Goal: Task Accomplishment & Management: Manage account settings

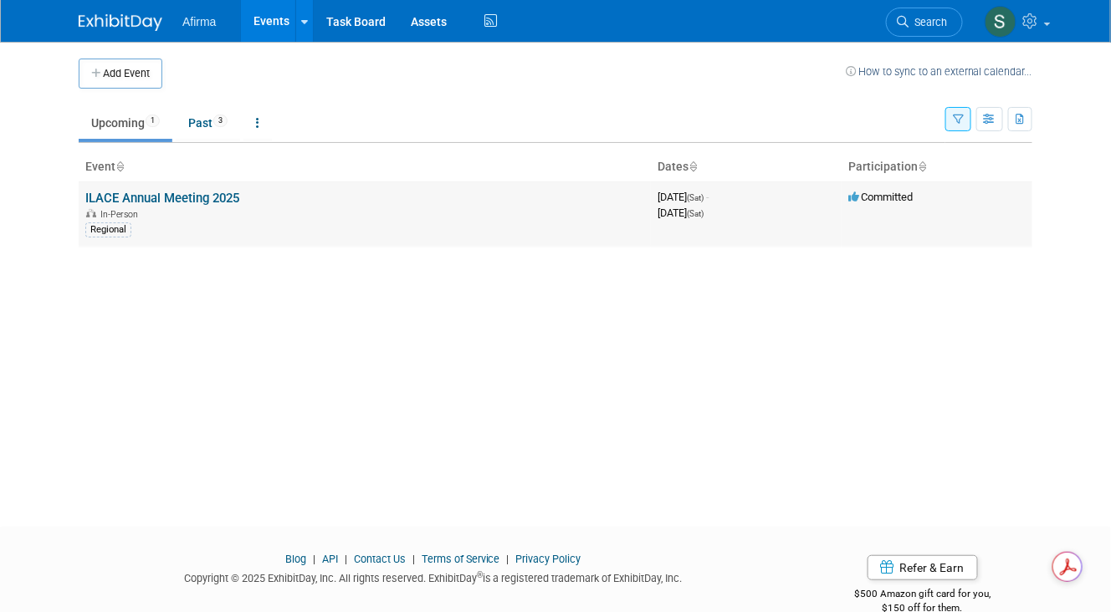
click at [232, 197] on link "ILACE Annual Meeting 2025" at bounding box center [162, 198] width 154 height 15
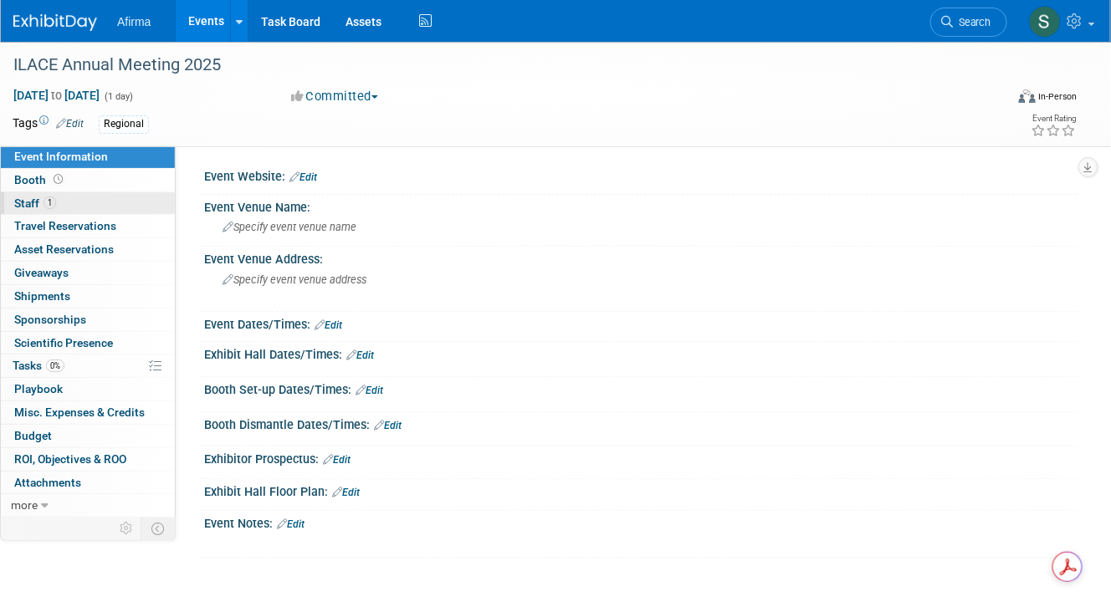
click at [38, 204] on span "Staff 1" at bounding box center [35, 203] width 42 height 13
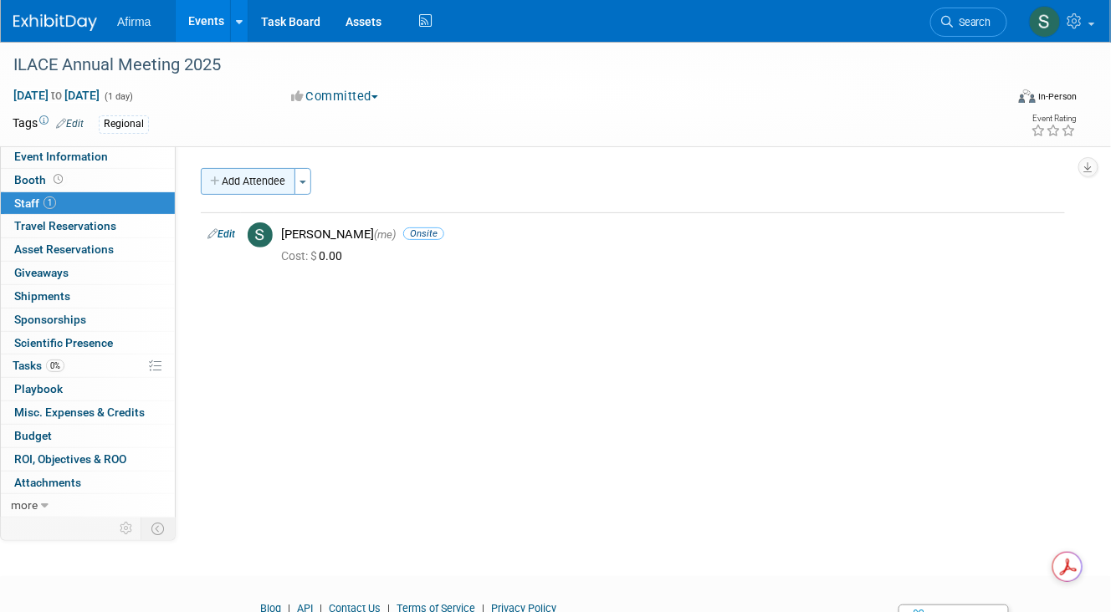
click at [262, 181] on button "Add Attendee" at bounding box center [248, 181] width 95 height 27
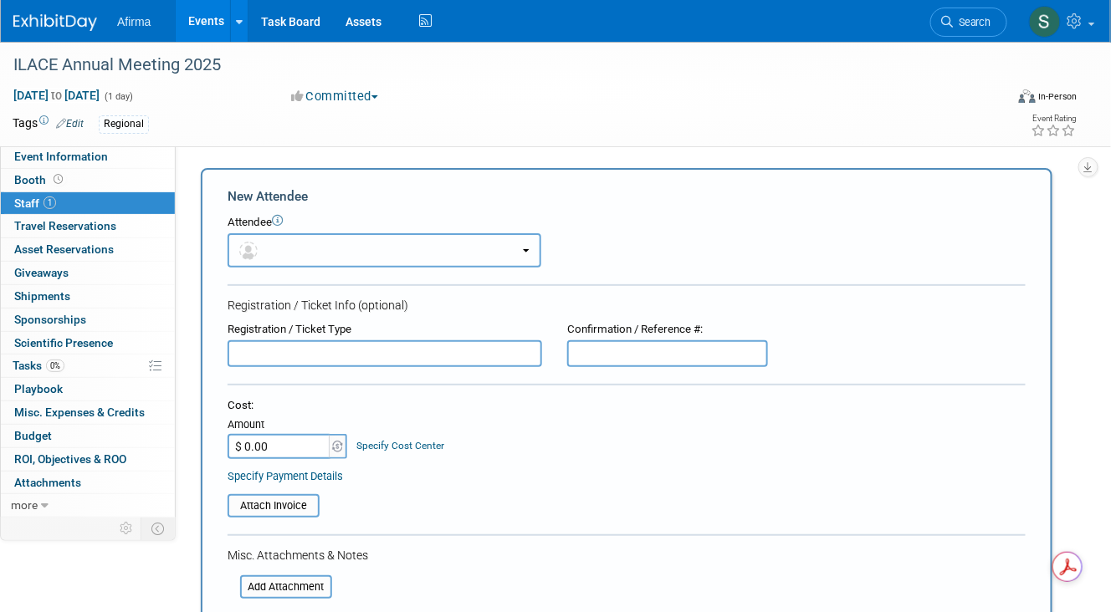
click at [310, 237] on button "button" at bounding box center [385, 250] width 314 height 34
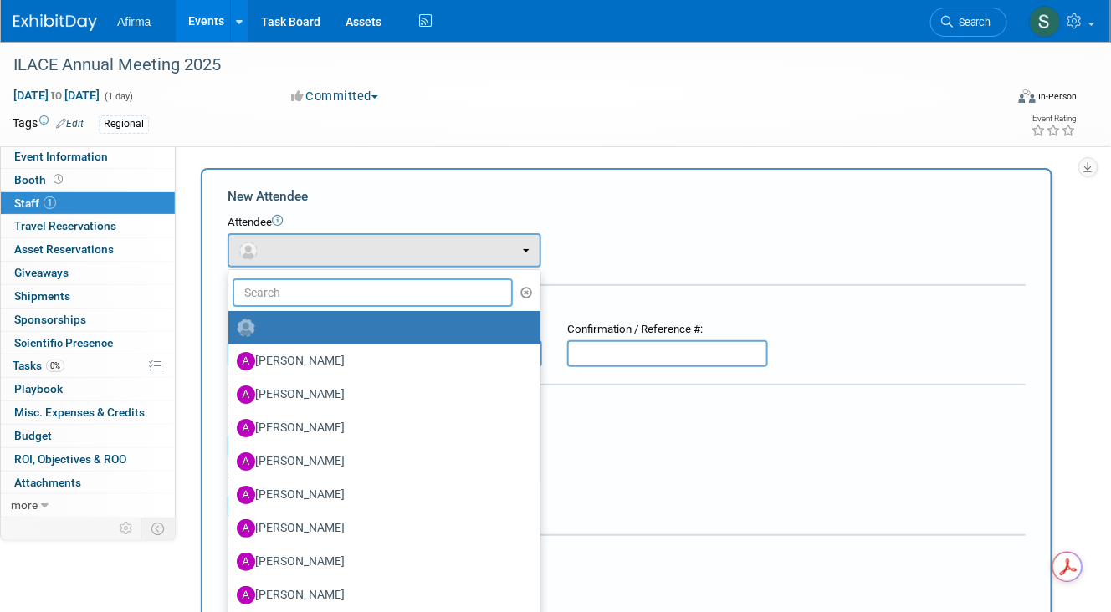
click at [289, 289] on input "text" at bounding box center [373, 293] width 280 height 28
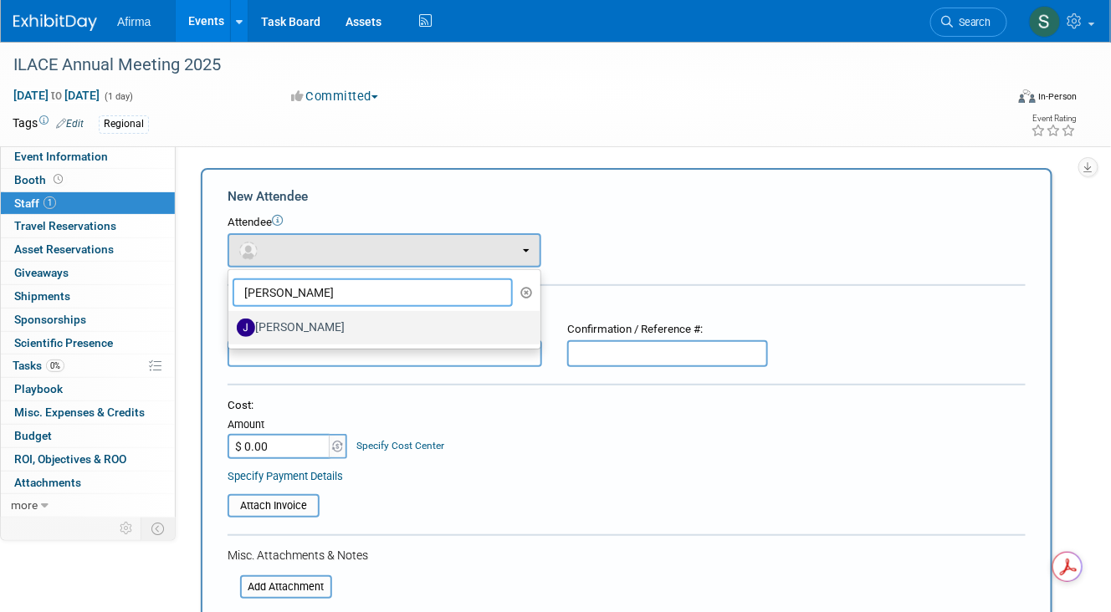
type input "[PERSON_NAME]"
click at [294, 325] on label "[PERSON_NAME]" at bounding box center [380, 327] width 287 height 27
click at [231, 325] on input "[PERSON_NAME]" at bounding box center [225, 325] width 11 height 11
select select "aa1b9895-a768-4012-a67e-ea968c833e19"
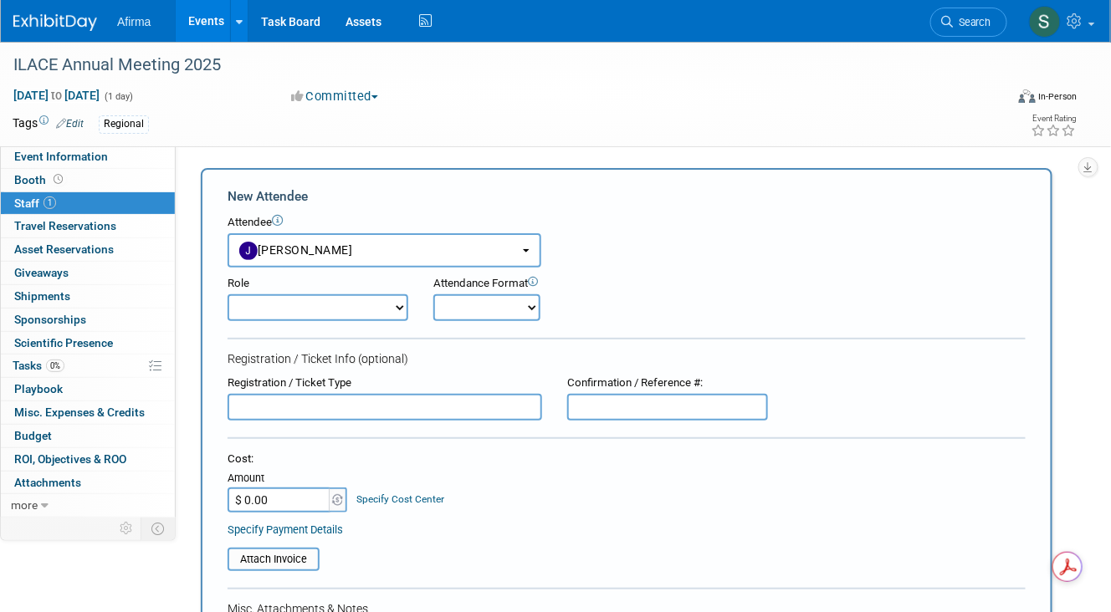
click at [312, 303] on select "Demonstrator Host Leadership Marketing MSL Planner Presenter" at bounding box center [318, 307] width 181 height 27
select select "4"
click at [228, 294] on select "Demonstrator Host Leadership Marketing MSL Planner Presenter" at bounding box center [318, 307] width 181 height 27
click at [532, 304] on select "Onsite Remote" at bounding box center [486, 307] width 107 height 27
select select "1"
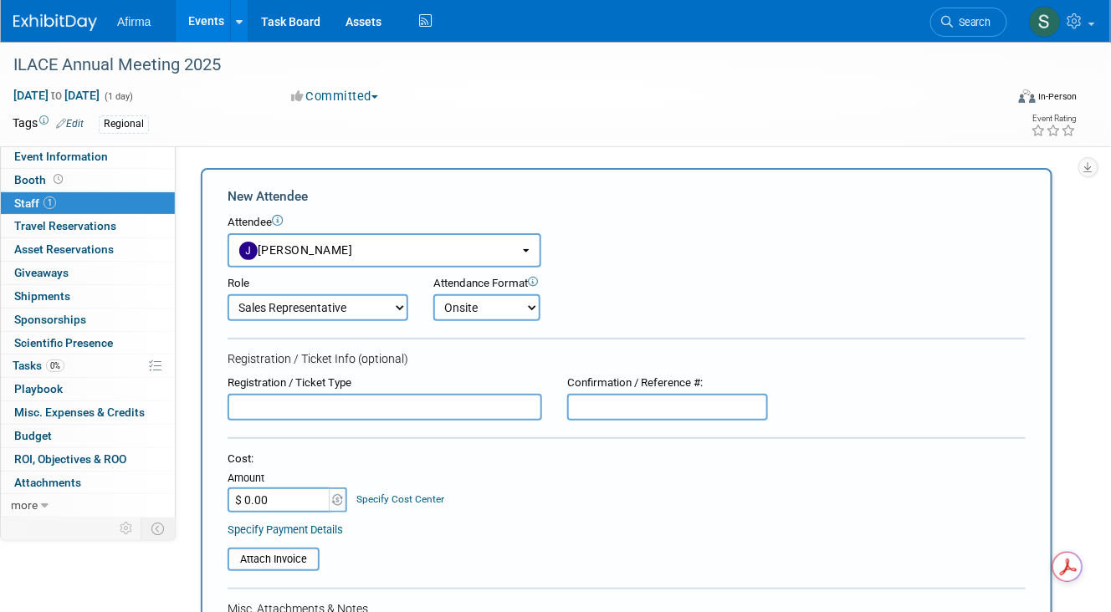
click at [433, 294] on select "Onsite Remote" at bounding box center [486, 307] width 107 height 27
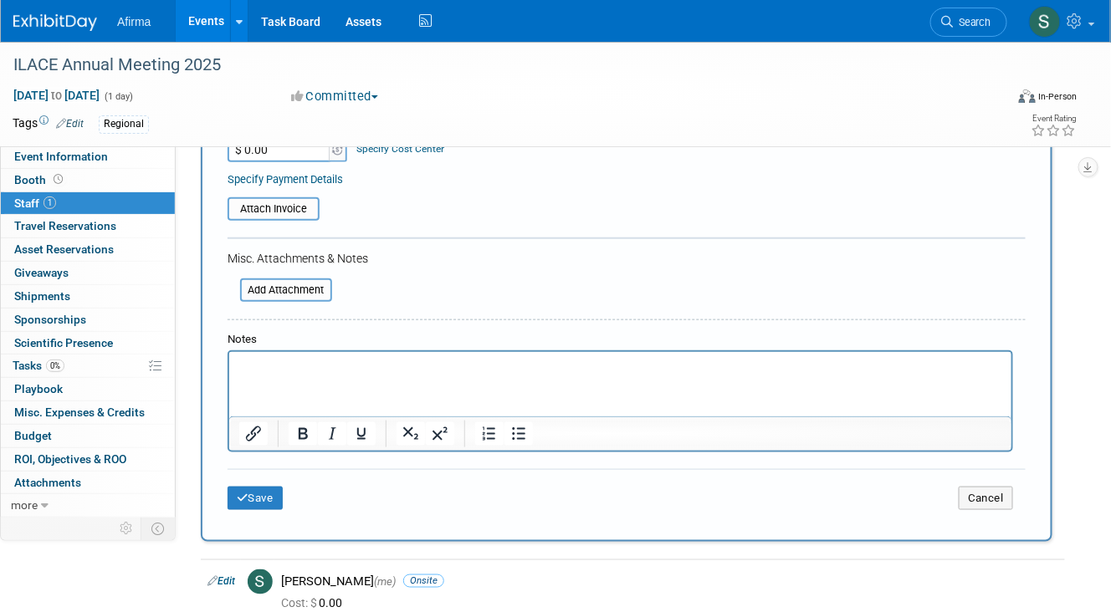
scroll to position [367, 0]
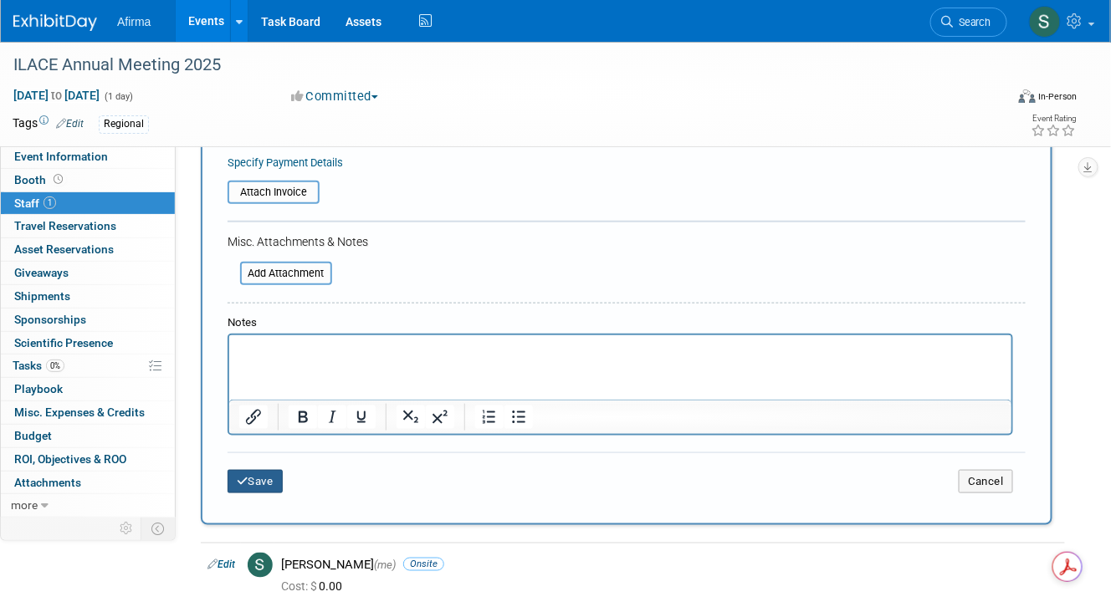
click at [272, 473] on button "Save" at bounding box center [255, 481] width 55 height 23
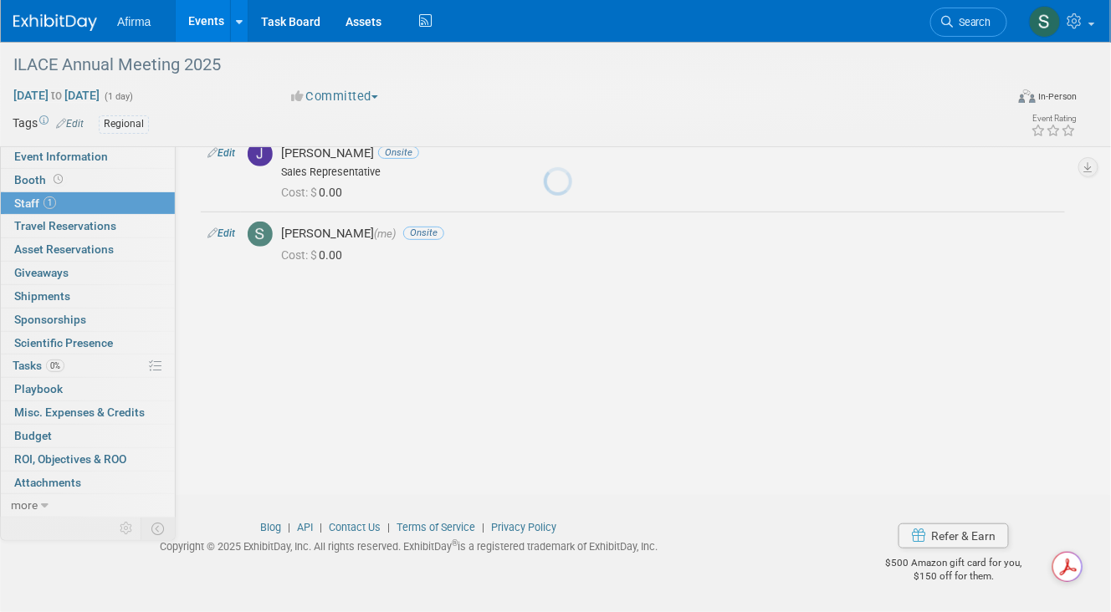
scroll to position [81, 0]
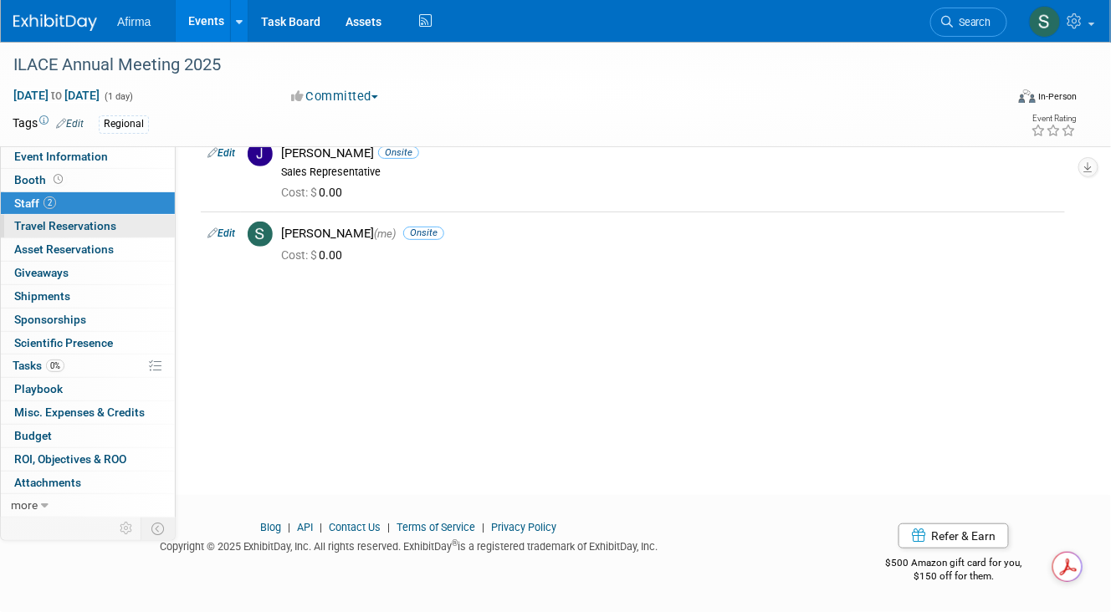
click at [121, 230] on link "0 Travel Reservations 0" at bounding box center [88, 226] width 174 height 23
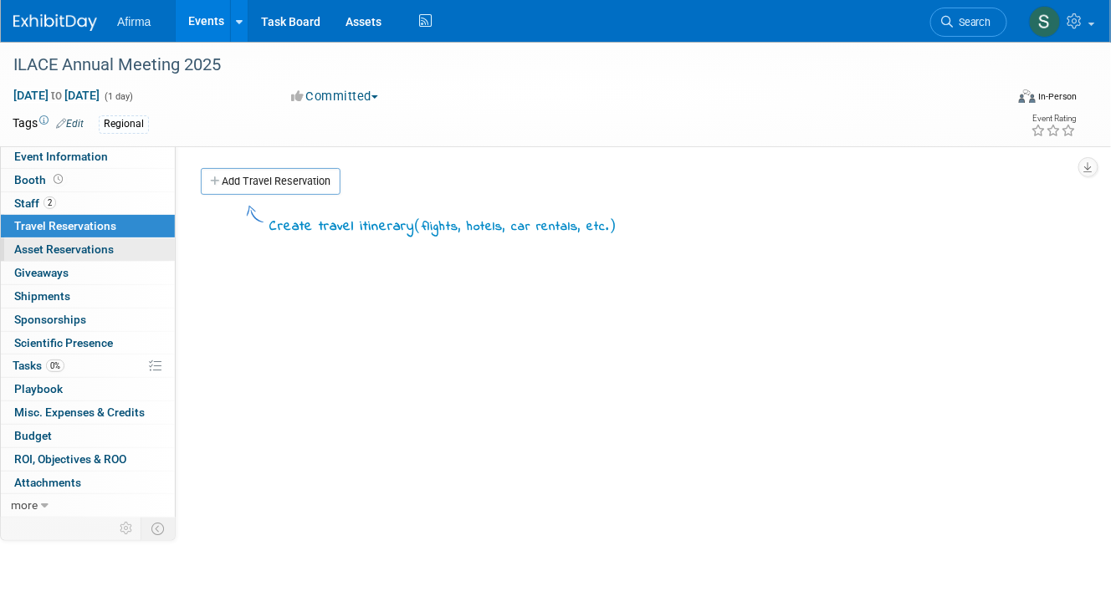
click at [118, 248] on link "0 Asset Reservations 0" at bounding box center [88, 249] width 174 height 23
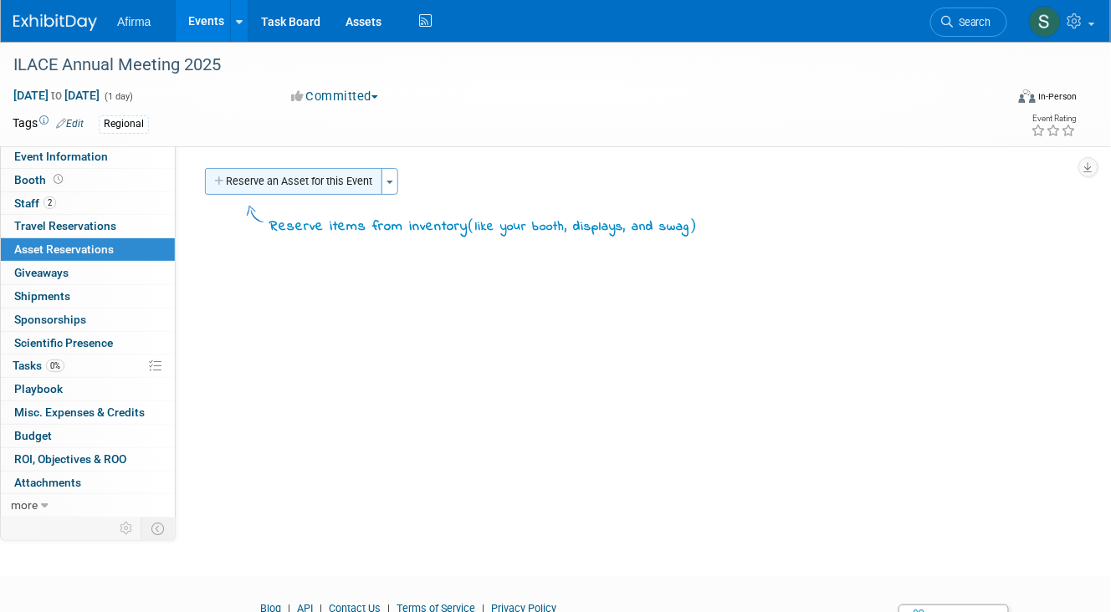
click at [243, 174] on button "Reserve an Asset for this Event" at bounding box center [293, 181] width 177 height 27
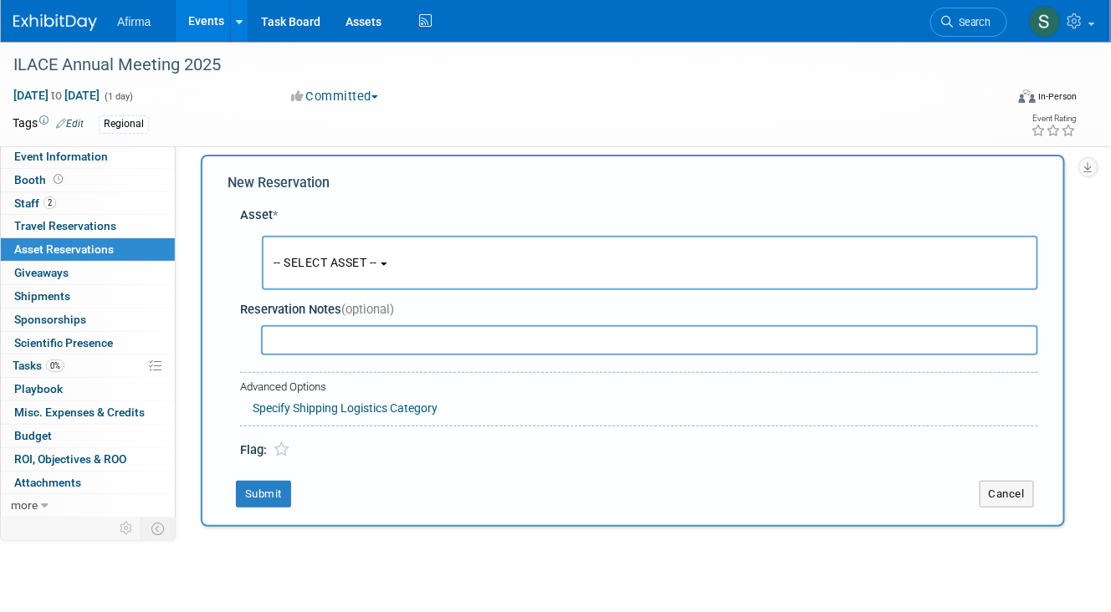
scroll to position [14, 0]
click at [405, 271] on button "-- SELECT ASSET --" at bounding box center [650, 262] width 776 height 54
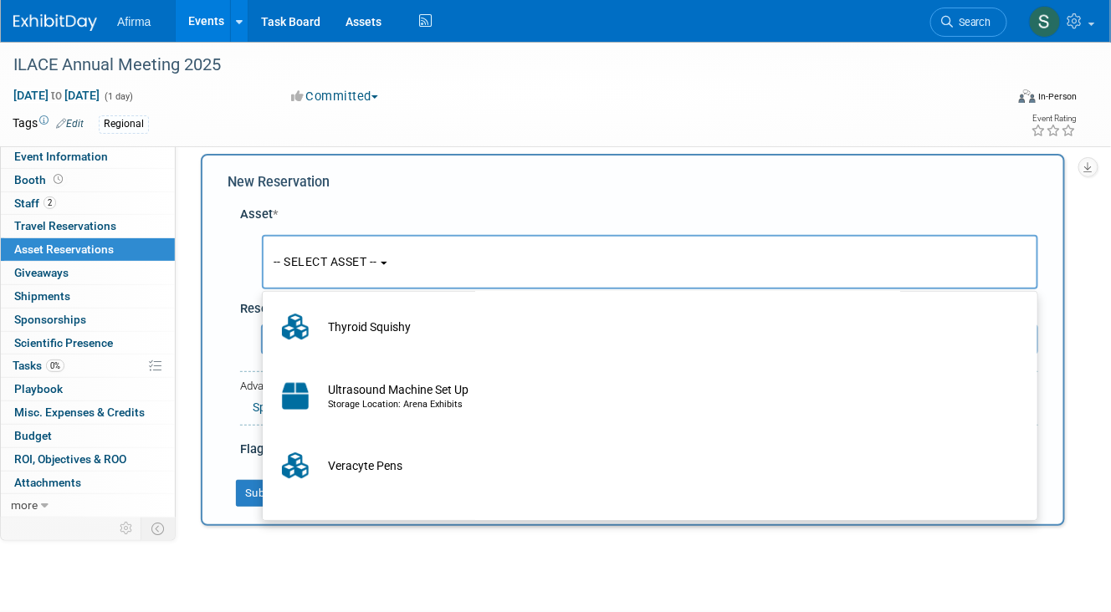
scroll to position [490, 0]
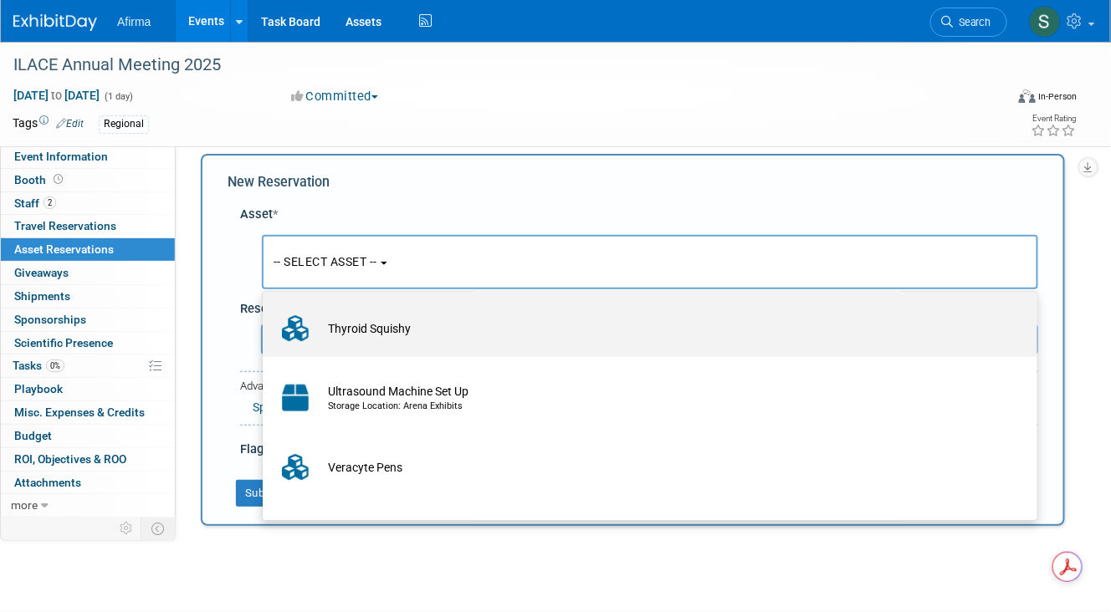
click at [433, 319] on td "Thyroid Squishy" at bounding box center [662, 328] width 684 height 37
click at [265, 308] on input "Thyroid Squishy" at bounding box center [259, 302] width 11 height 11
select select "10721189"
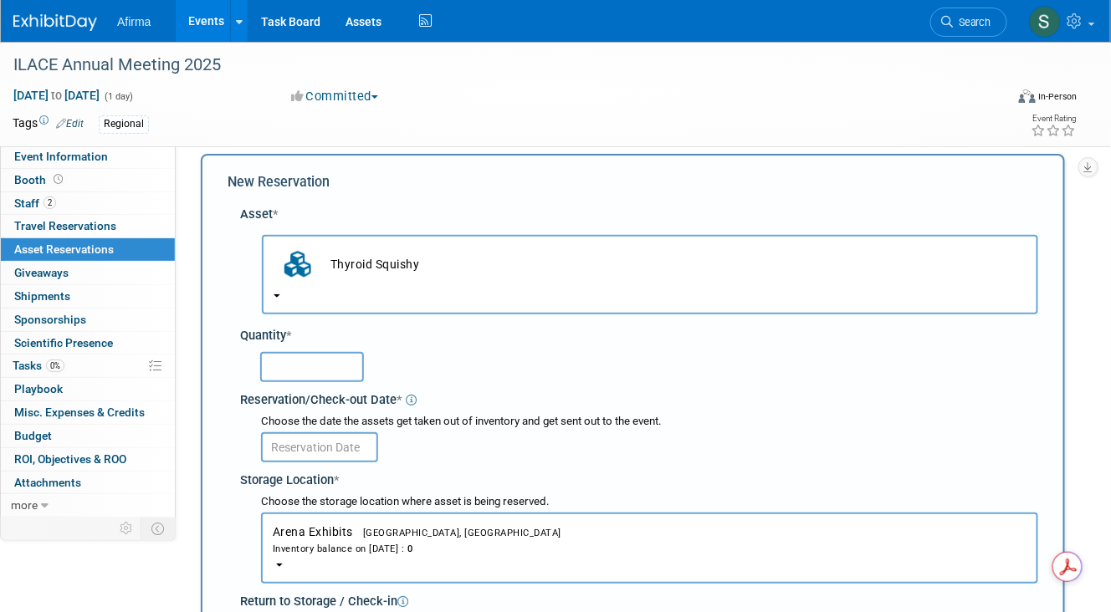
click at [344, 366] on input "text" at bounding box center [312, 367] width 104 height 30
type input "20"
click at [346, 445] on input "text" at bounding box center [319, 447] width 117 height 30
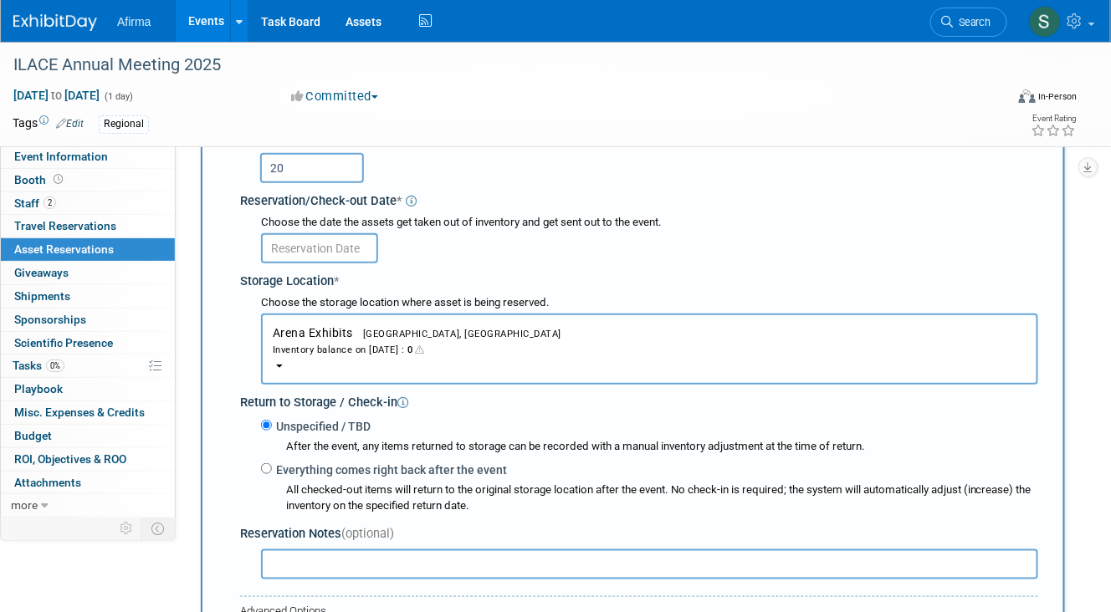
scroll to position [220, 0]
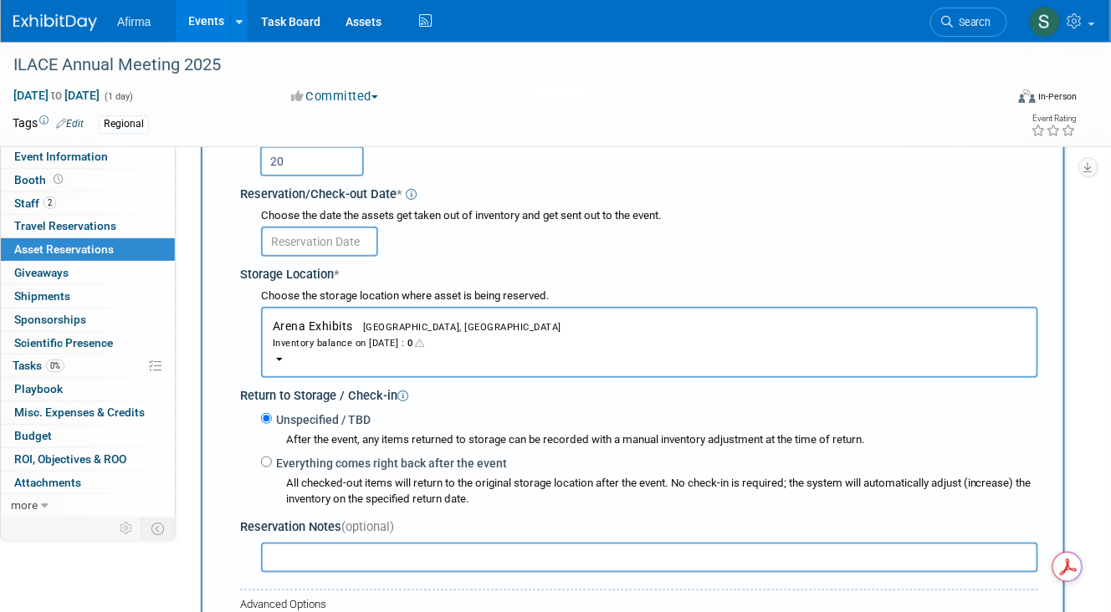
click at [357, 230] on input "text" at bounding box center [319, 242] width 117 height 30
click at [617, 178] on div "20" at bounding box center [642, 160] width 792 height 39
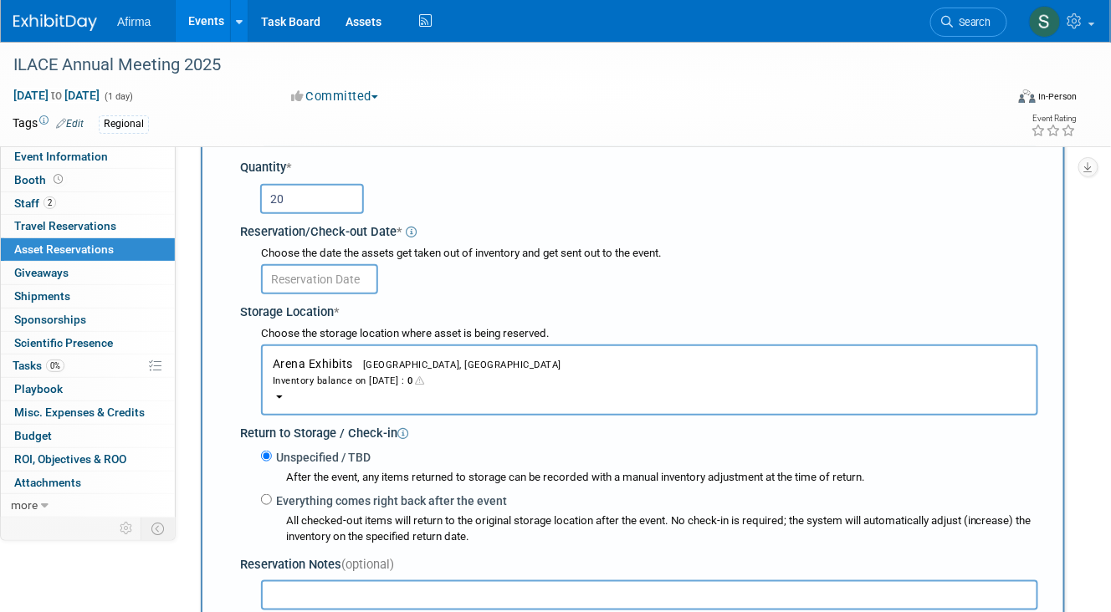
scroll to position [176, 0]
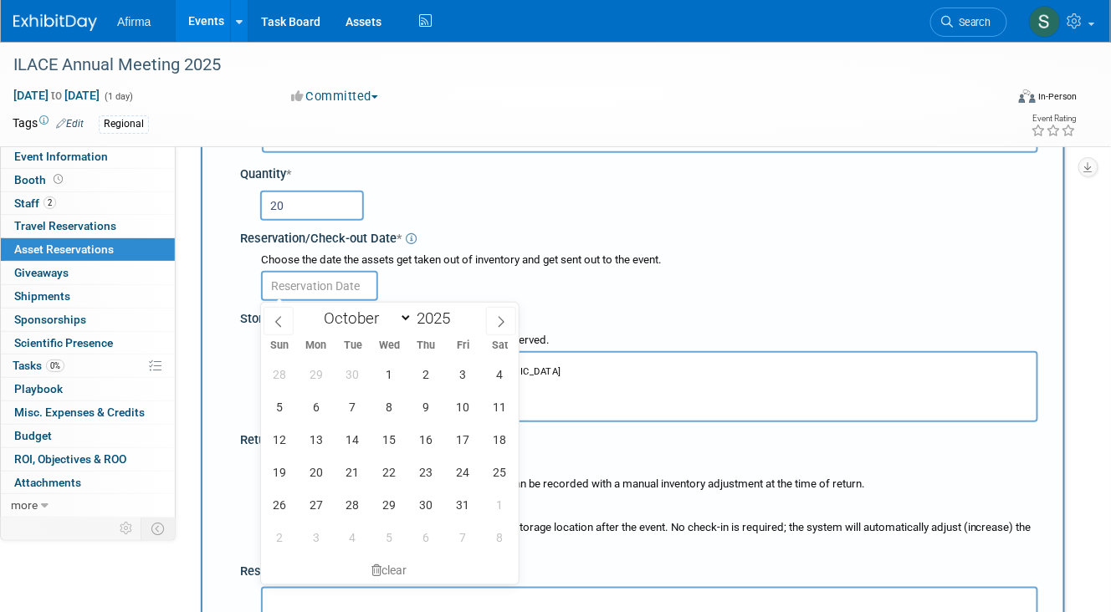
click at [348, 287] on input "text" at bounding box center [319, 286] width 117 height 30
click at [276, 317] on icon at bounding box center [279, 322] width 12 height 12
select select "8"
click at [315, 501] on span "29" at bounding box center [315, 504] width 33 height 33
type input "[DATE]"
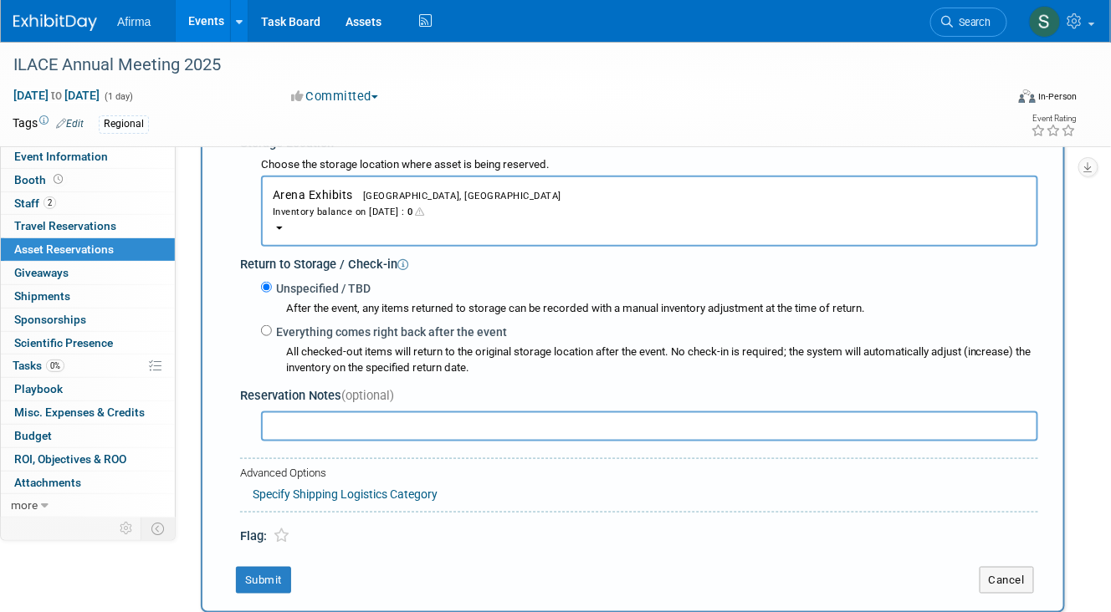
scroll to position [352, 0]
click at [325, 493] on link "Specify Shipping Logistics Category" at bounding box center [345, 493] width 185 height 13
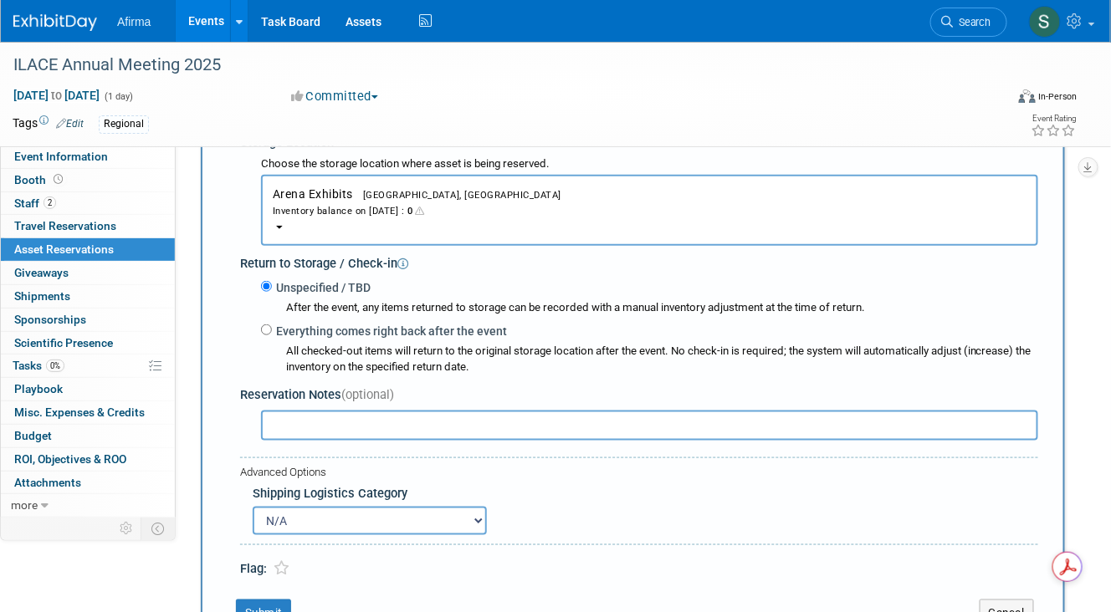
click at [401, 521] on select "N/A Advance Warehouse Direct Shipment Other" at bounding box center [370, 521] width 234 height 28
select select "3"
click at [253, 507] on select "N/A Advance Warehouse Direct Shipment Other" at bounding box center [370, 521] width 234 height 28
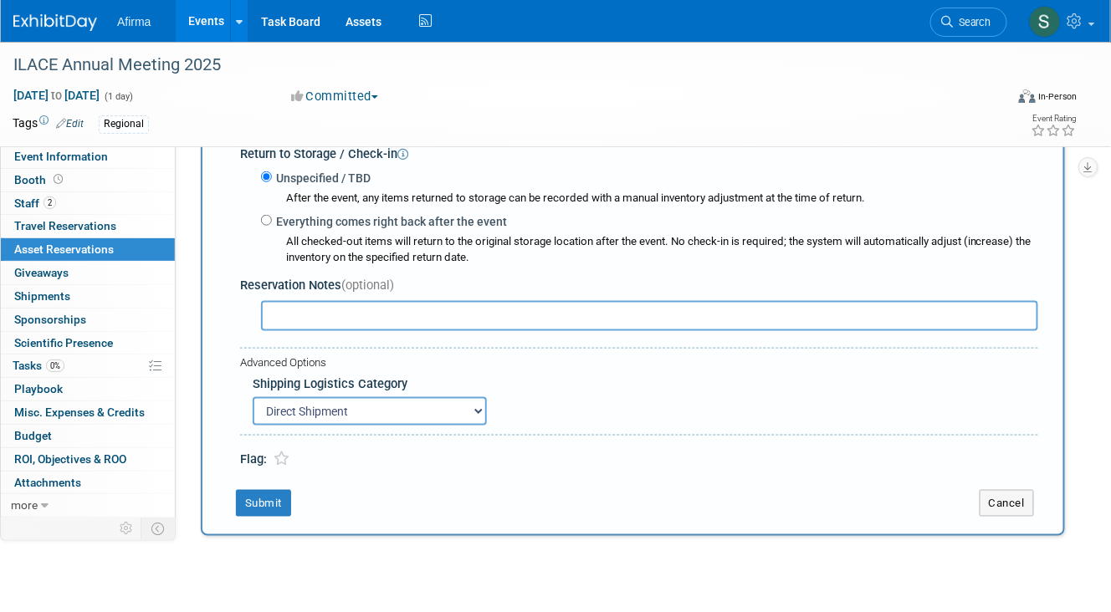
scroll to position [461, 0]
click at [637, 313] on input "text" at bounding box center [649, 317] width 777 height 30
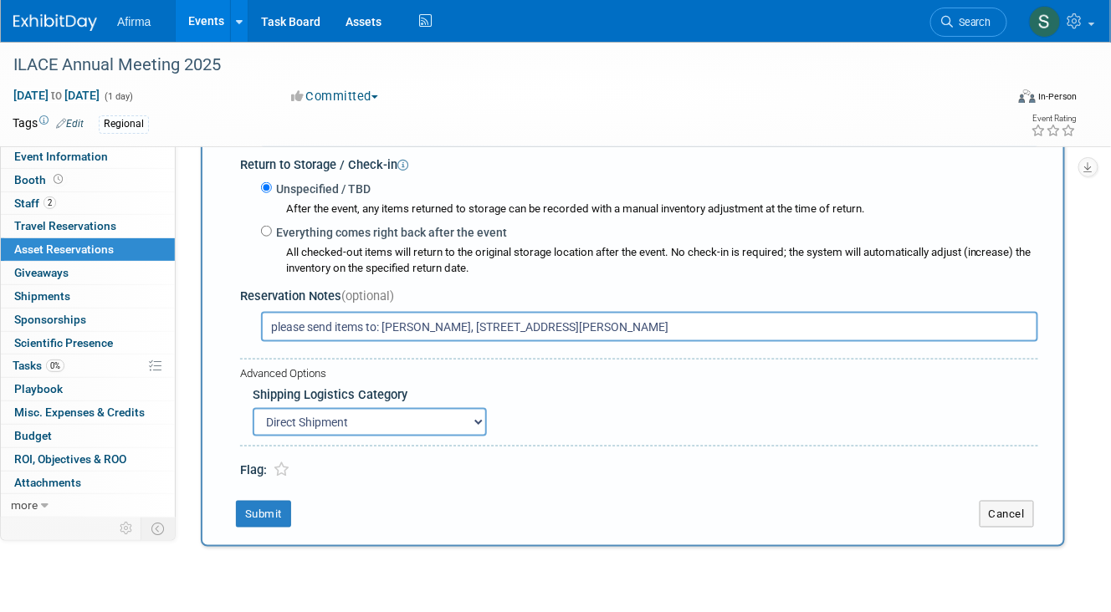
scroll to position [453, 0]
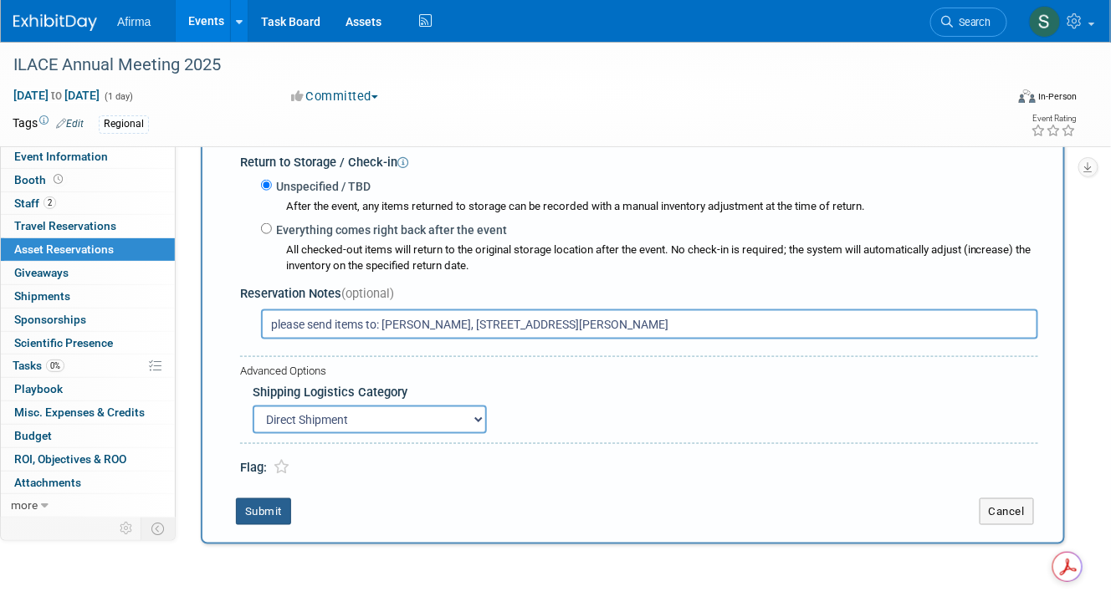
type input "please send items to: [PERSON_NAME], [STREET_ADDRESS][PERSON_NAME]"
click at [273, 509] on button "Submit" at bounding box center [263, 511] width 55 height 27
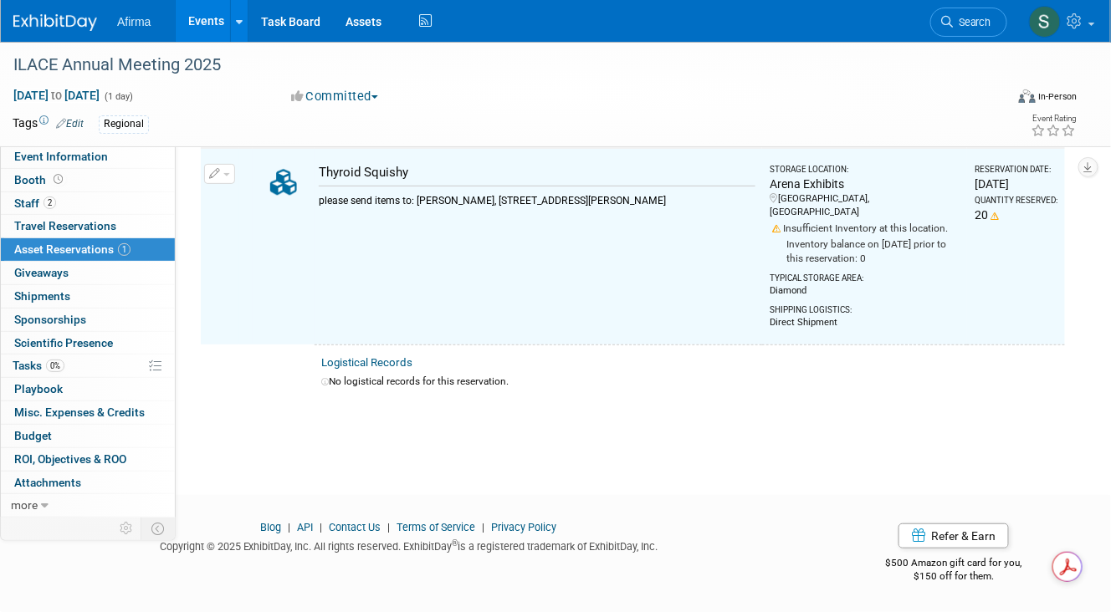
scroll to position [18, 0]
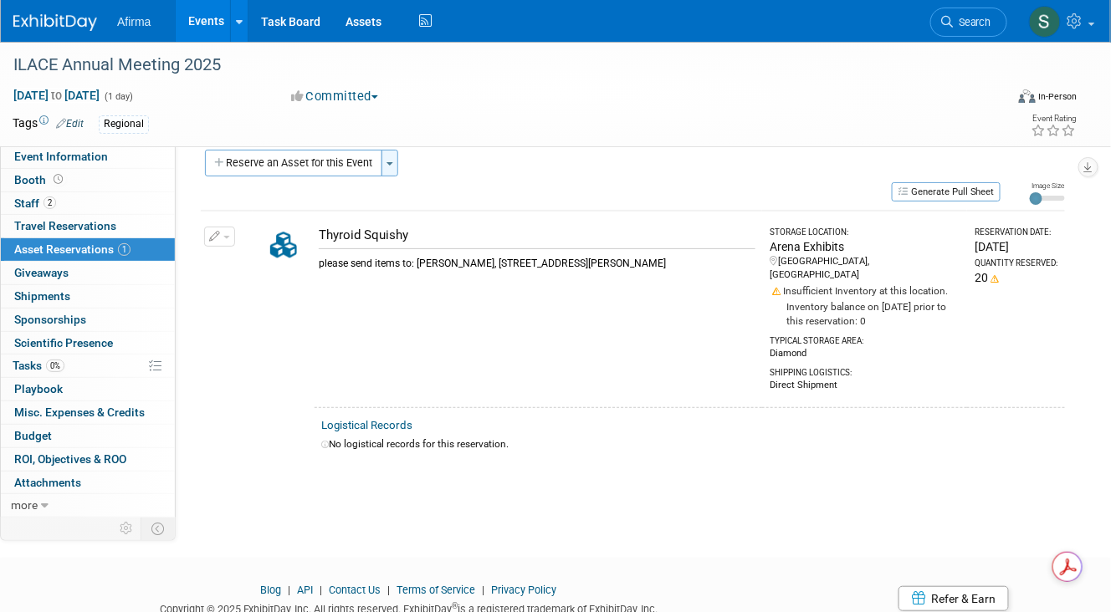
click at [392, 163] on button "Toggle Dropdown" at bounding box center [389, 163] width 17 height 27
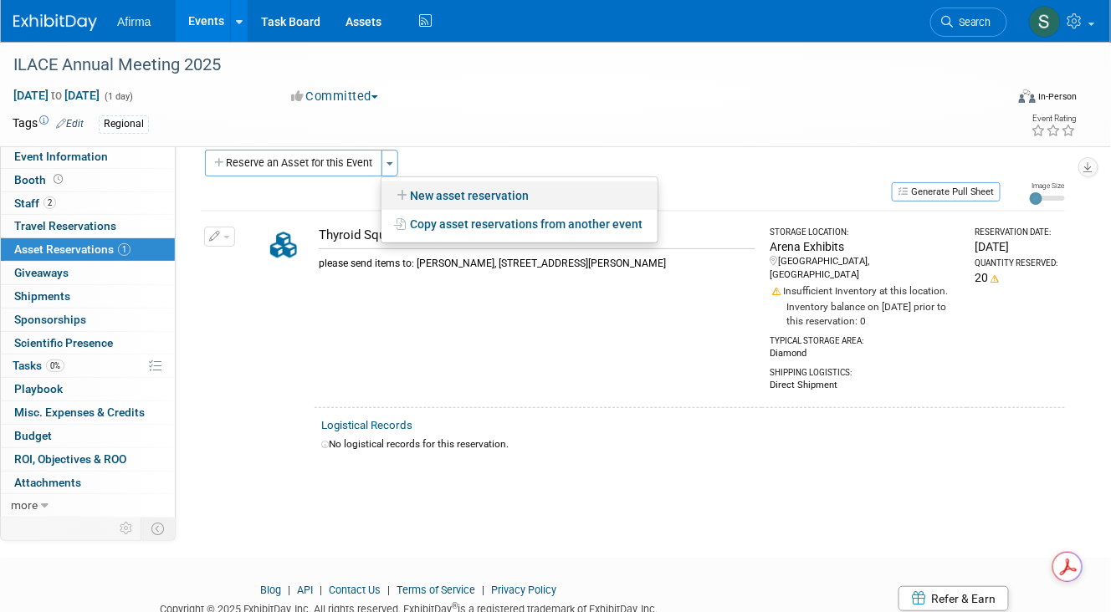
click at [423, 185] on link "New asset reservation" at bounding box center [519, 195] width 276 height 28
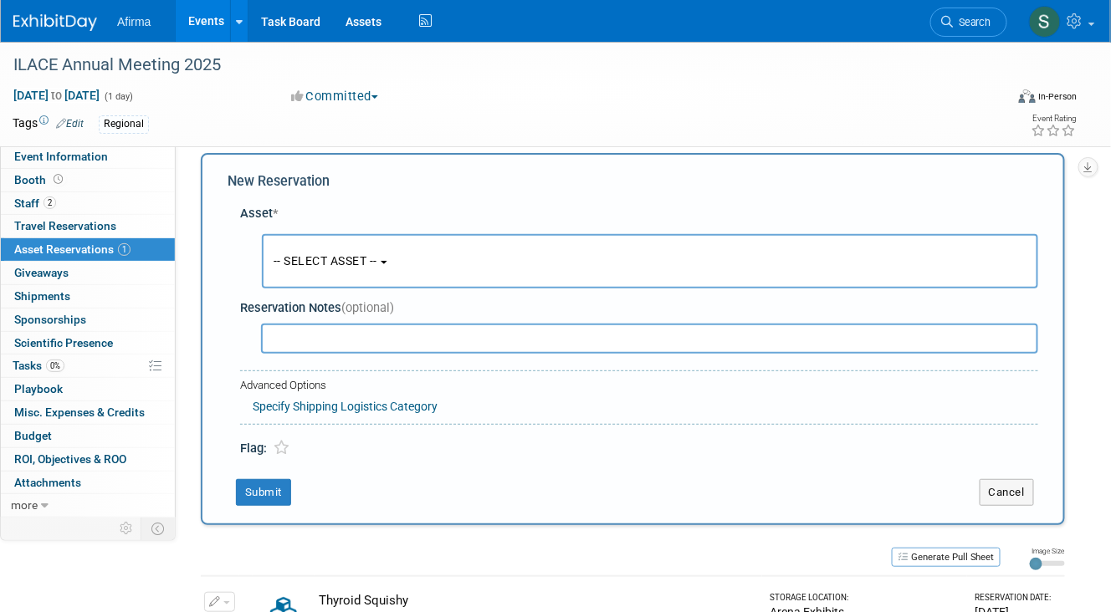
scroll to position [14, 0]
click at [377, 266] on span "-- SELECT ASSET --" at bounding box center [326, 261] width 104 height 13
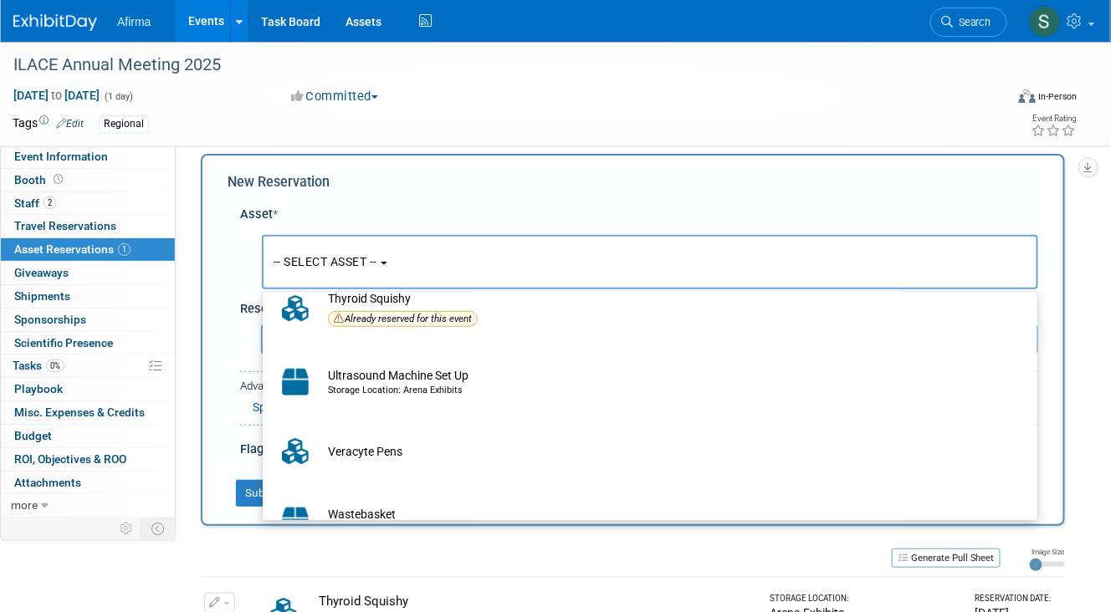
scroll to position [547, 0]
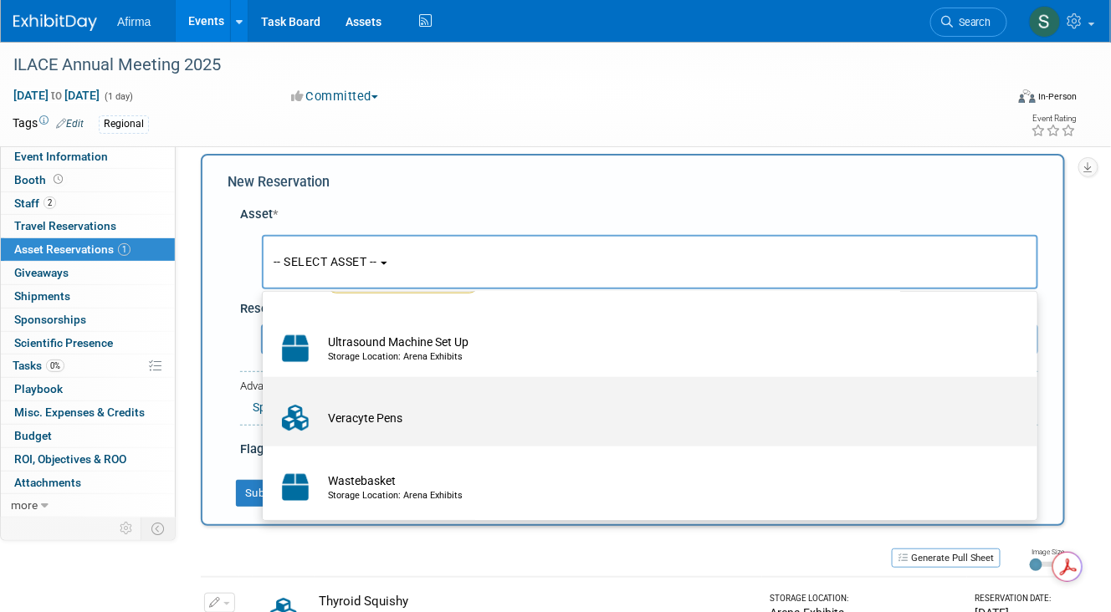
click at [612, 428] on td "Veracyte Pens" at bounding box center [662, 418] width 684 height 37
click at [265, 397] on input "Veracyte Pens" at bounding box center [259, 391] width 11 height 11
select select "10721190"
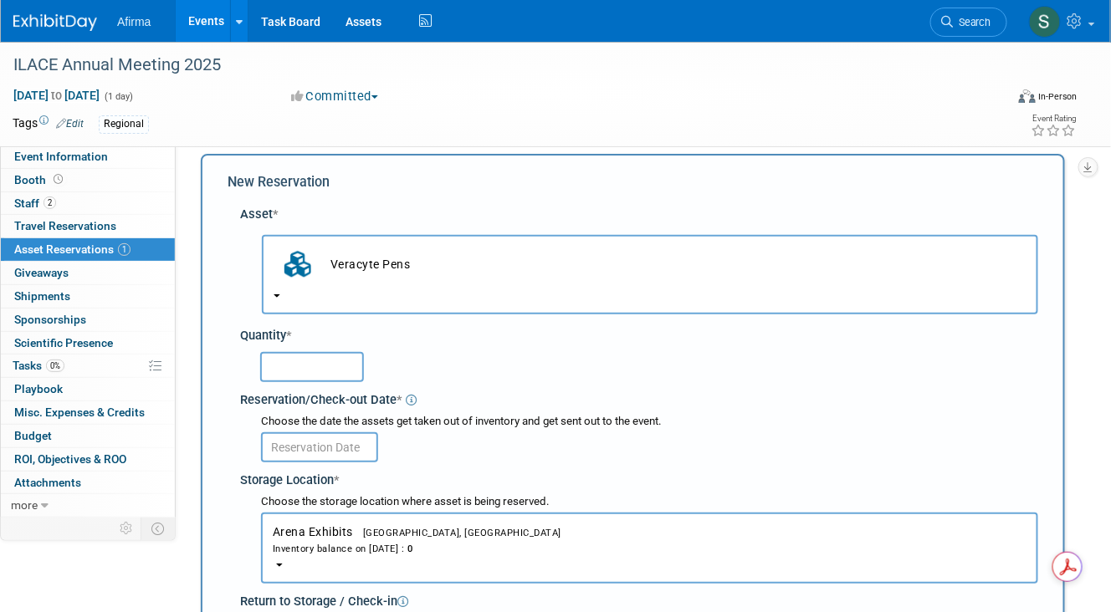
click at [294, 366] on input "text" at bounding box center [312, 367] width 104 height 30
type input "30"
click at [314, 448] on input "text" at bounding box center [319, 447] width 117 height 30
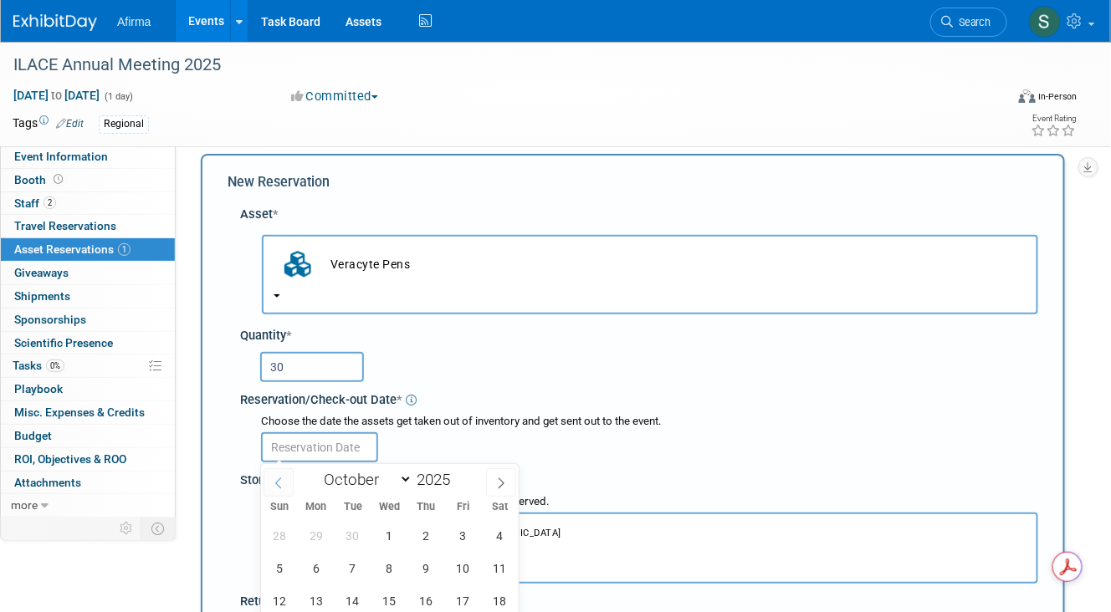
click at [279, 479] on icon at bounding box center [279, 484] width 12 height 12
select select "8"
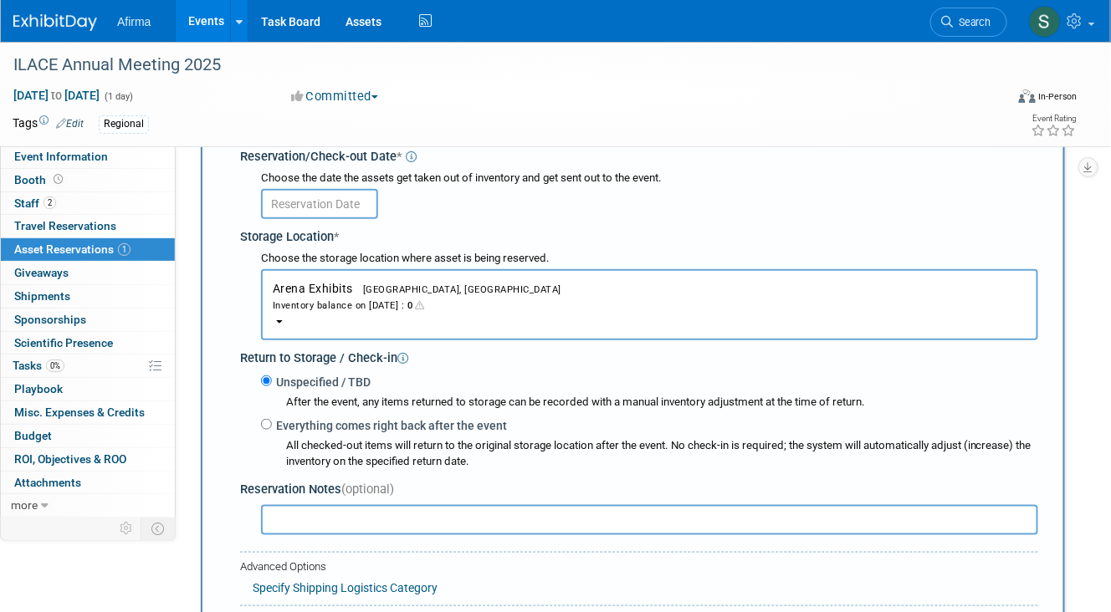
scroll to position [264, 0]
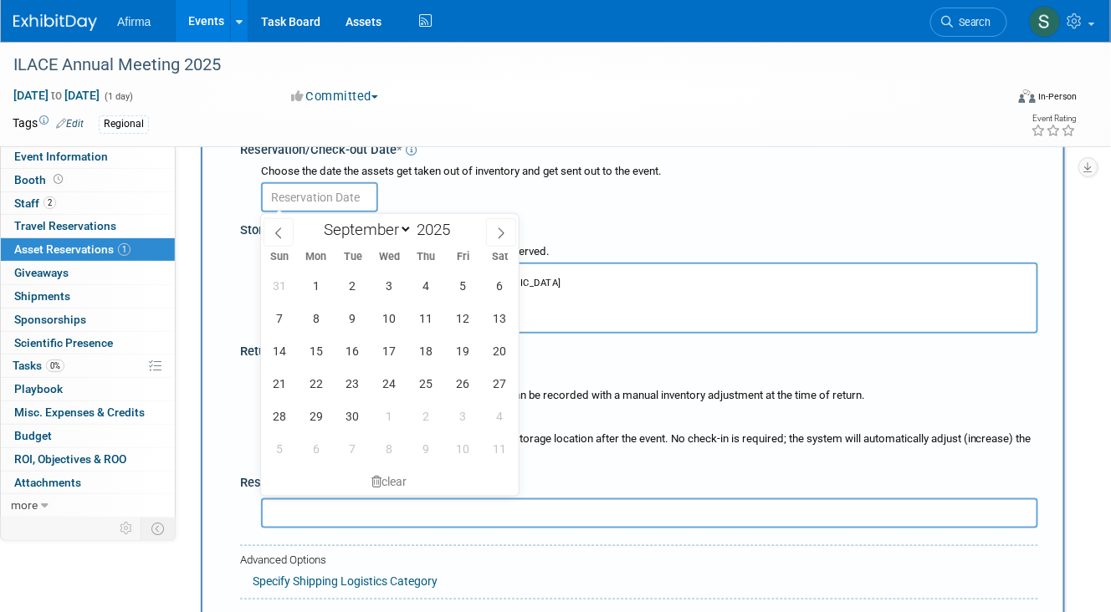
click at [335, 195] on input "text" at bounding box center [319, 197] width 117 height 30
click at [313, 417] on span "29" at bounding box center [315, 416] width 33 height 33
type input "[DATE]"
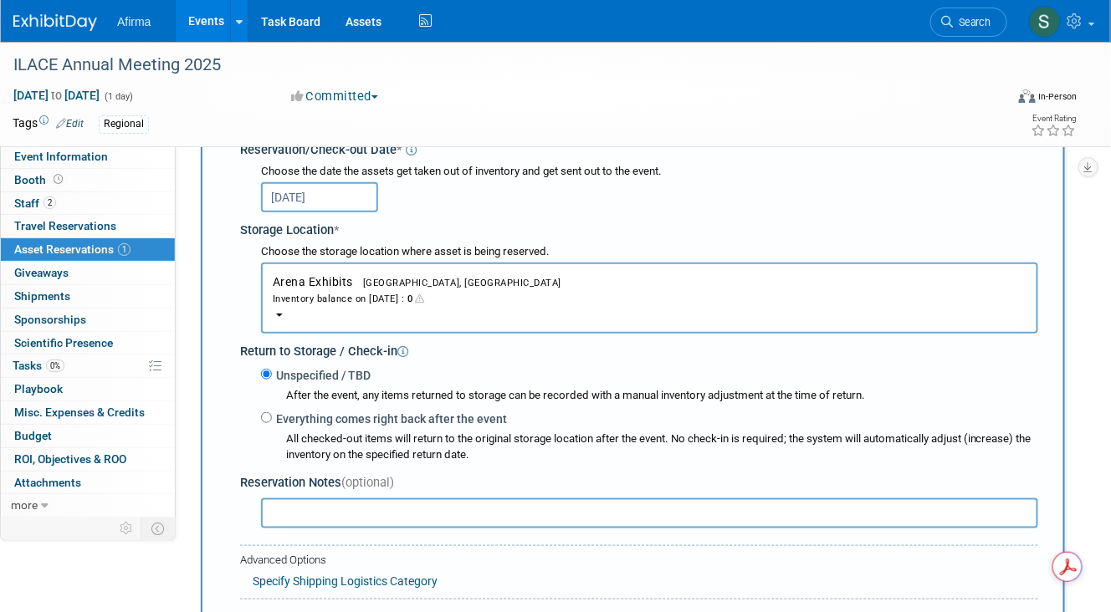
click at [423, 281] on span "[GEOGRAPHIC_DATA], [GEOGRAPHIC_DATA]" at bounding box center [457, 283] width 208 height 11
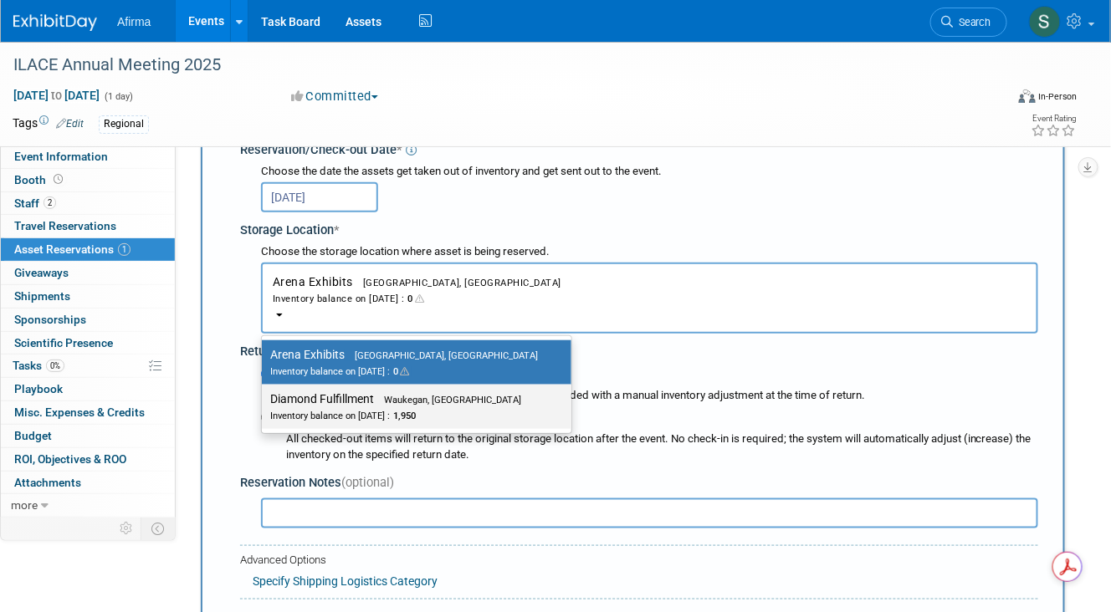
click at [413, 401] on span "Waukegan, [GEOGRAPHIC_DATA]" at bounding box center [447, 400] width 147 height 11
click at [264, 401] on input "Diamond Fulfillment Waukegan, [GEOGRAPHIC_DATA] Inventory balance on [DATE] : 1…" at bounding box center [258, 399] width 11 height 11
select select "11223823"
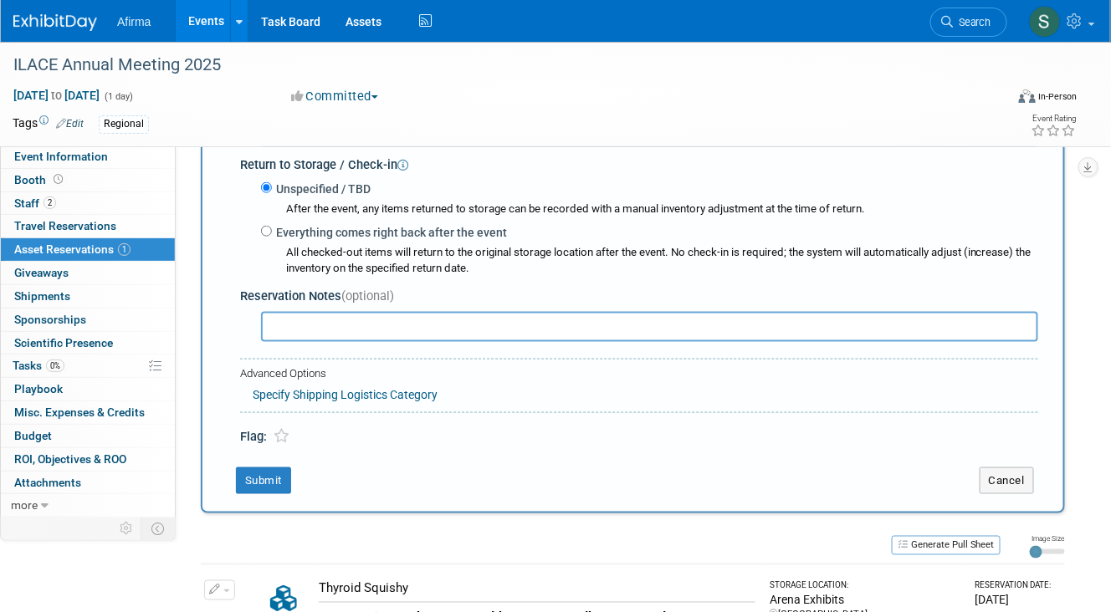
scroll to position [452, 0]
click at [372, 388] on link "Specify Shipping Logistics Category" at bounding box center [345, 393] width 185 height 13
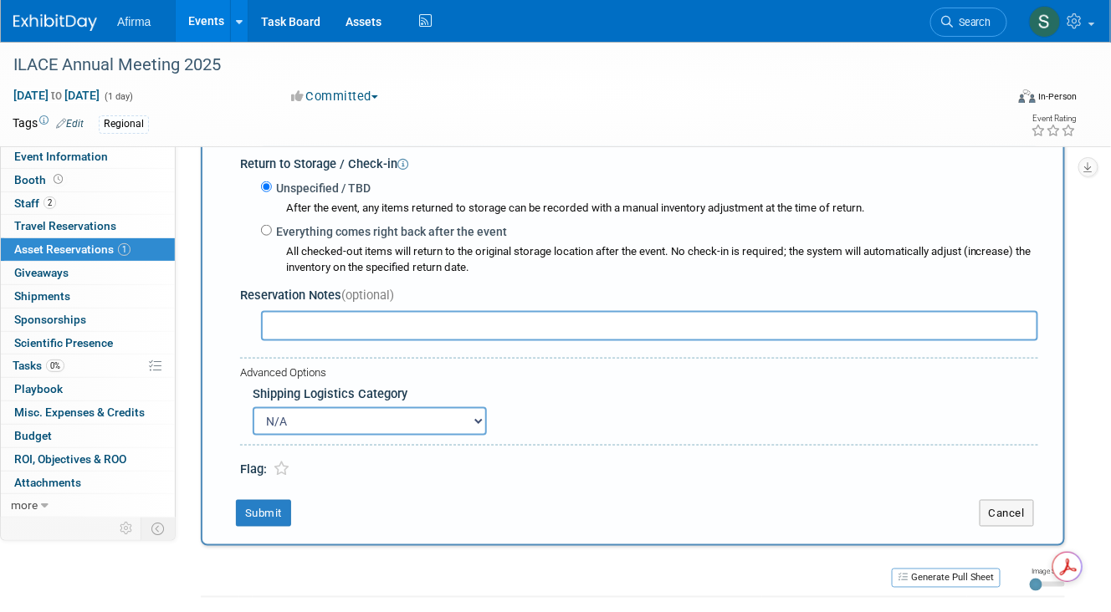
click at [407, 417] on select "N/A Advance Warehouse Direct Shipment Other" at bounding box center [370, 421] width 234 height 28
select select "3"
click at [253, 407] on select "N/A Advance Warehouse Direct Shipment Other" at bounding box center [370, 421] width 234 height 28
click at [445, 326] on input "text" at bounding box center [649, 326] width 777 height 30
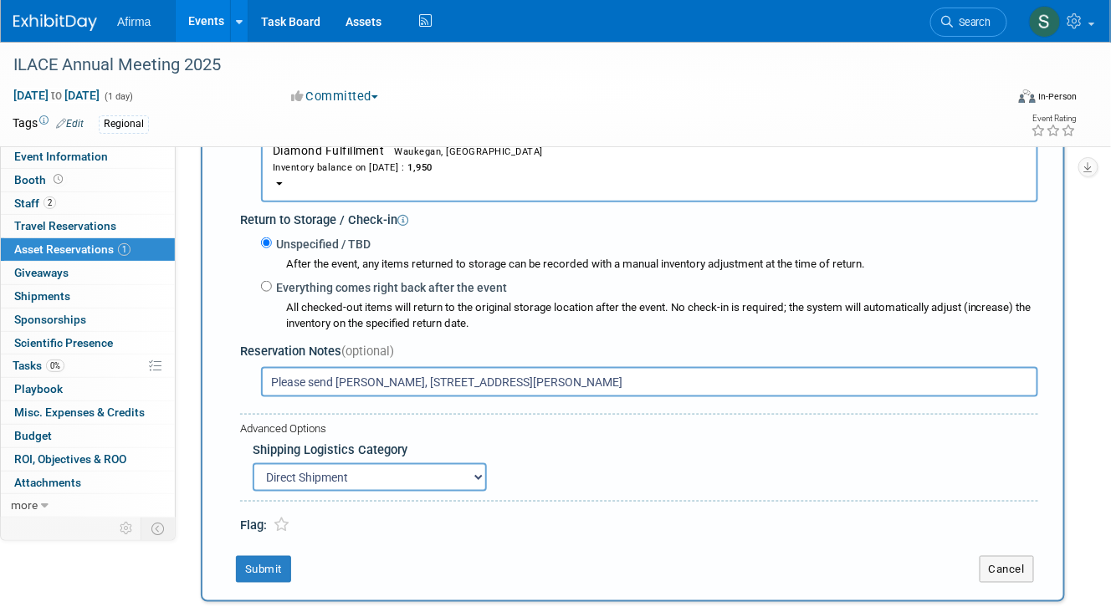
scroll to position [398, 0]
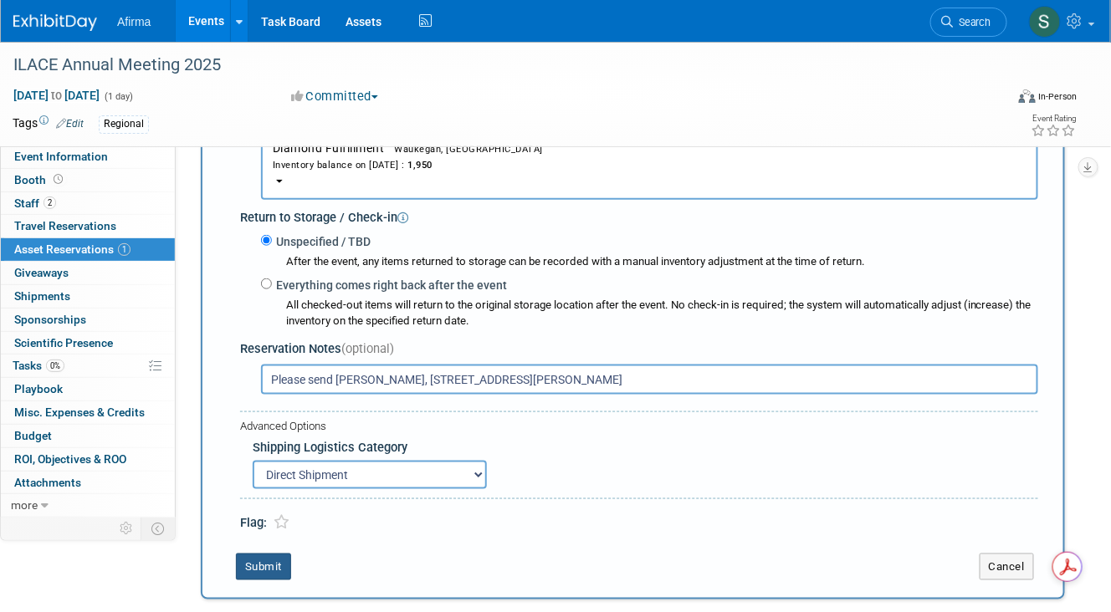
type input "Please send [PERSON_NAME], [STREET_ADDRESS][PERSON_NAME]"
click at [260, 570] on button "Submit" at bounding box center [263, 567] width 55 height 27
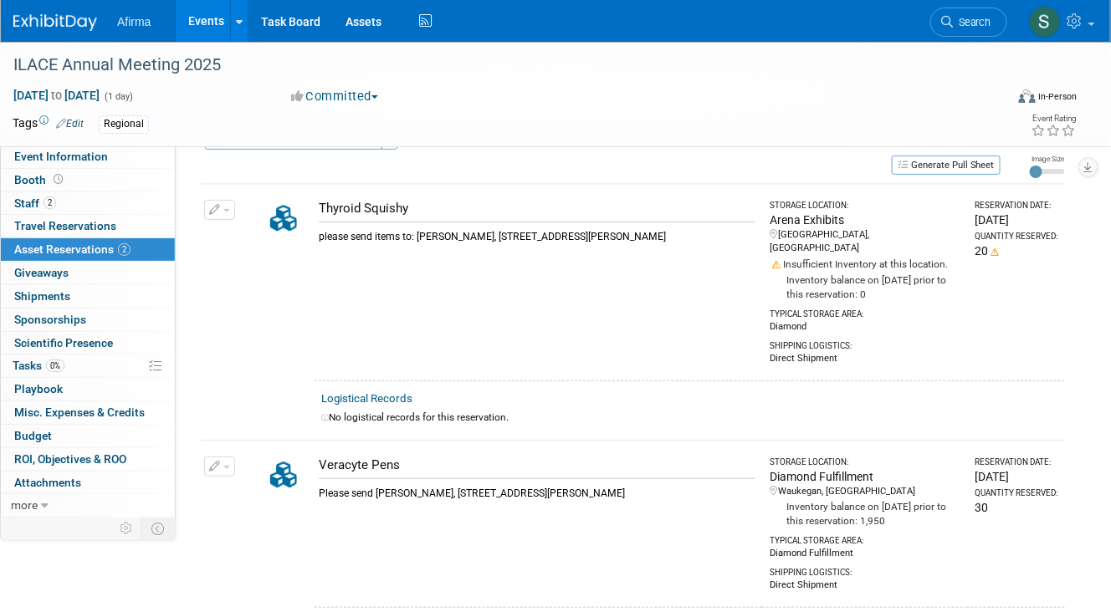
scroll to position [0, 0]
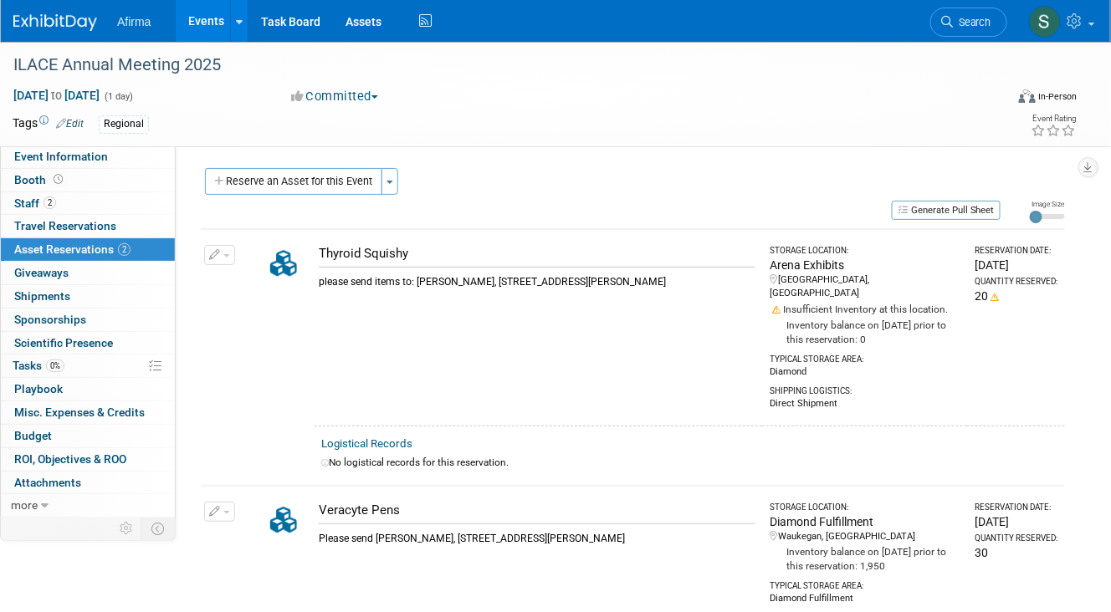
click at [829, 270] on div "Arena Exhibits" at bounding box center [865, 265] width 190 height 17
click at [220, 256] on button "button" at bounding box center [219, 255] width 31 height 20
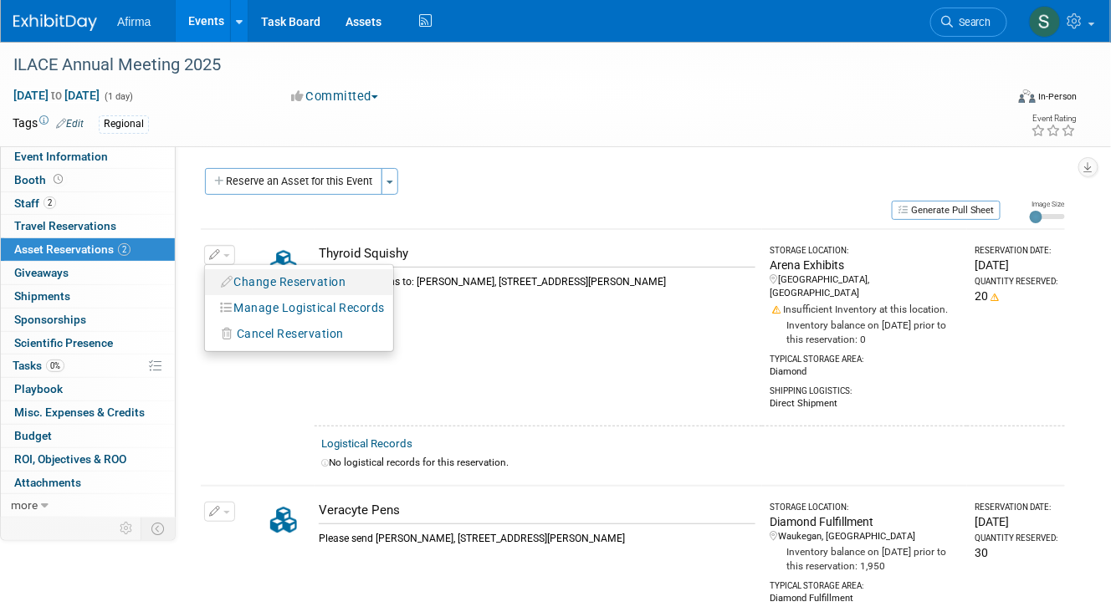
click at [233, 271] on button "Change Reservation" at bounding box center [283, 282] width 141 height 23
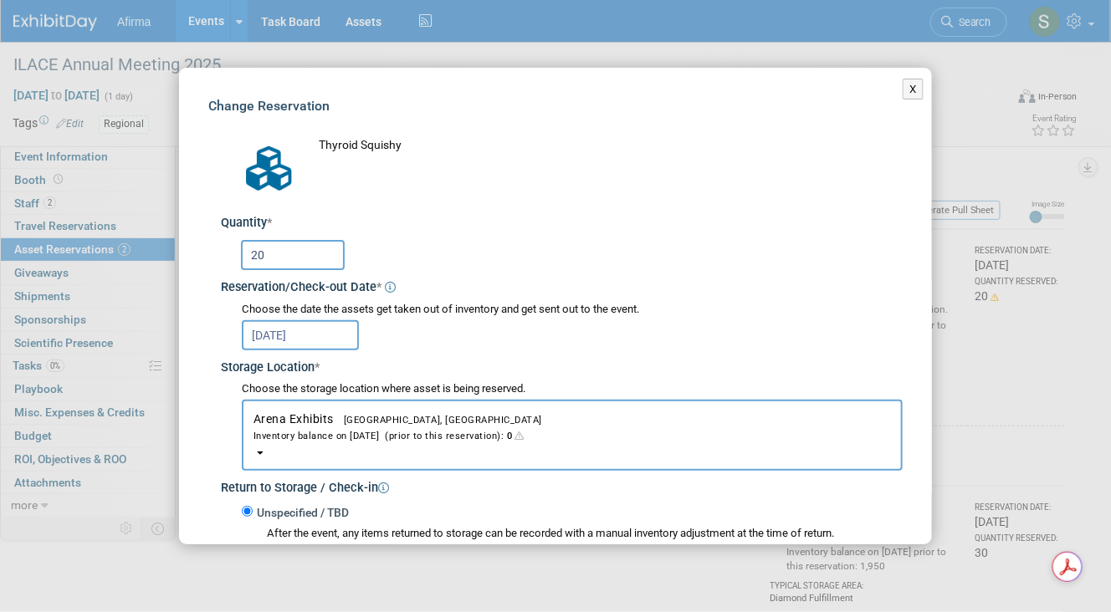
click at [518, 437] on div "Inventory balance on [DATE] (prior to this reservation): 0" at bounding box center [571, 435] width 637 height 16
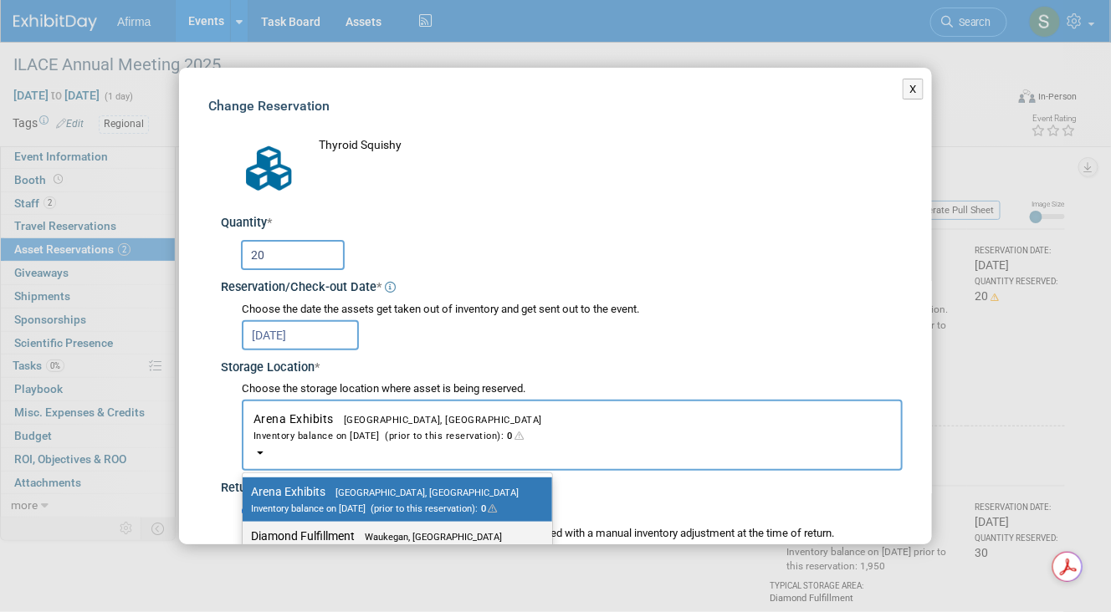
click at [488, 529] on label "Diamond Fulfillment Waukegan, [GEOGRAPHIC_DATA] Inventory balance on [DATE] (pr…" at bounding box center [393, 544] width 284 height 38
click at [245, 531] on input "Diamond Fulfillment Waukegan, [GEOGRAPHIC_DATA] Inventory balance on [DATE] (pr…" at bounding box center [239, 536] width 11 height 11
select select "11223823"
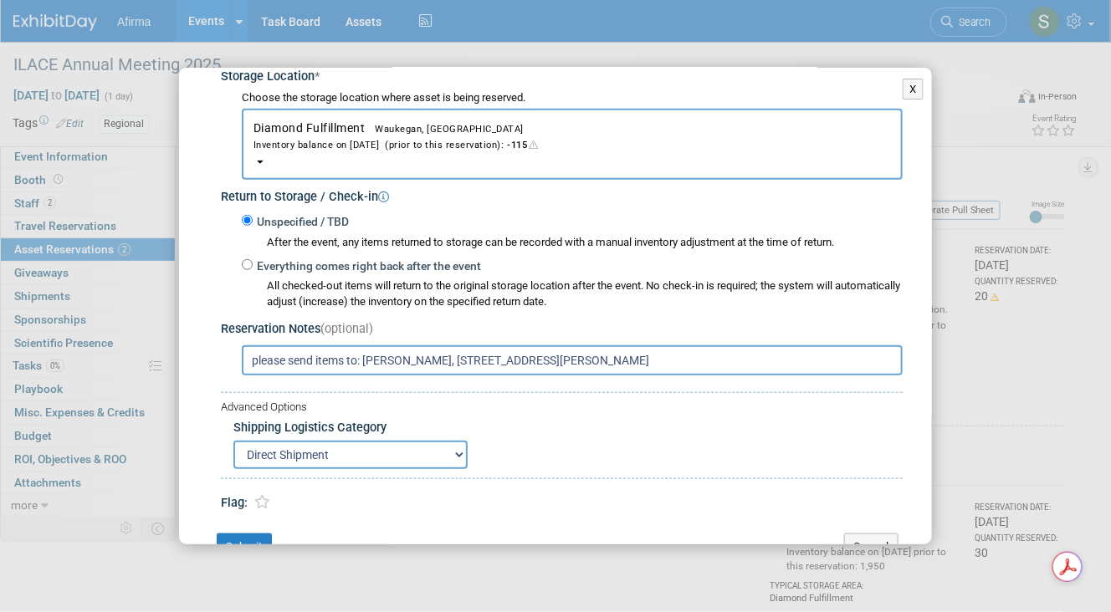
scroll to position [299, 0]
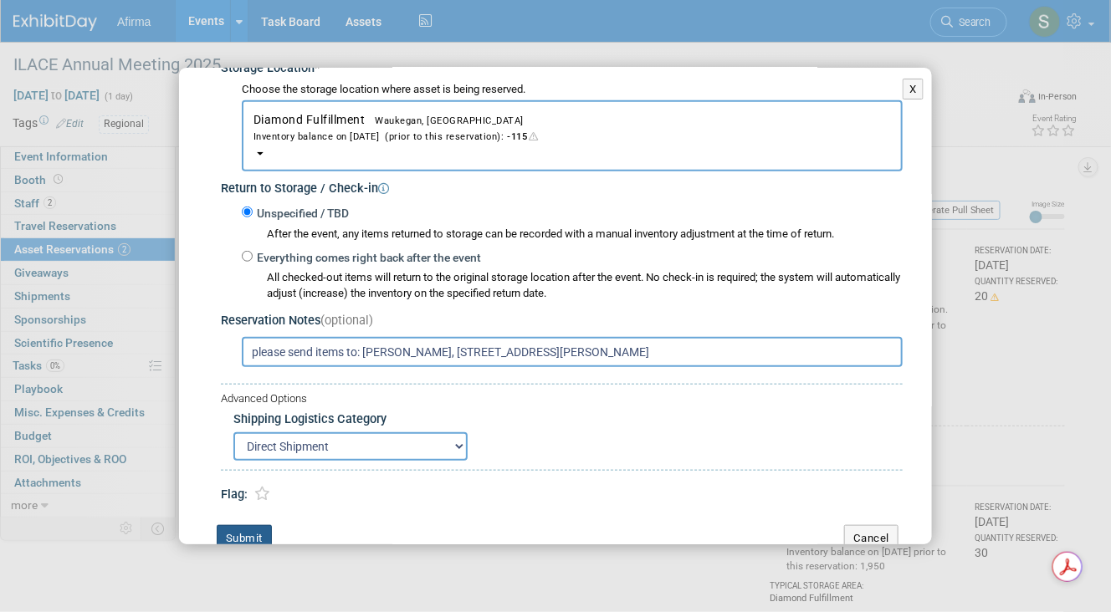
click at [264, 525] on button "Submit" at bounding box center [244, 538] width 55 height 27
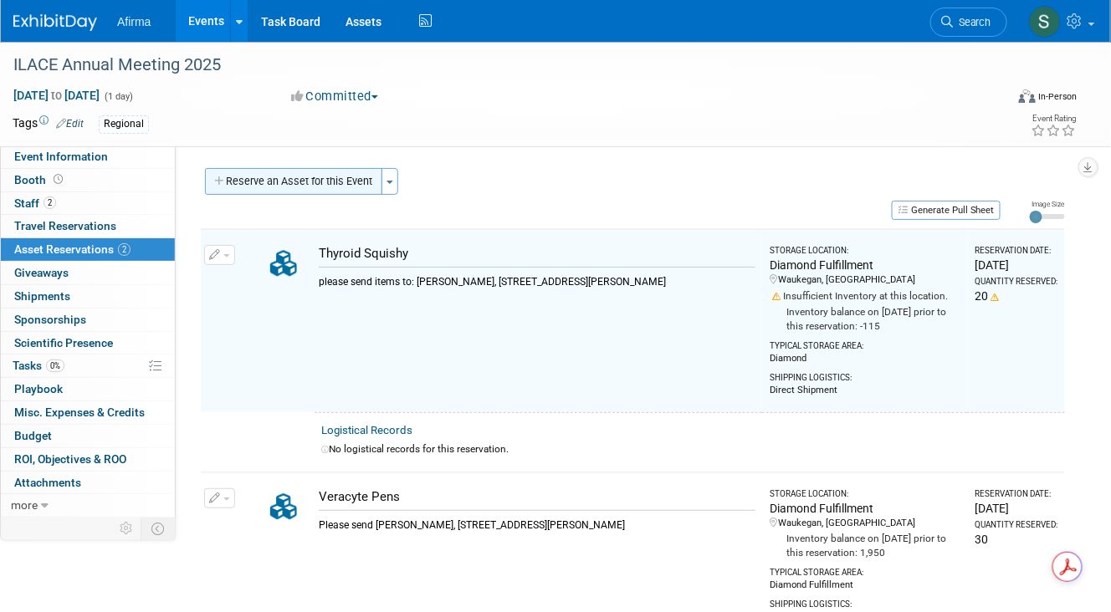
click at [367, 177] on button "Reserve an Asset for this Event" at bounding box center [293, 181] width 177 height 27
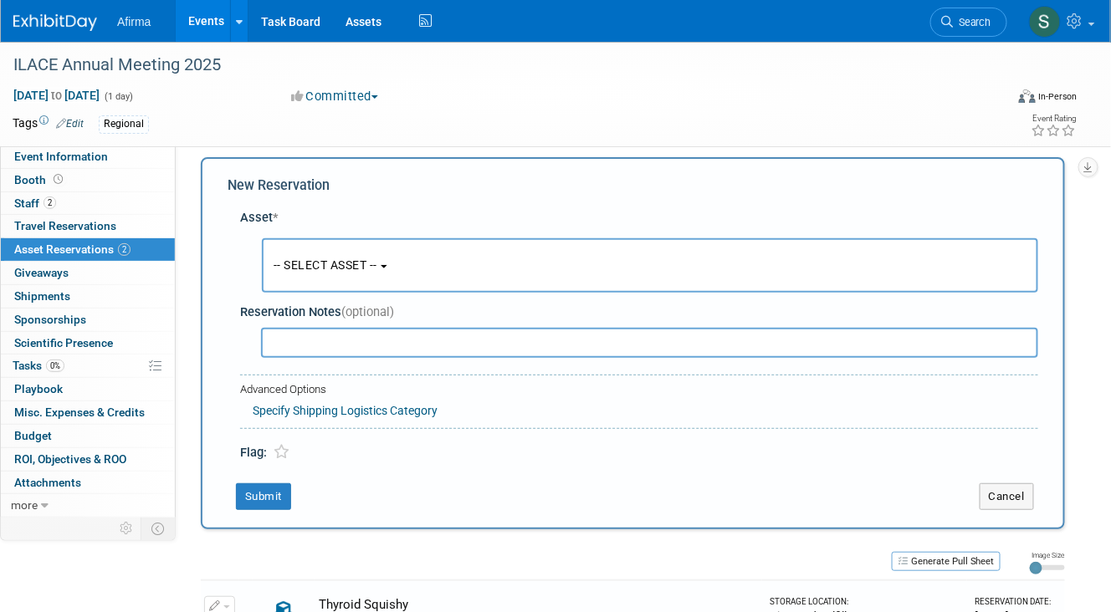
scroll to position [14, 0]
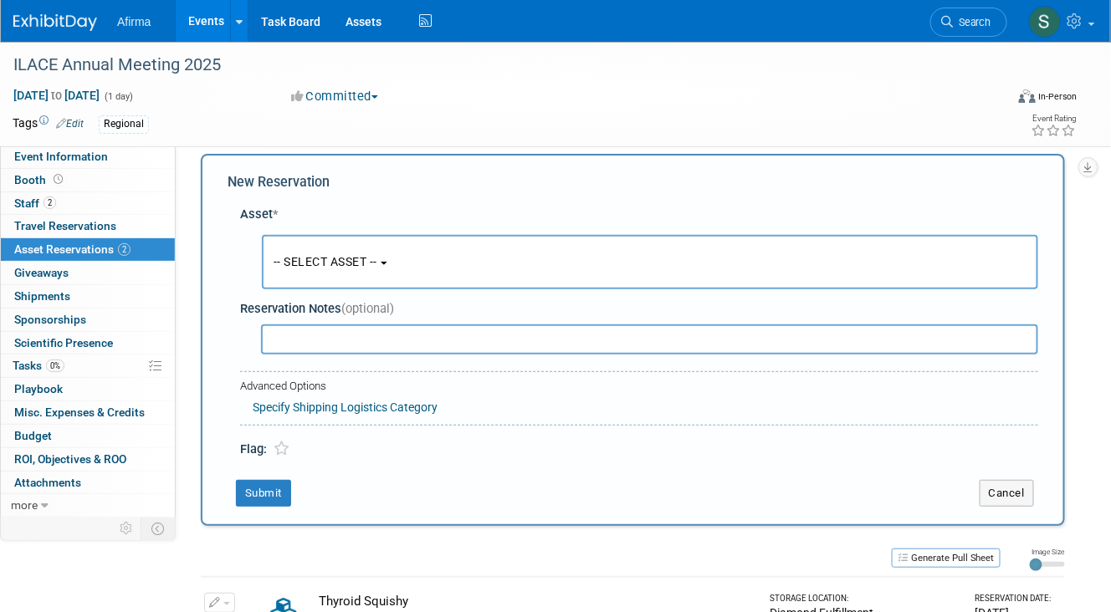
click at [372, 258] on span "-- SELECT ASSET --" at bounding box center [326, 261] width 104 height 13
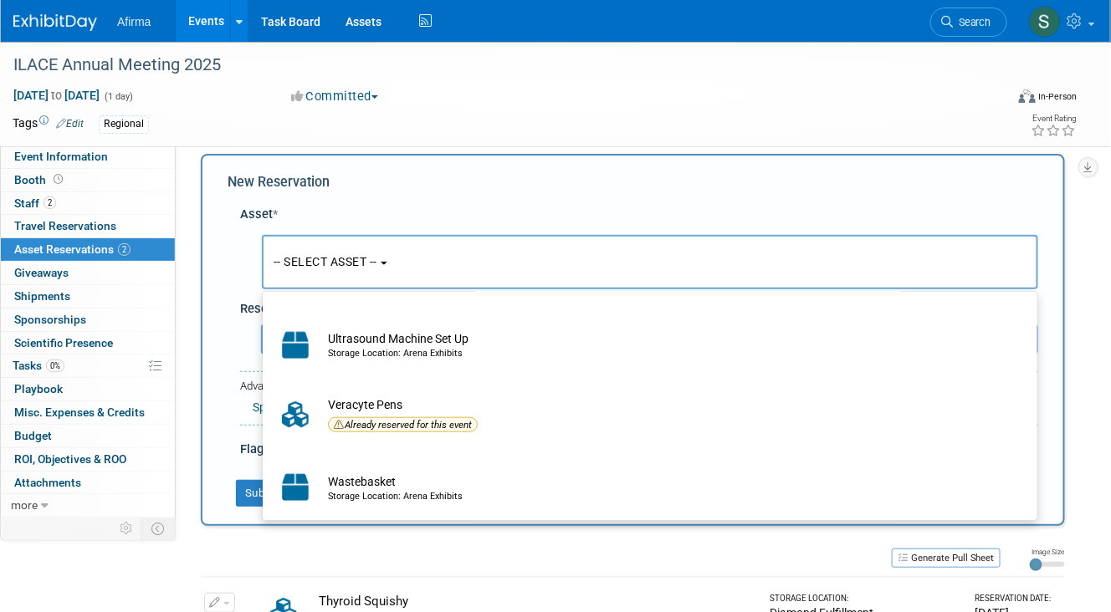
scroll to position [0, 0]
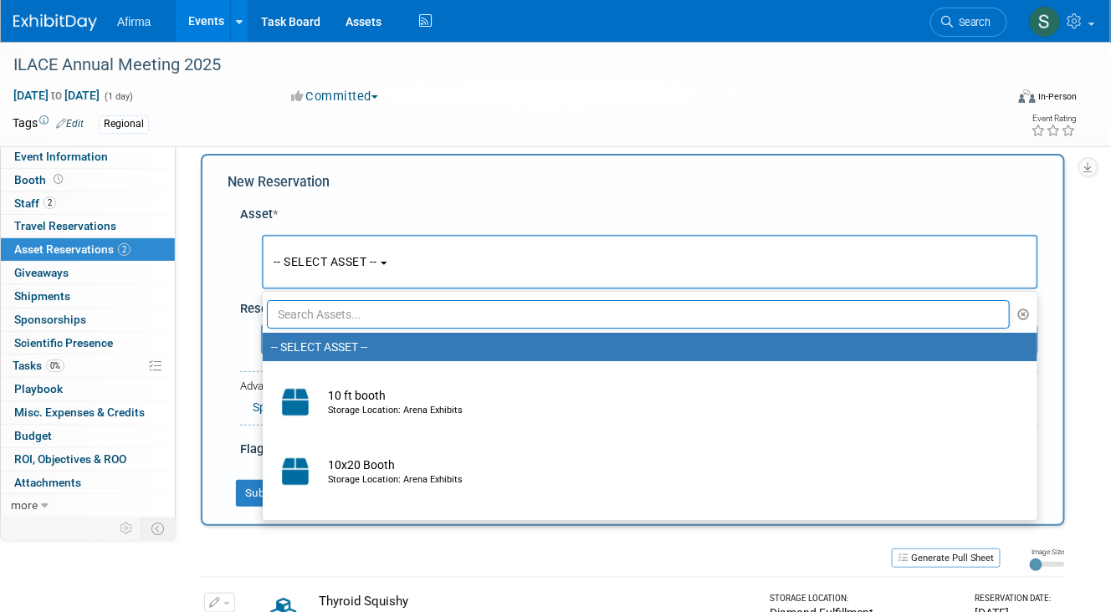
click at [830, 180] on div "New Reservation" at bounding box center [633, 182] width 810 height 19
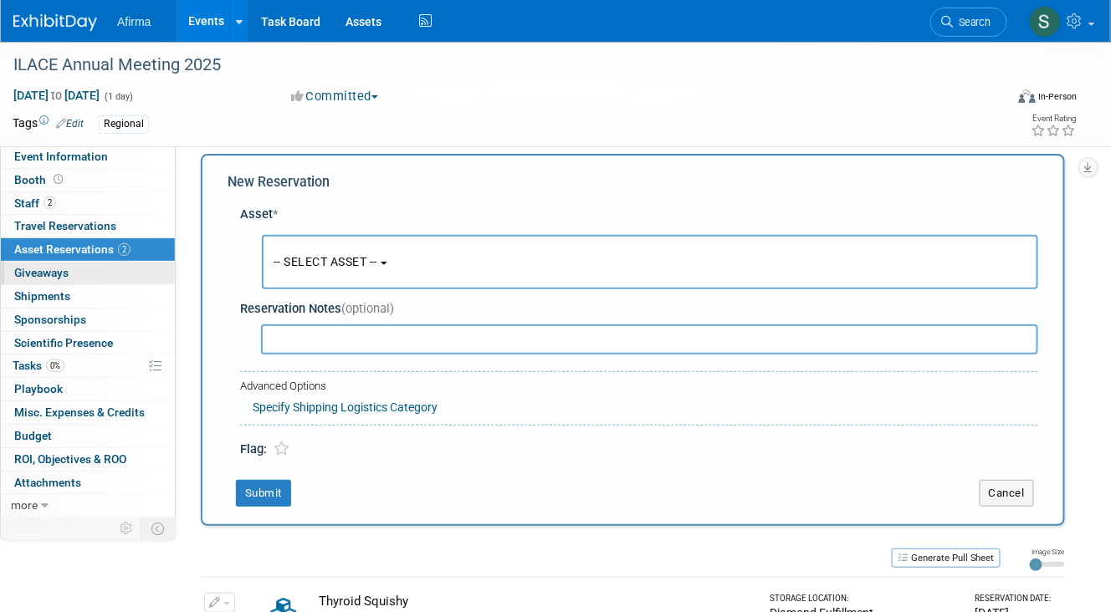
click at [50, 275] on span "Giveaways 0" at bounding box center [41, 272] width 54 height 13
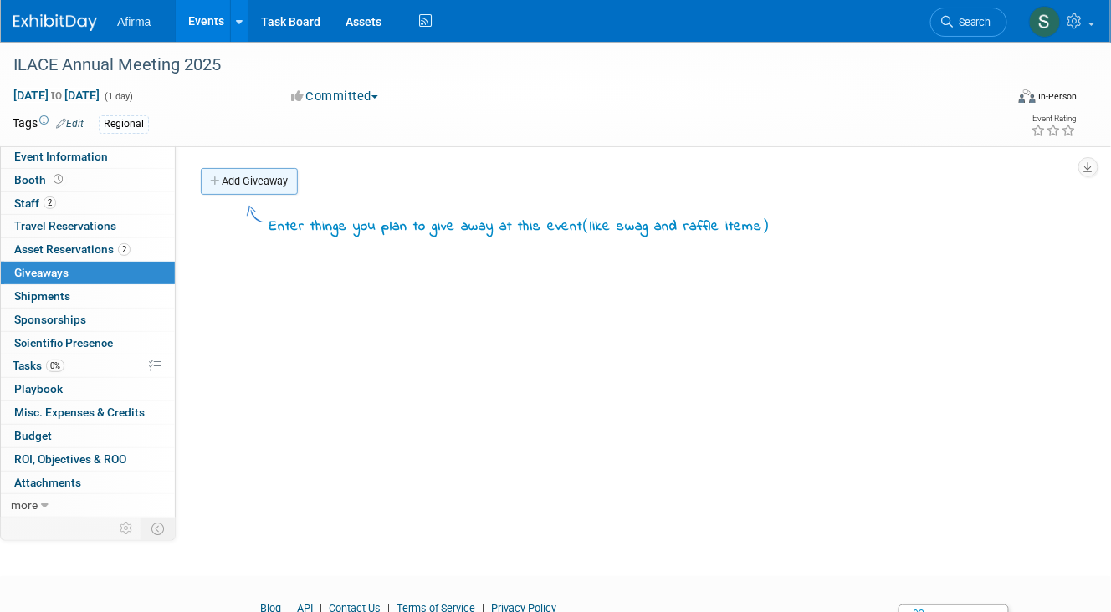
click at [241, 181] on link "Add Giveaway" at bounding box center [249, 181] width 97 height 27
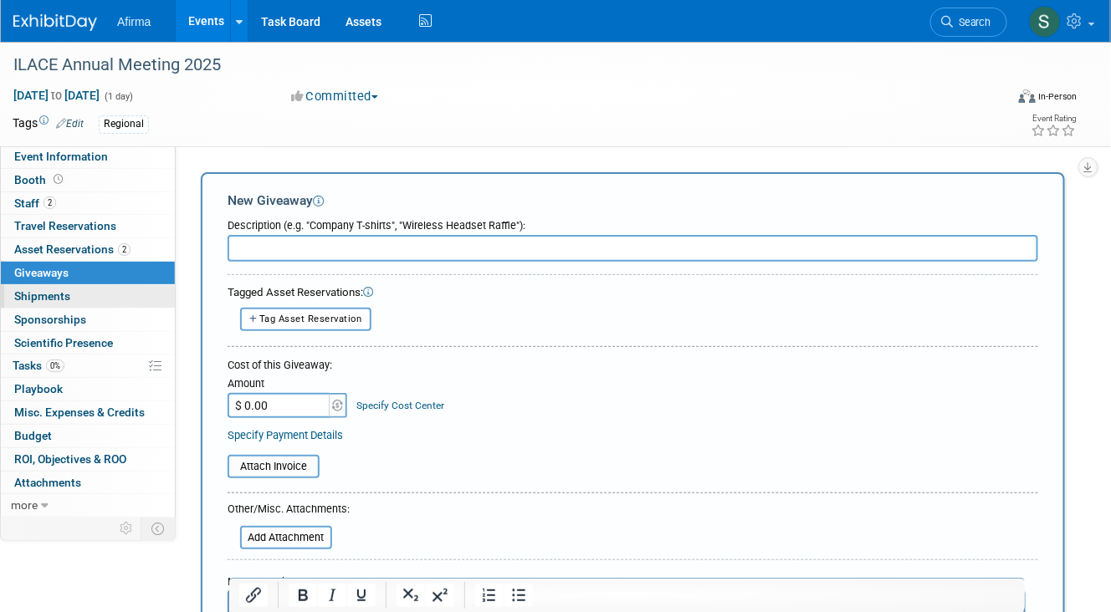
click at [63, 292] on span "Shipments 0" at bounding box center [42, 295] width 56 height 13
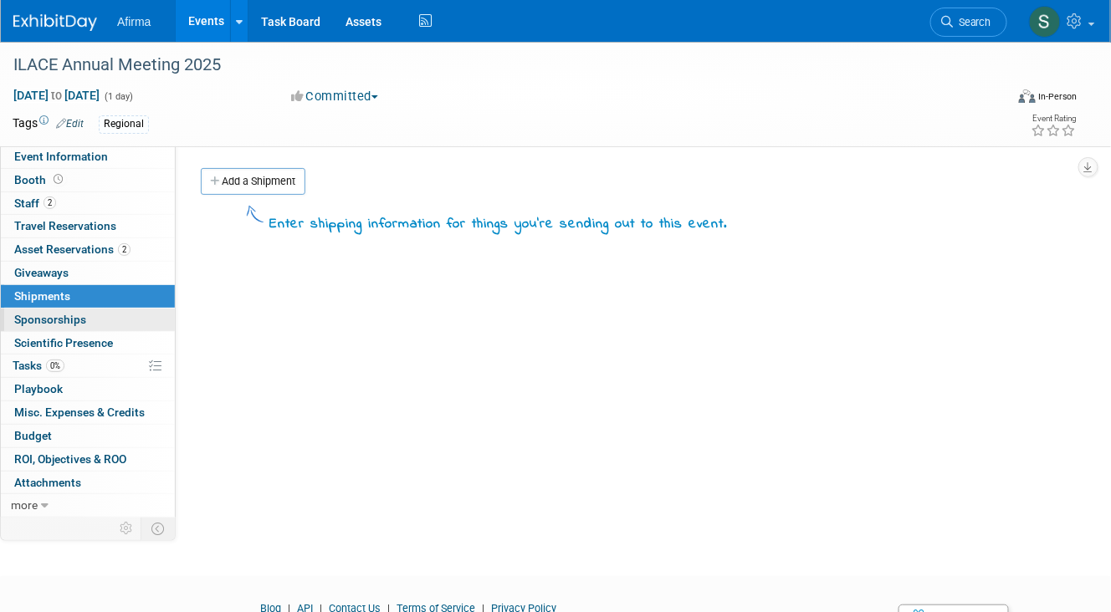
click at [64, 313] on span "Sponsorships 0" at bounding box center [50, 319] width 72 height 13
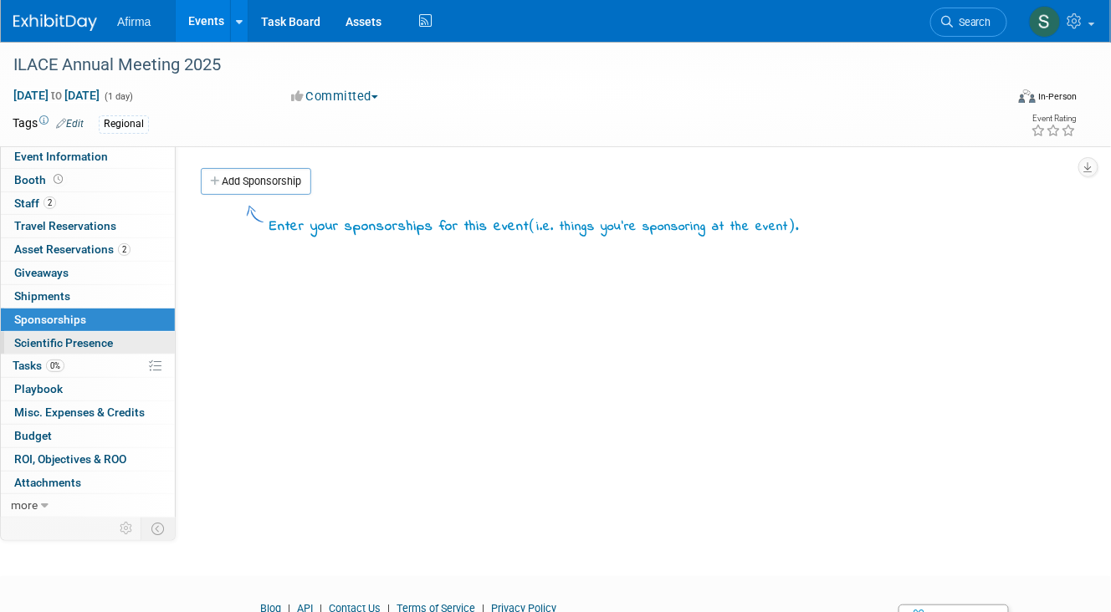
click at [74, 336] on span "Scientific Presence" at bounding box center [63, 342] width 99 height 13
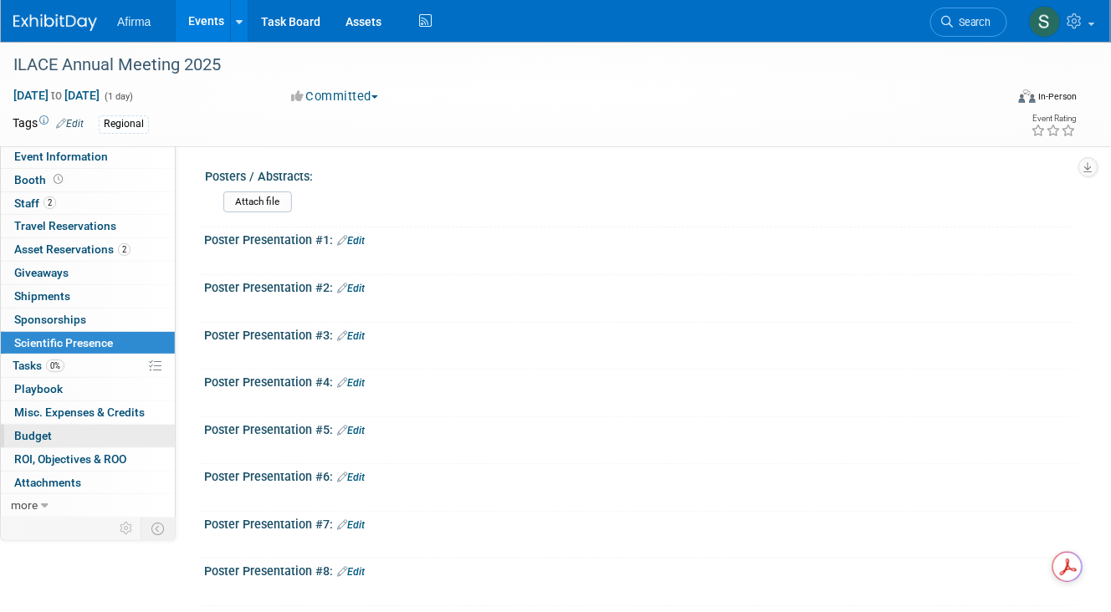
click at [53, 426] on link "Budget" at bounding box center [88, 436] width 174 height 23
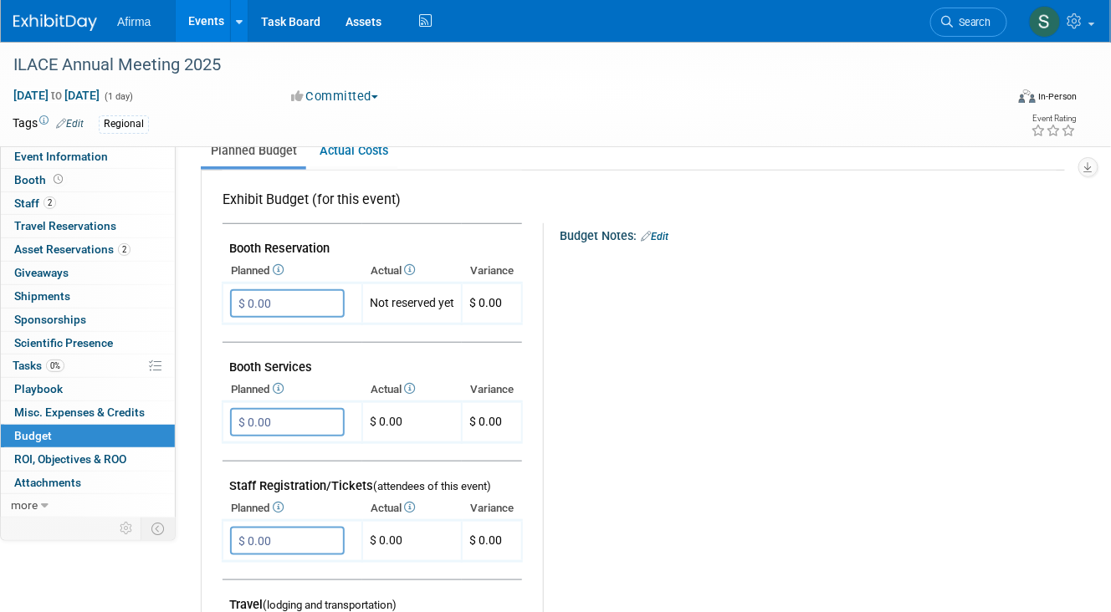
scroll to position [269, 0]
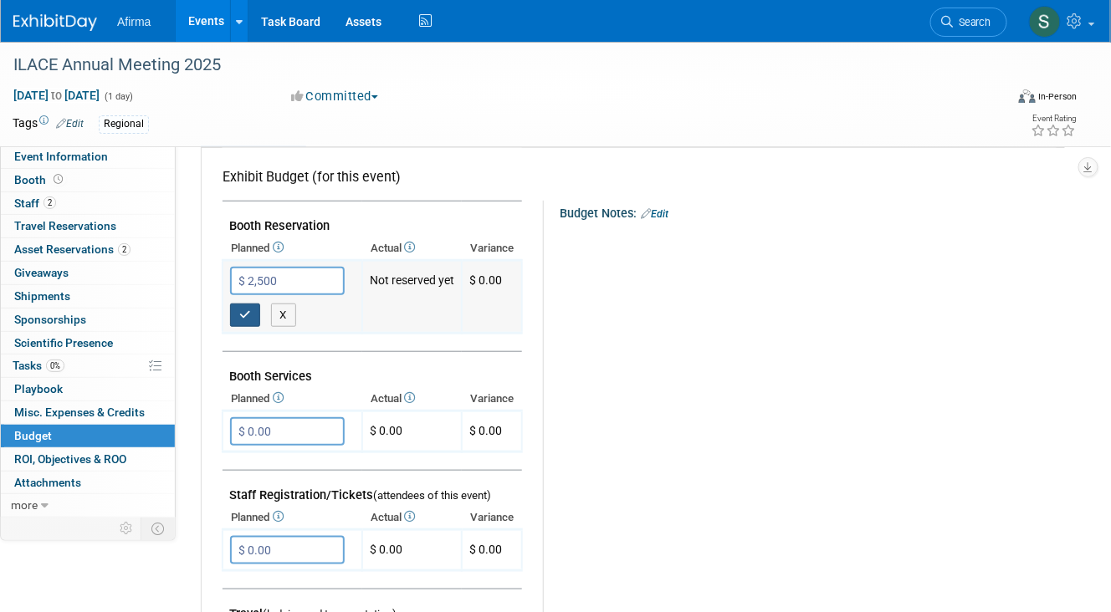
type input "$ 2,500.00"
click at [241, 310] on icon "button" at bounding box center [245, 314] width 12 height 11
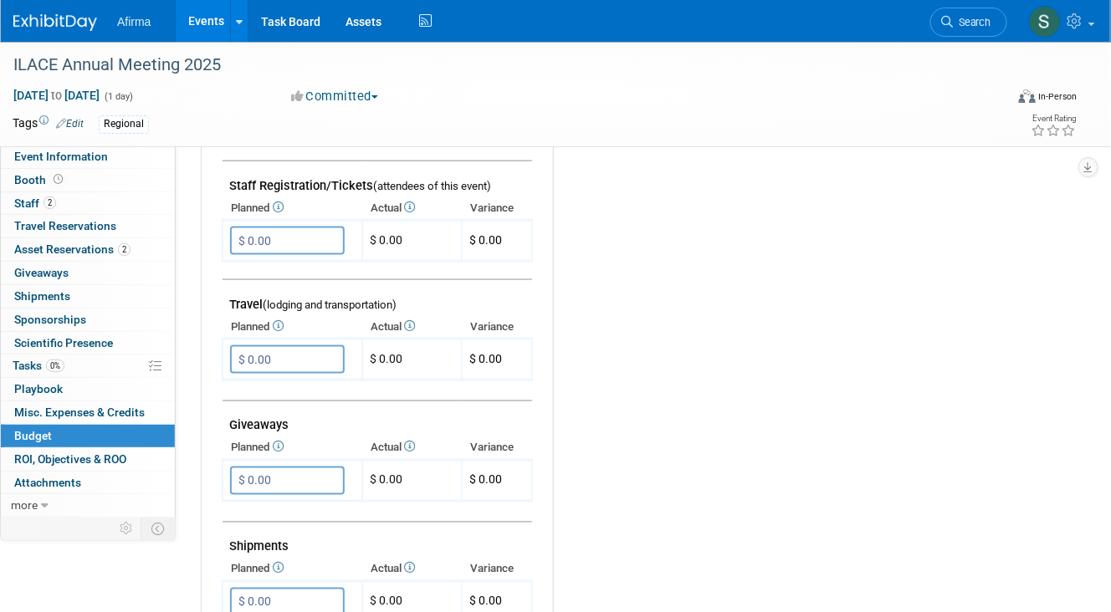
scroll to position [548, 0]
click at [289, 352] on input "$ 0.00" at bounding box center [287, 359] width 115 height 28
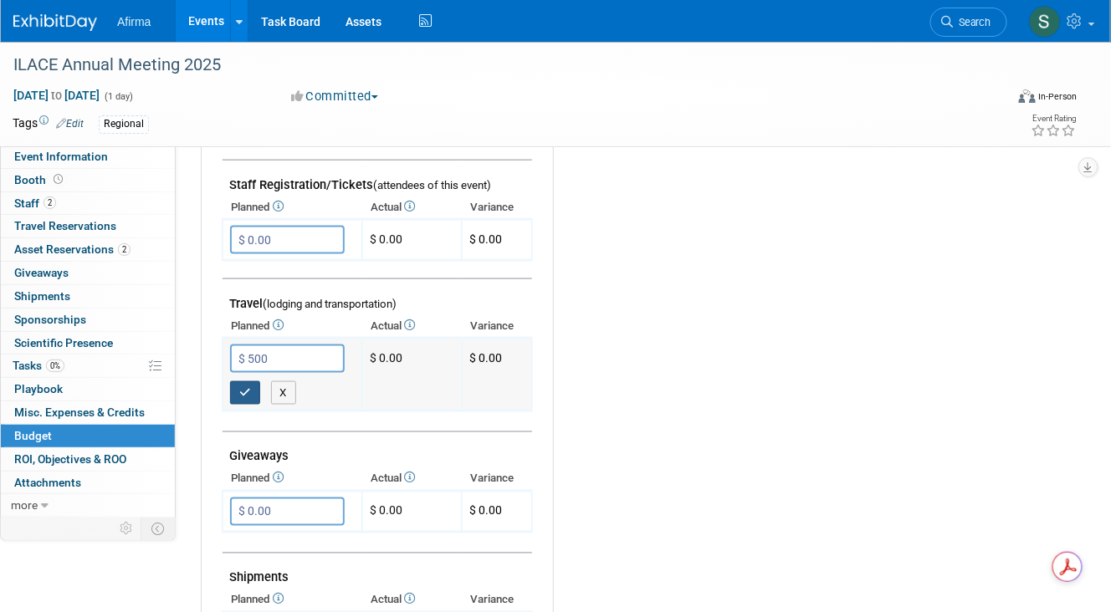
type input "$ 500.00"
click at [247, 387] on icon "button" at bounding box center [245, 392] width 12 height 11
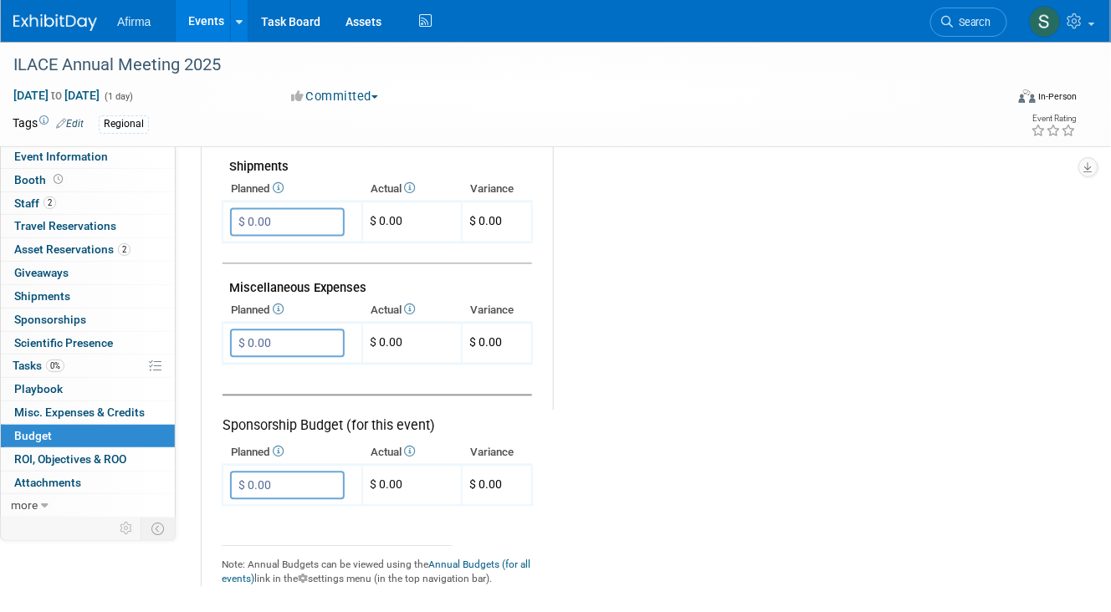
scroll to position [928, 0]
click at [312, 338] on input "$ 0.00" at bounding box center [287, 342] width 115 height 28
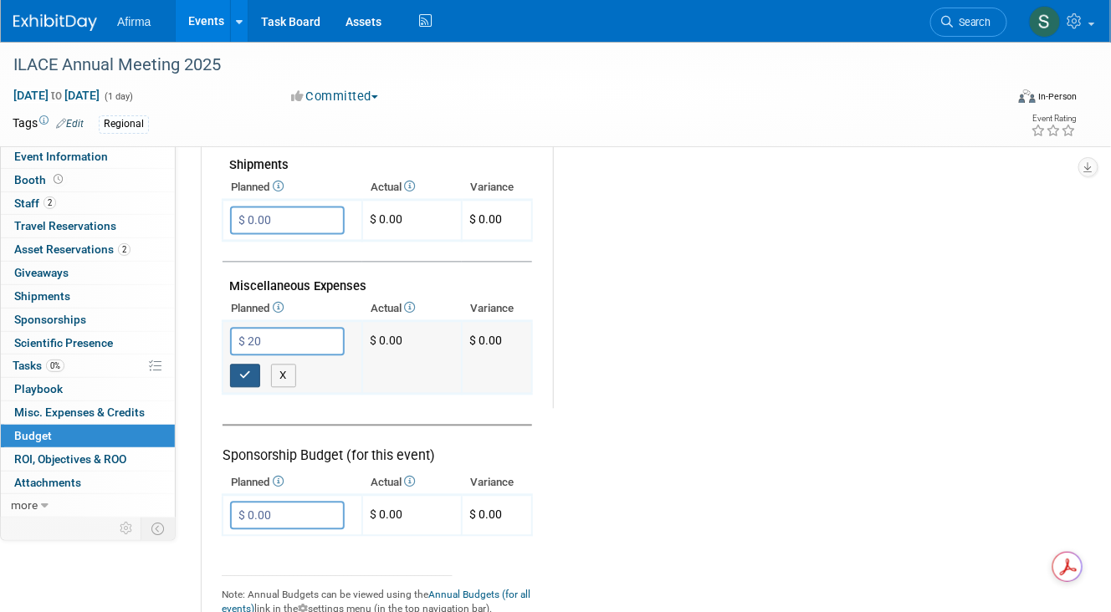
type input "$ 20.00"
click at [239, 371] on icon "button" at bounding box center [245, 376] width 12 height 11
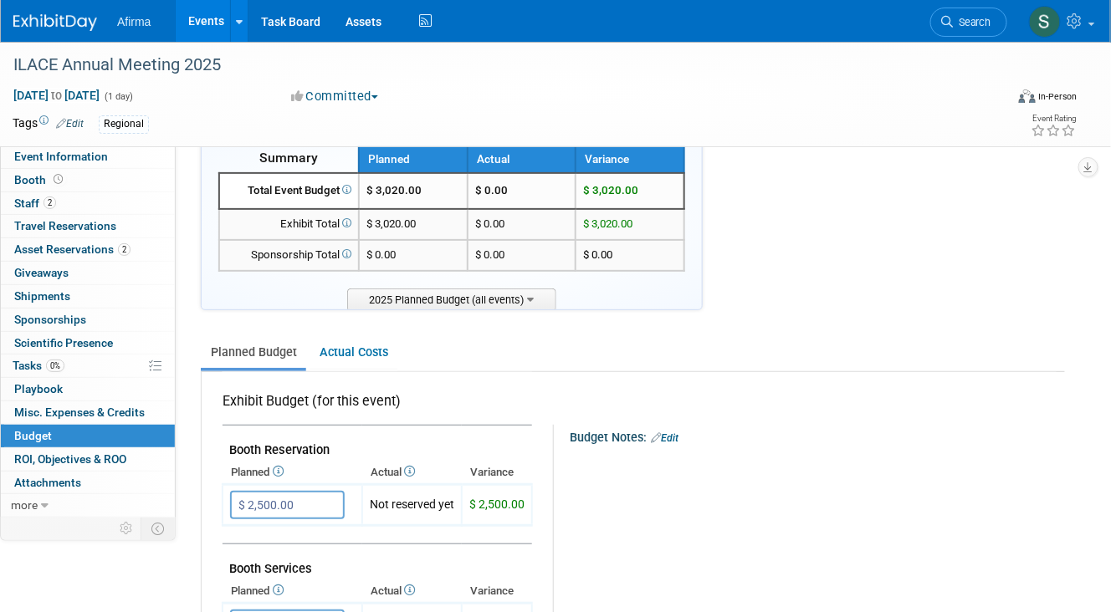
scroll to position [0, 0]
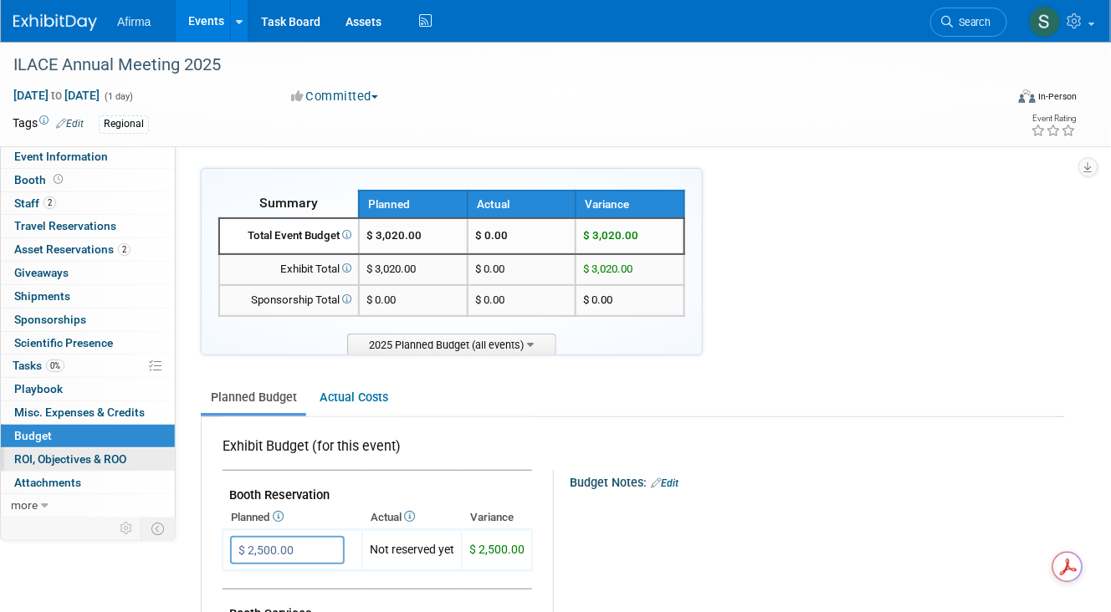
click at [93, 453] on span "ROI, Objectives & ROO 0" at bounding box center [70, 458] width 112 height 13
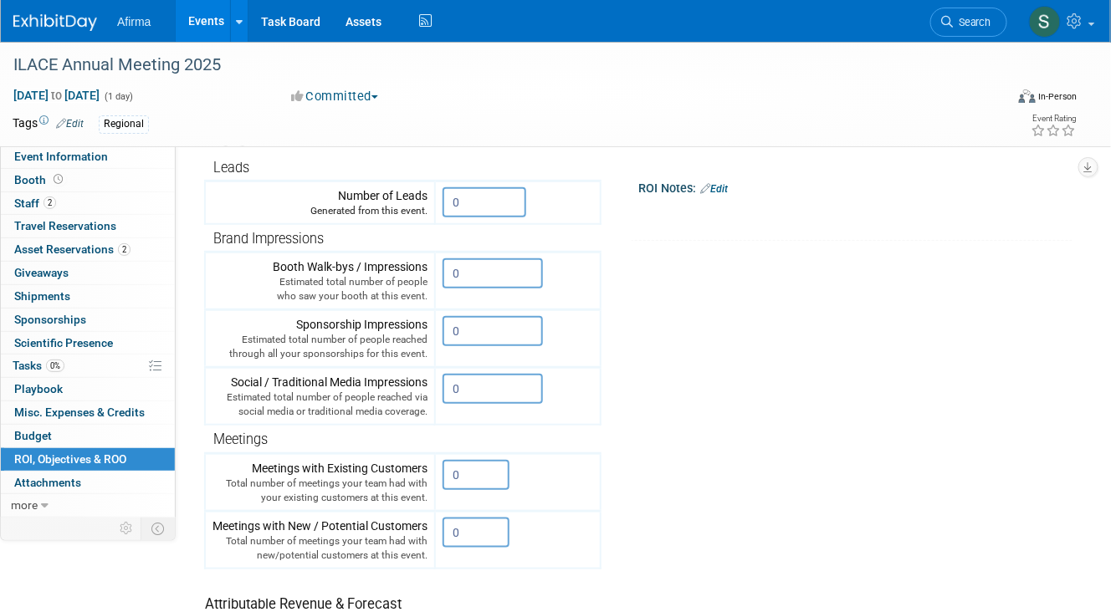
scroll to position [217, 0]
click at [39, 506] on link "more" at bounding box center [88, 505] width 174 height 23
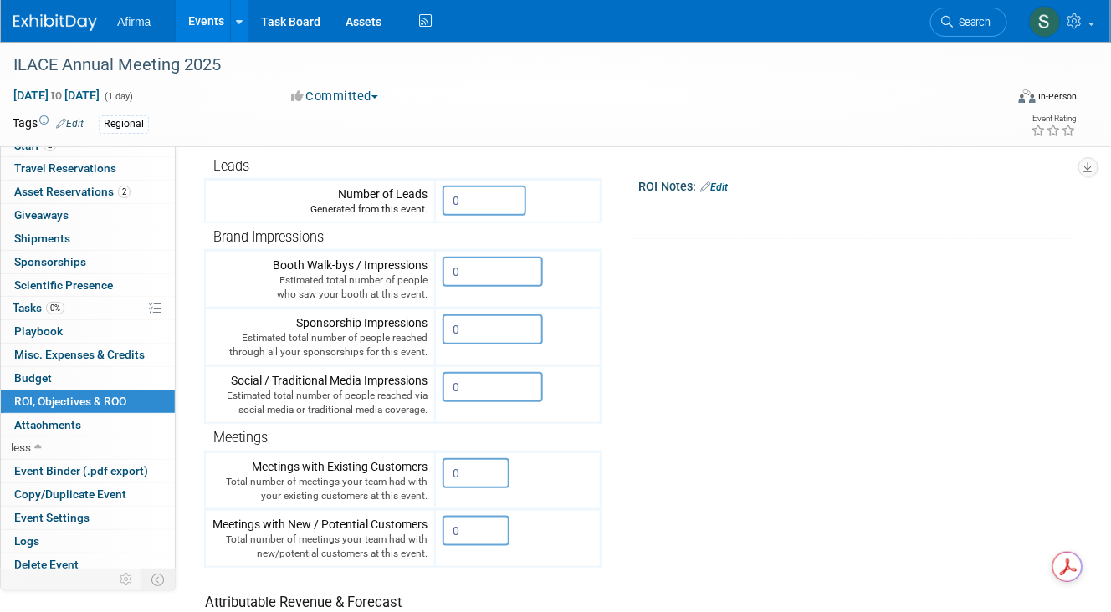
scroll to position [0, 0]
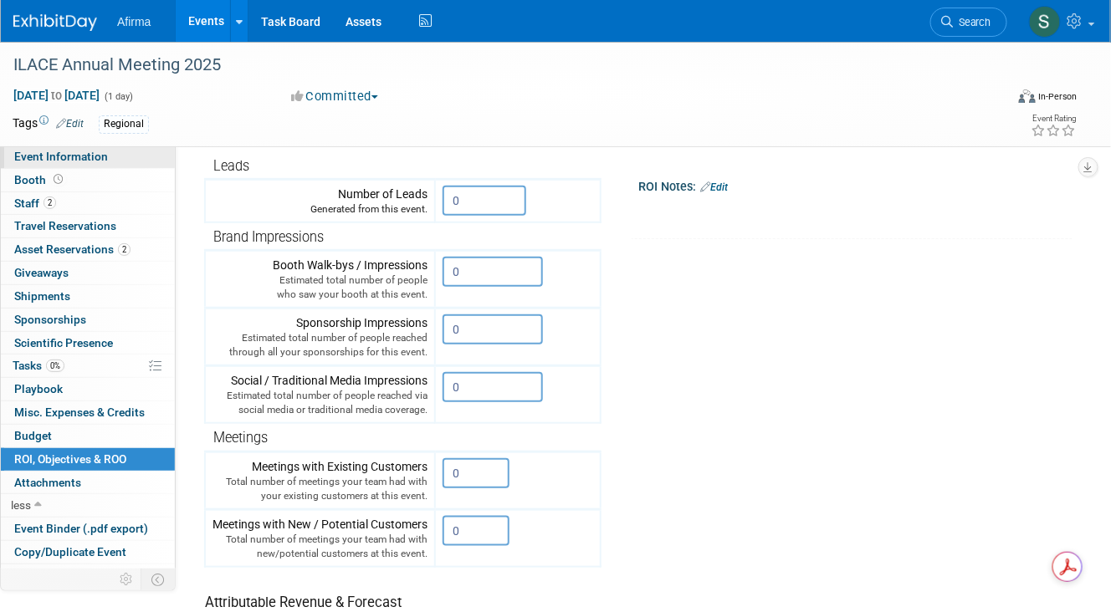
click at [110, 154] on link "Event Information" at bounding box center [88, 157] width 174 height 23
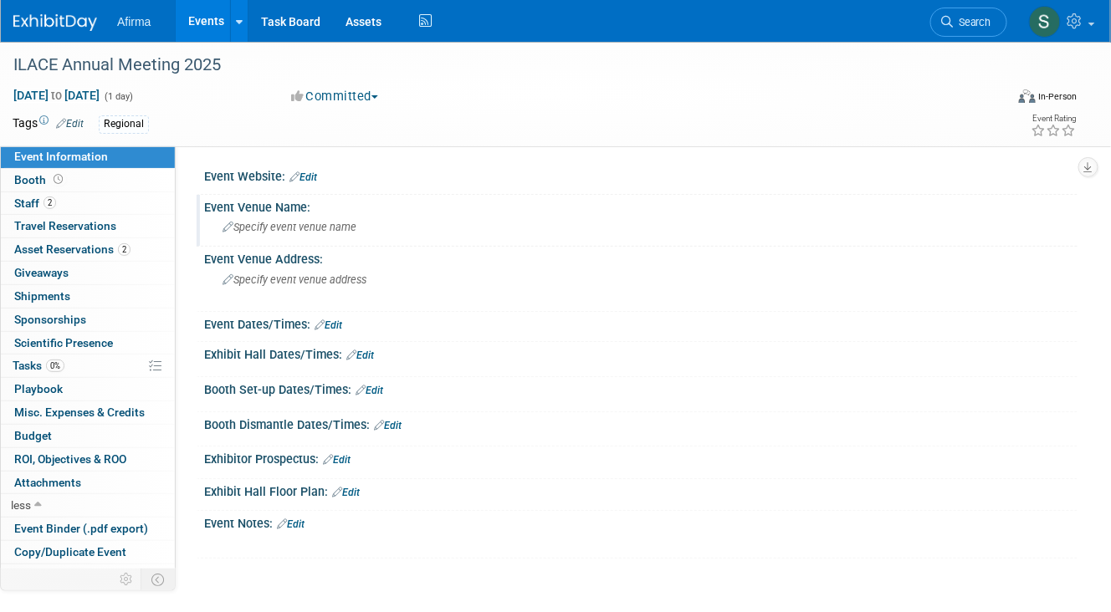
click at [222, 224] on icon at bounding box center [227, 227] width 11 height 11
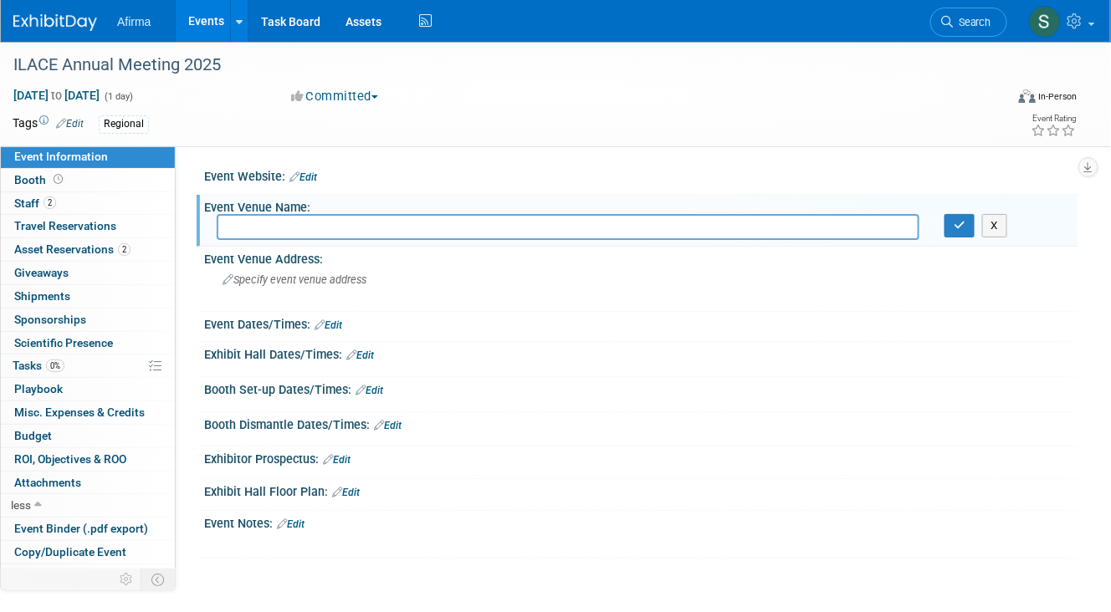
click at [245, 231] on input "text" at bounding box center [568, 227] width 703 height 26
type input "[US_STATE] Assocation of Clinical Endocrinologists"
click at [233, 283] on span "Specify event venue address" at bounding box center [294, 280] width 144 height 13
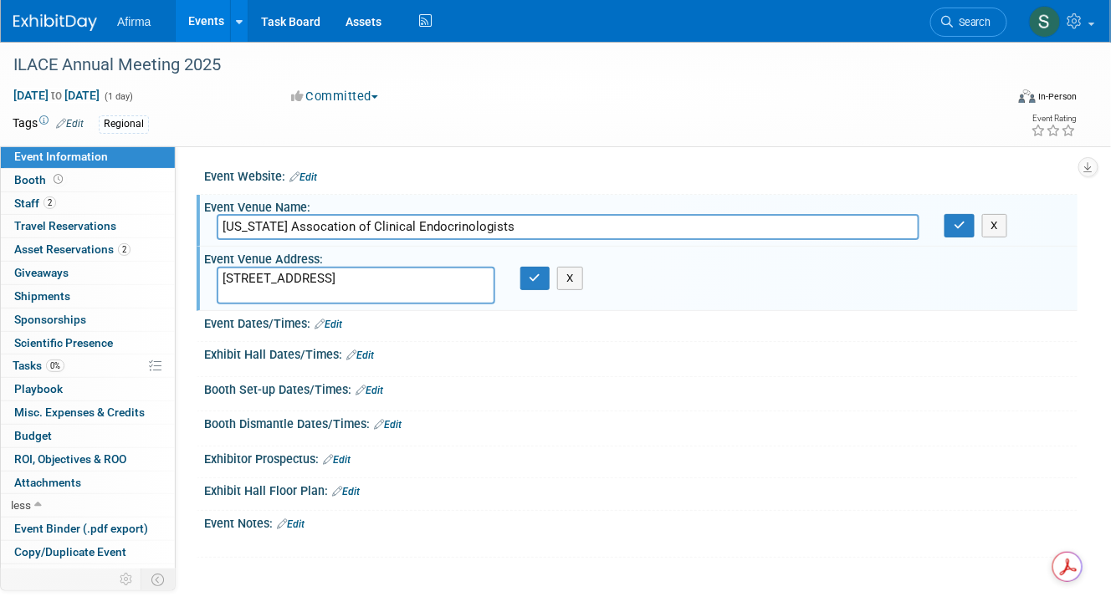
click at [264, 273] on textarea "[STREET_ADDRESS]" at bounding box center [356, 286] width 279 height 38
click at [420, 275] on textarea "[STREET_ADDRESS]" at bounding box center [356, 286] width 279 height 38
type textarea "[STREET_ADDRESS]"
click at [542, 277] on button "button" at bounding box center [535, 278] width 30 height 23
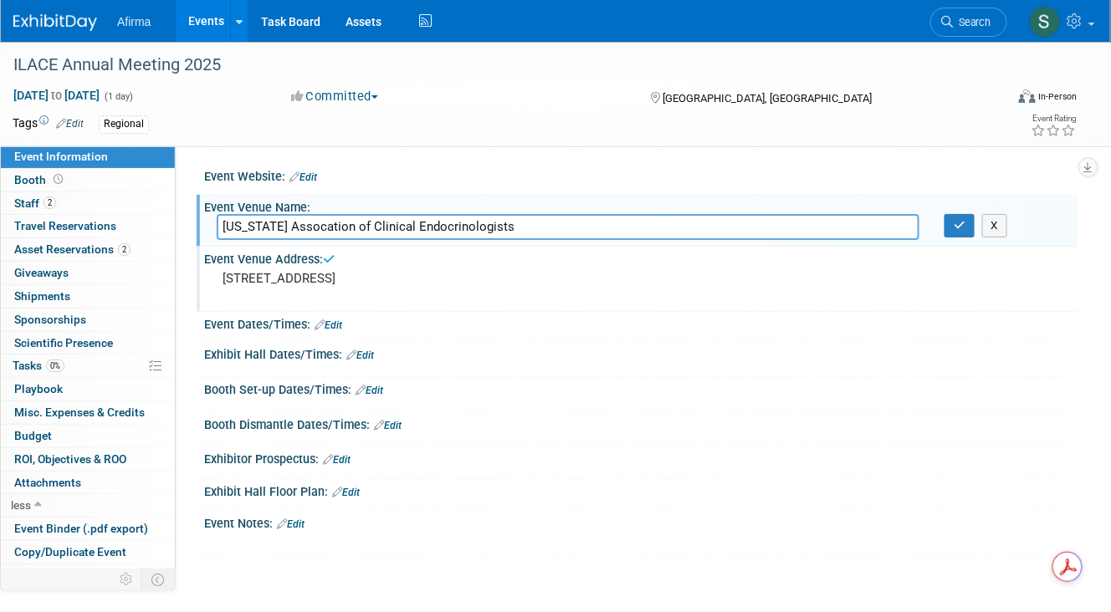
click at [325, 320] on link "Edit" at bounding box center [328, 326] width 28 height 12
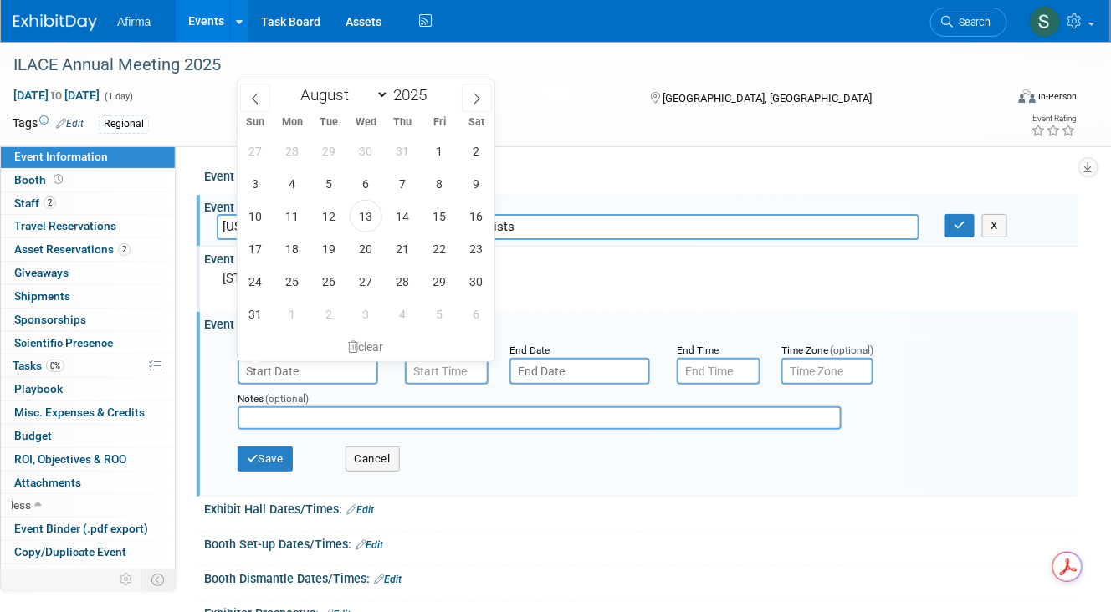
click at [333, 368] on input "text" at bounding box center [308, 371] width 141 height 27
click at [474, 100] on icon at bounding box center [477, 99] width 12 height 12
select select "9"
click at [472, 147] on span "4" at bounding box center [476, 151] width 33 height 33
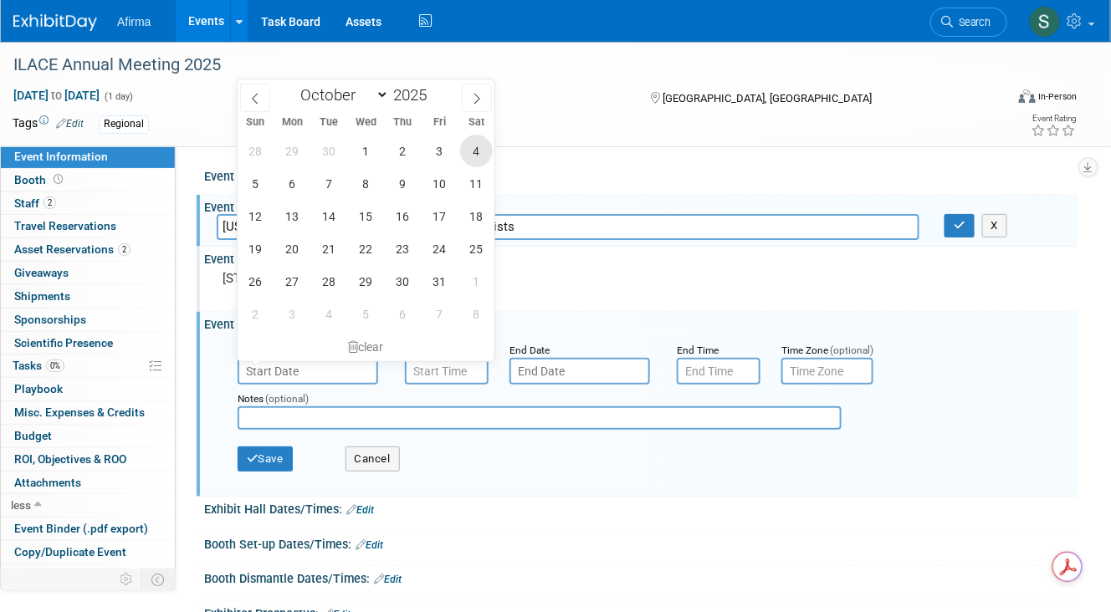
type input "[DATE]"
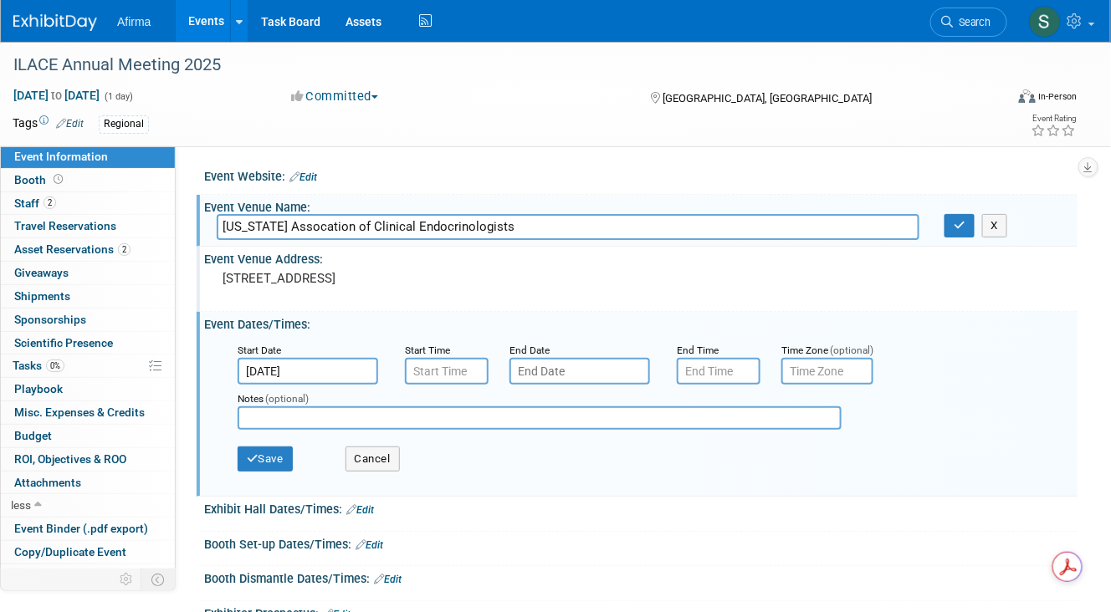
type input "7:00 AM"
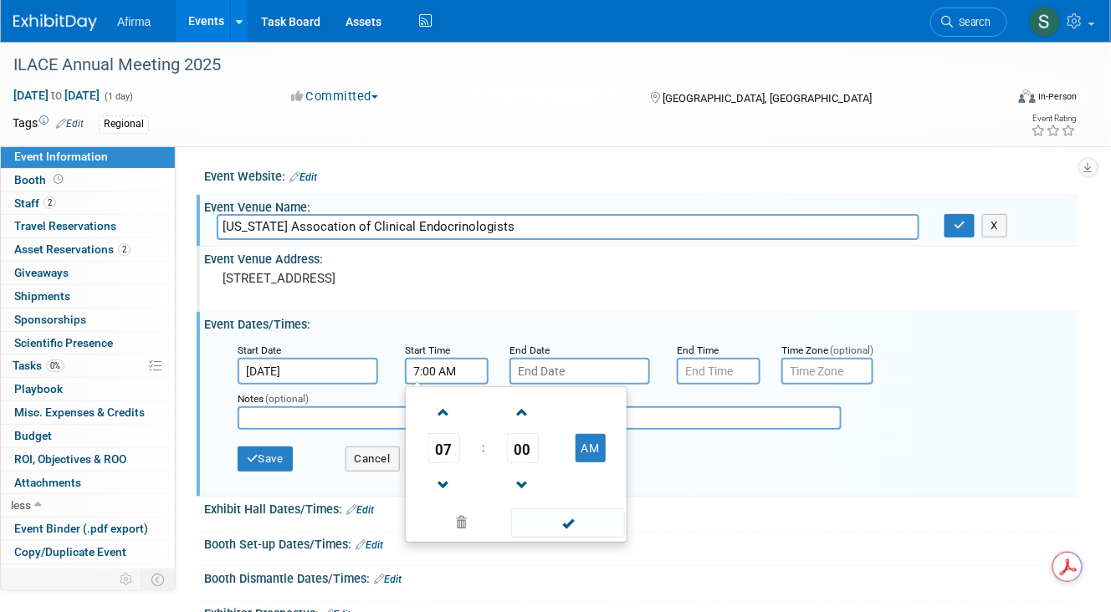
click at [461, 376] on input "7:00 AM" at bounding box center [447, 371] width 84 height 27
click at [585, 368] on input "text" at bounding box center [579, 371] width 141 height 27
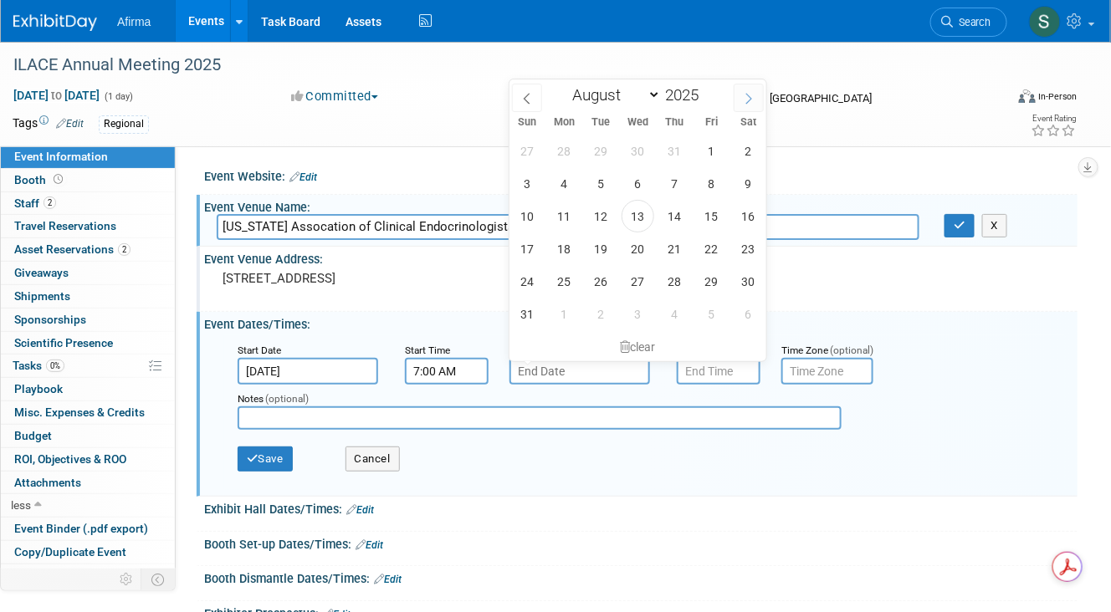
click at [751, 95] on icon at bounding box center [749, 99] width 12 height 12
select select "9"
click at [750, 141] on span "4" at bounding box center [748, 151] width 33 height 33
type input "[DATE]"
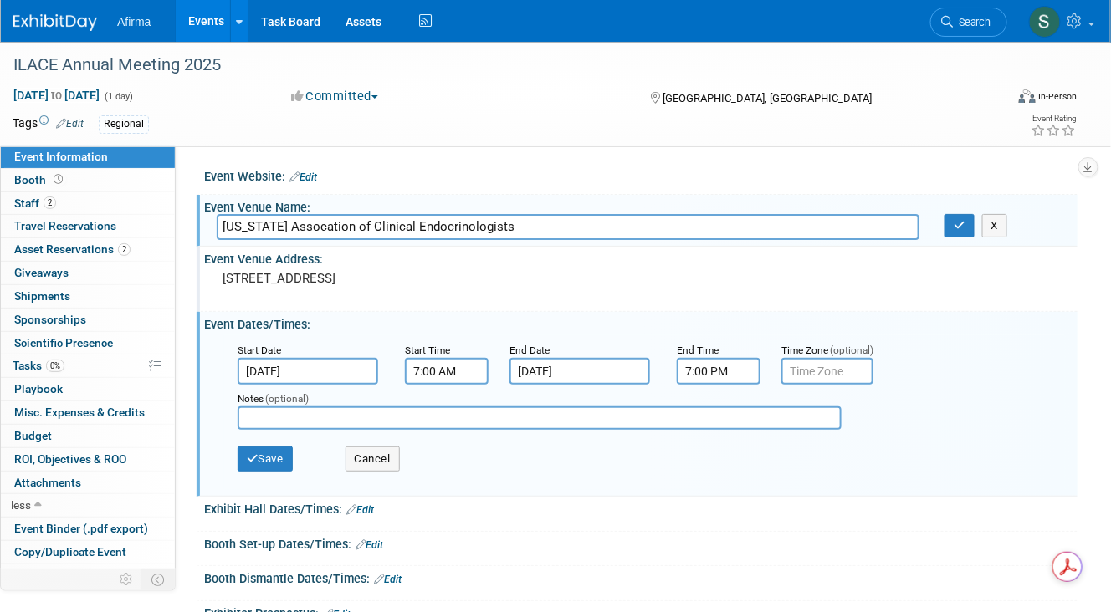
click at [705, 360] on input "7:00 PM" at bounding box center [719, 371] width 84 height 27
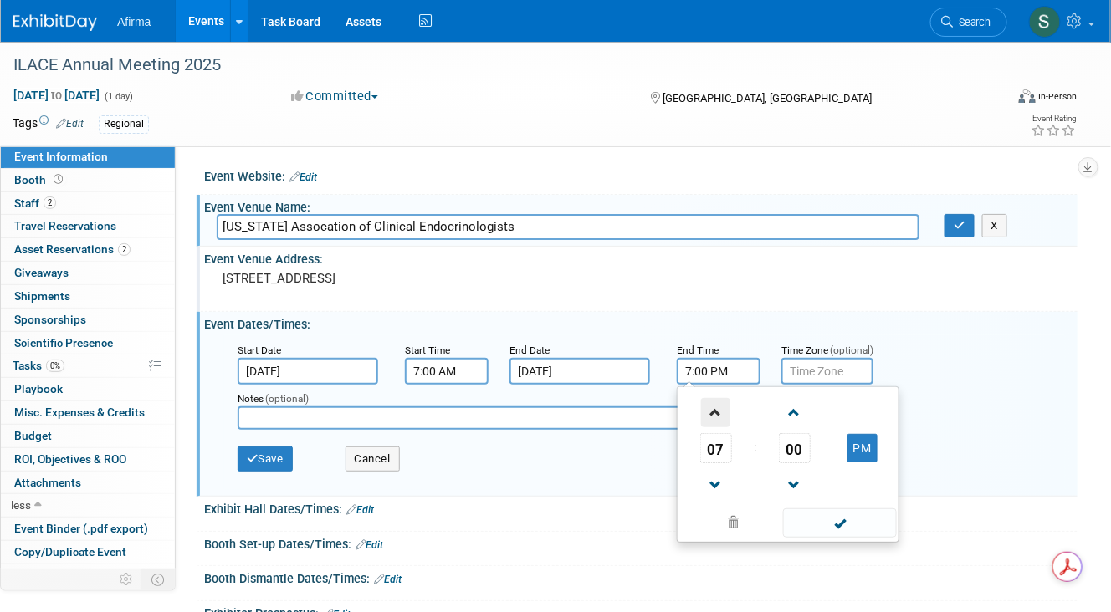
click at [718, 409] on span at bounding box center [715, 412] width 29 height 29
click at [713, 484] on span at bounding box center [715, 485] width 29 height 29
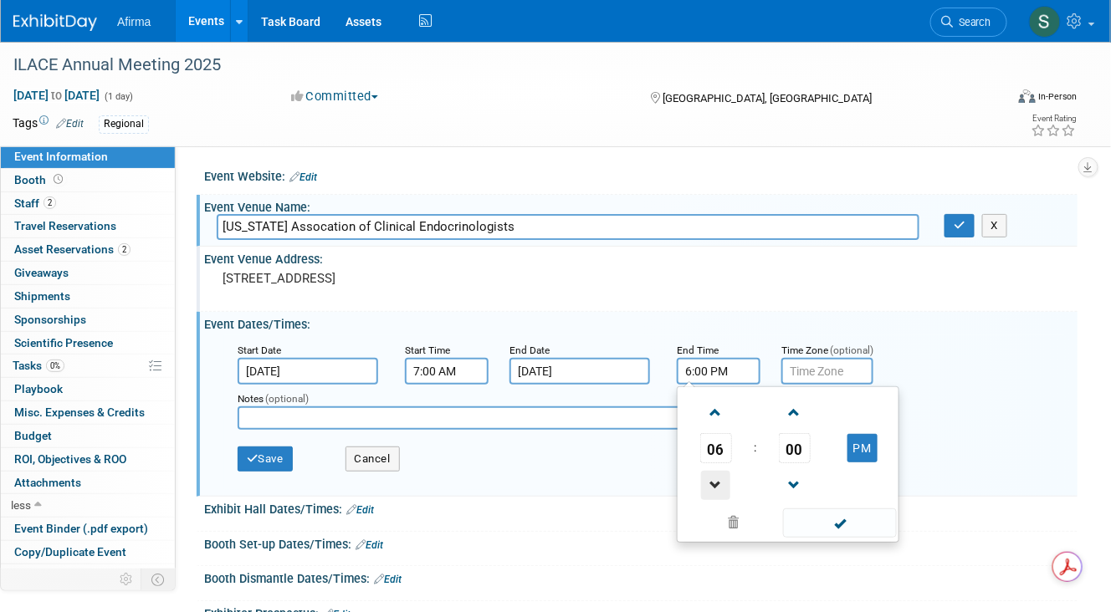
click at [713, 484] on span at bounding box center [715, 485] width 29 height 29
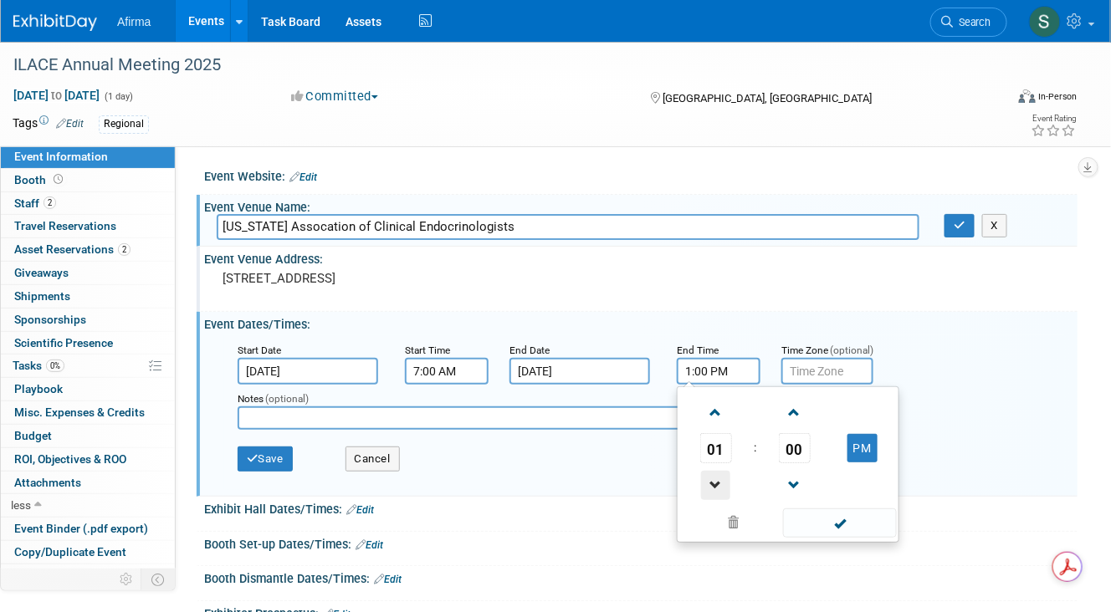
click at [713, 484] on span at bounding box center [715, 485] width 29 height 29
type input "12:00 PM"
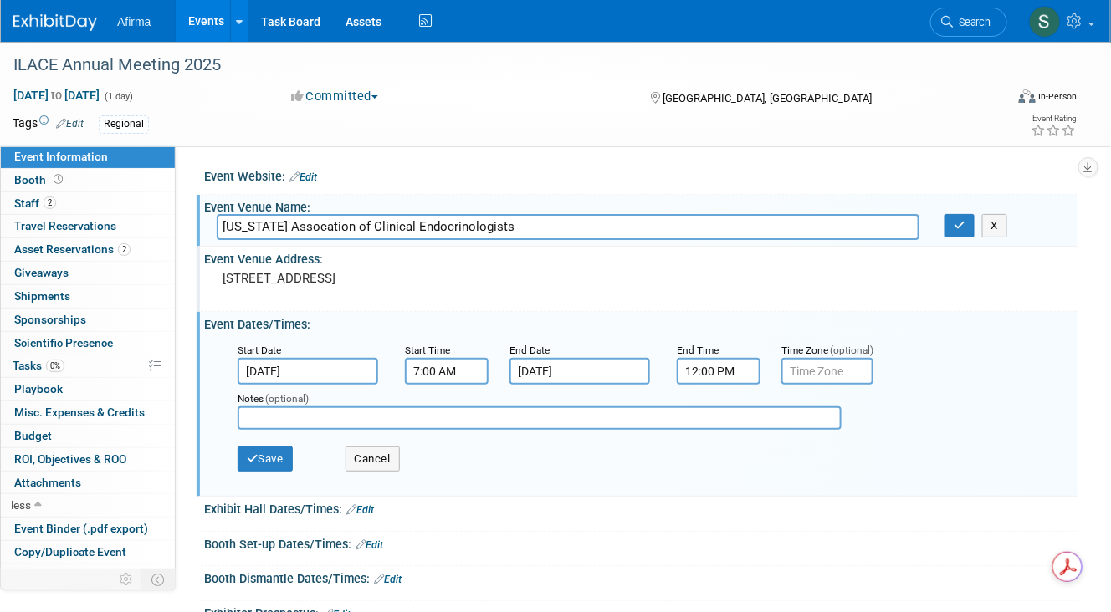
click at [951, 401] on div "Notes (optional)" at bounding box center [644, 412] width 839 height 54
click at [269, 463] on button "Save" at bounding box center [265, 459] width 55 height 25
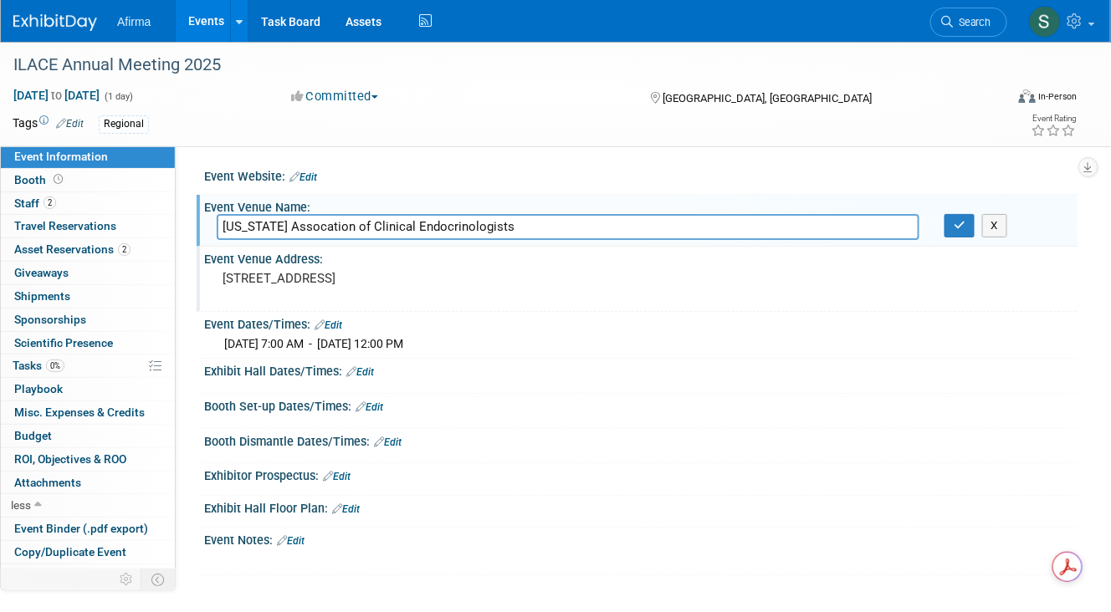
click at [360, 401] on icon at bounding box center [360, 406] width 10 height 11
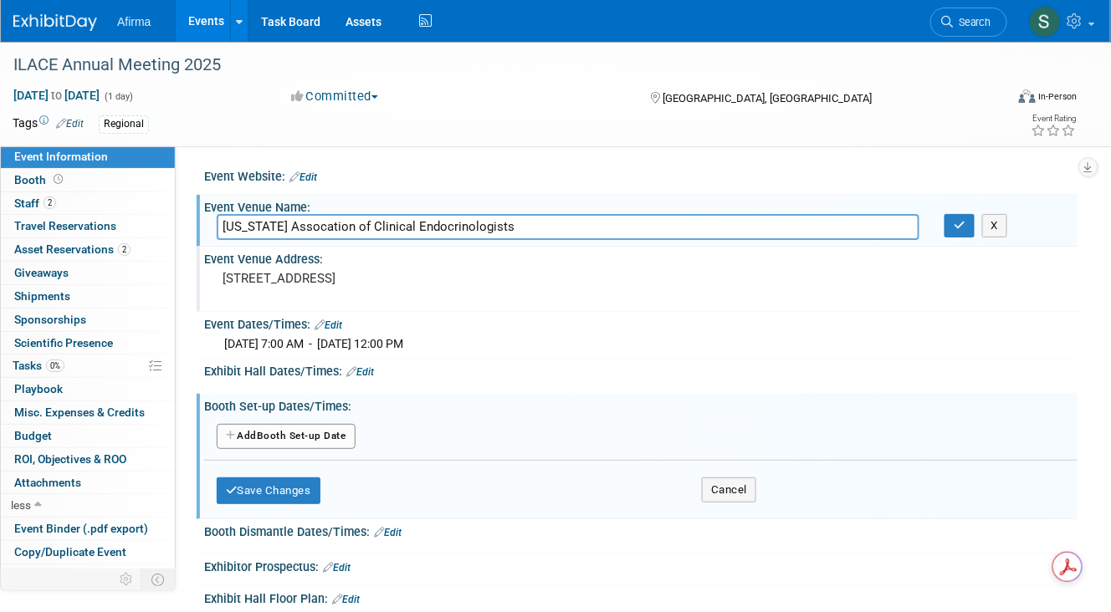
click at [296, 434] on button "Add Another Booth Set-up Date" at bounding box center [286, 436] width 139 height 25
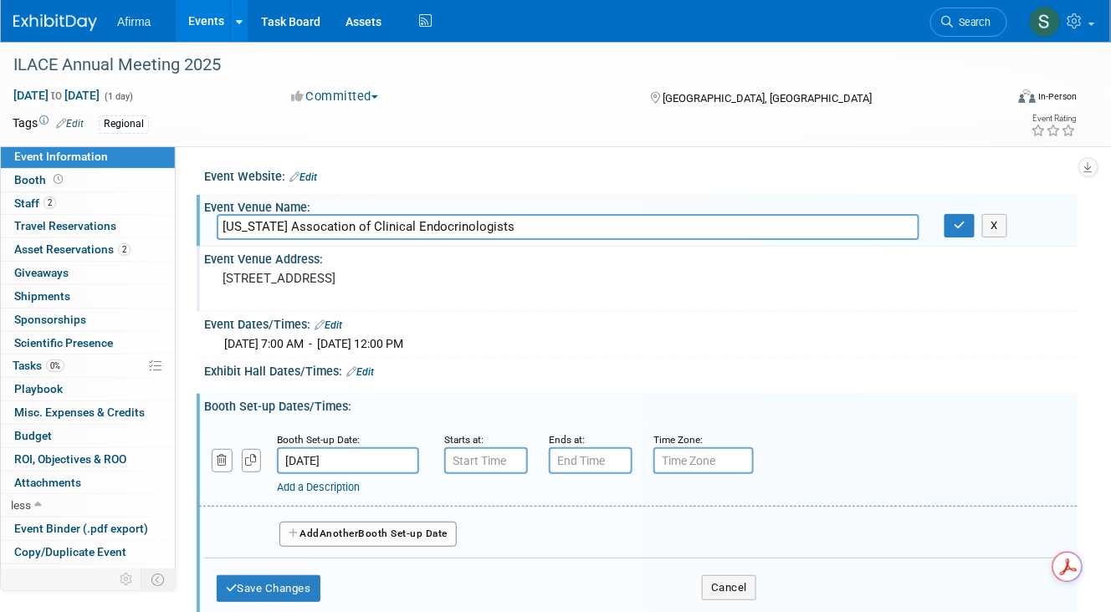
click at [485, 444] on div "Starts at:" at bounding box center [483, 439] width 79 height 17
click at [485, 453] on input "7:00 AM" at bounding box center [486, 460] width 84 height 27
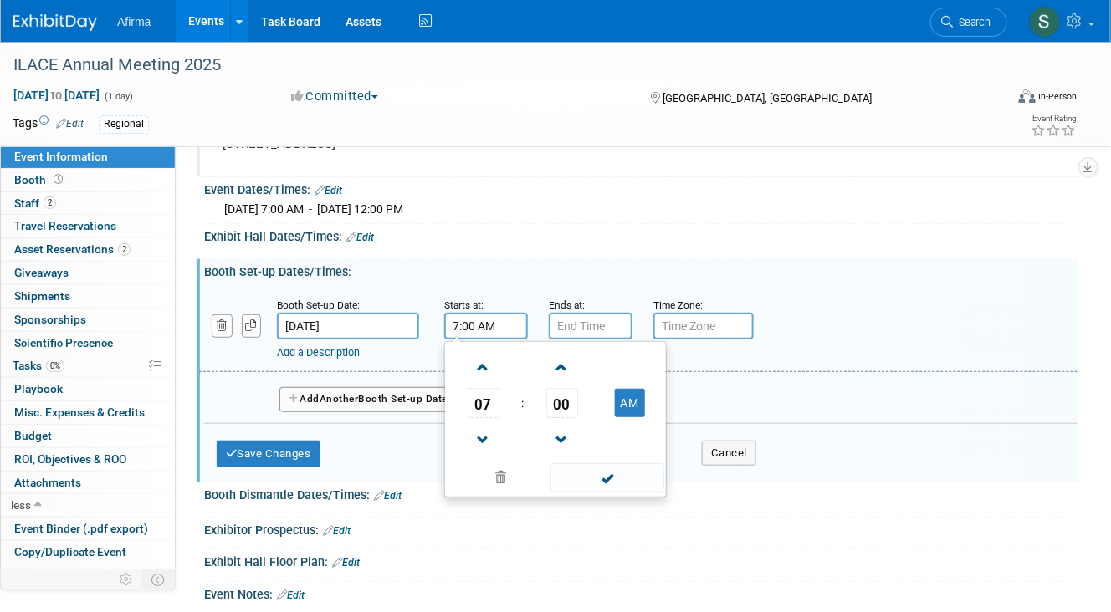
scroll to position [150, 0]
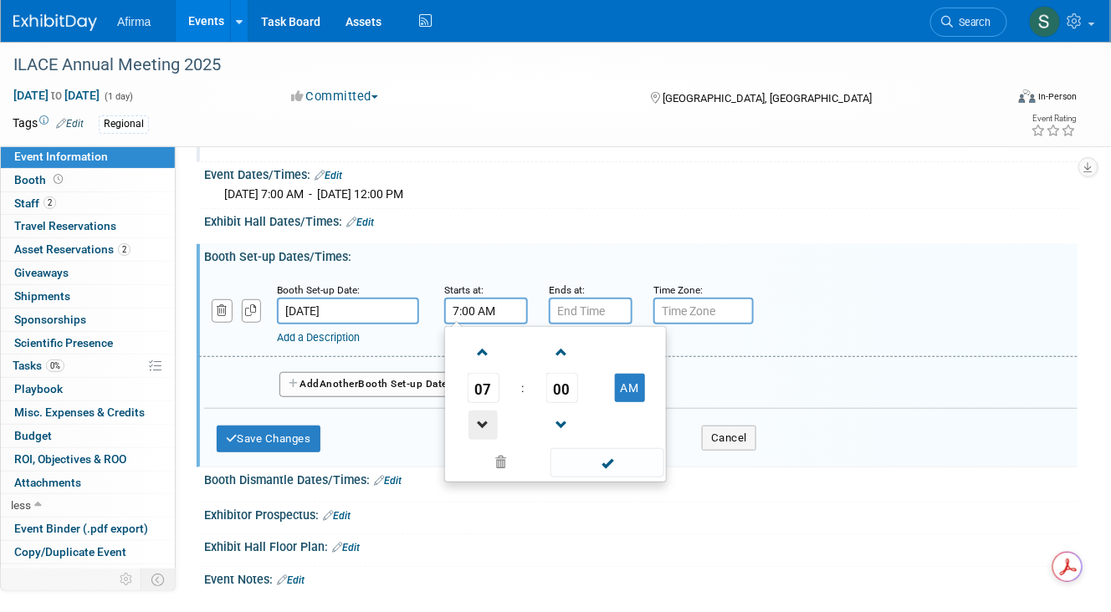
click at [488, 418] on span at bounding box center [482, 425] width 29 height 29
click at [563, 345] on span at bounding box center [561, 352] width 29 height 29
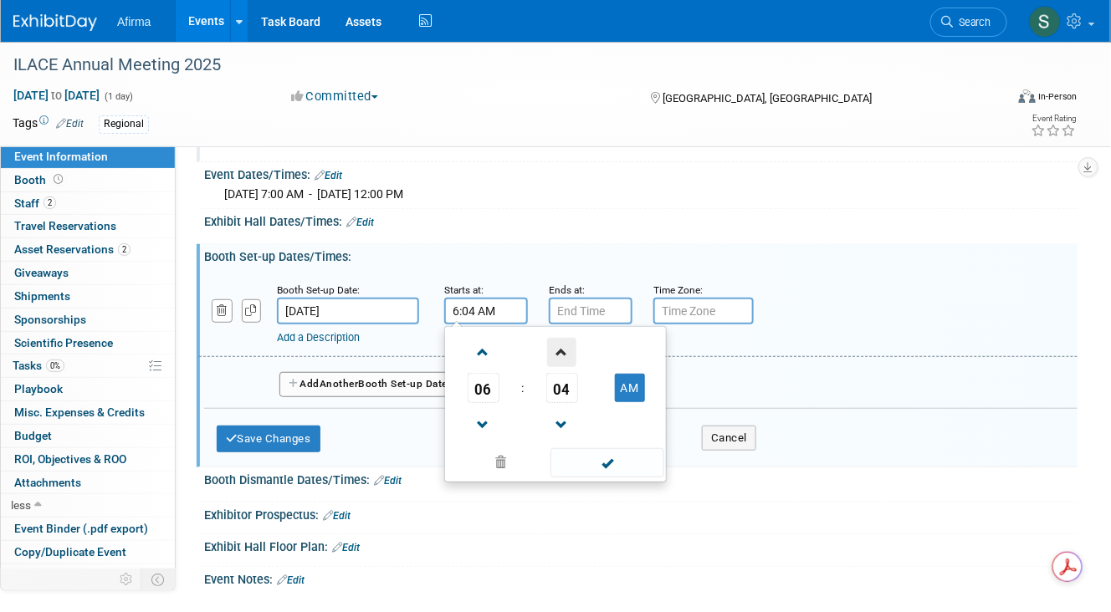
click at [563, 345] on span at bounding box center [561, 352] width 29 height 29
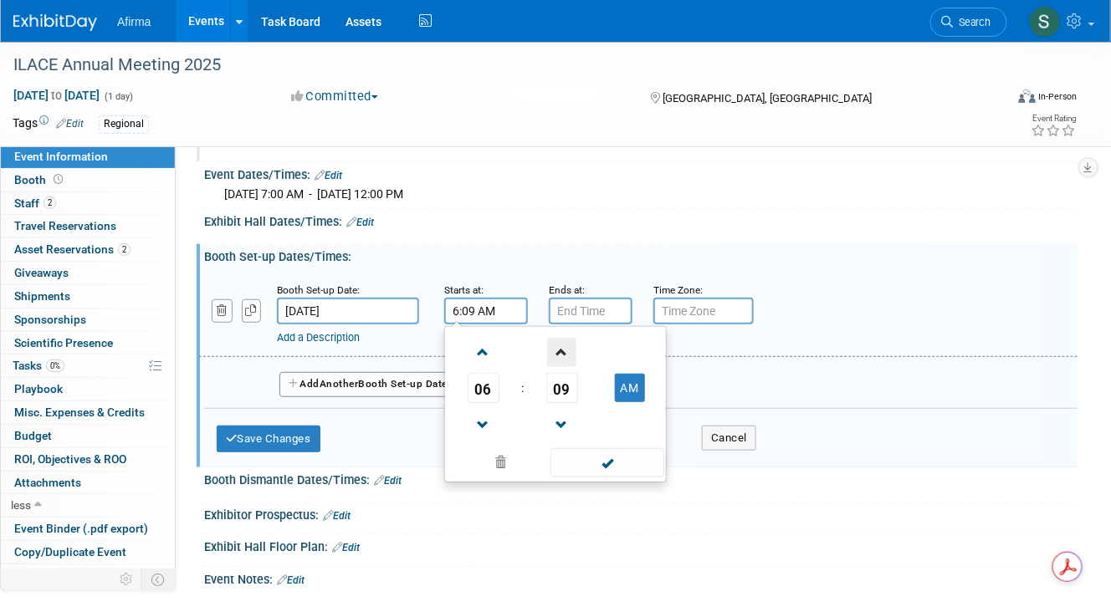
click at [563, 345] on span at bounding box center [561, 352] width 29 height 29
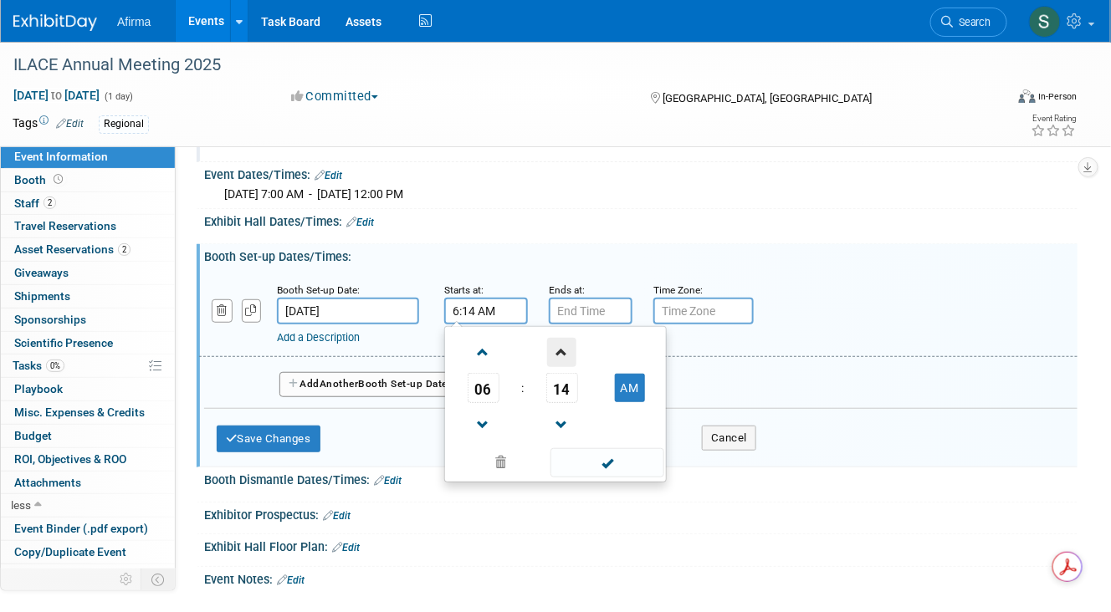
click at [563, 345] on span at bounding box center [561, 352] width 29 height 29
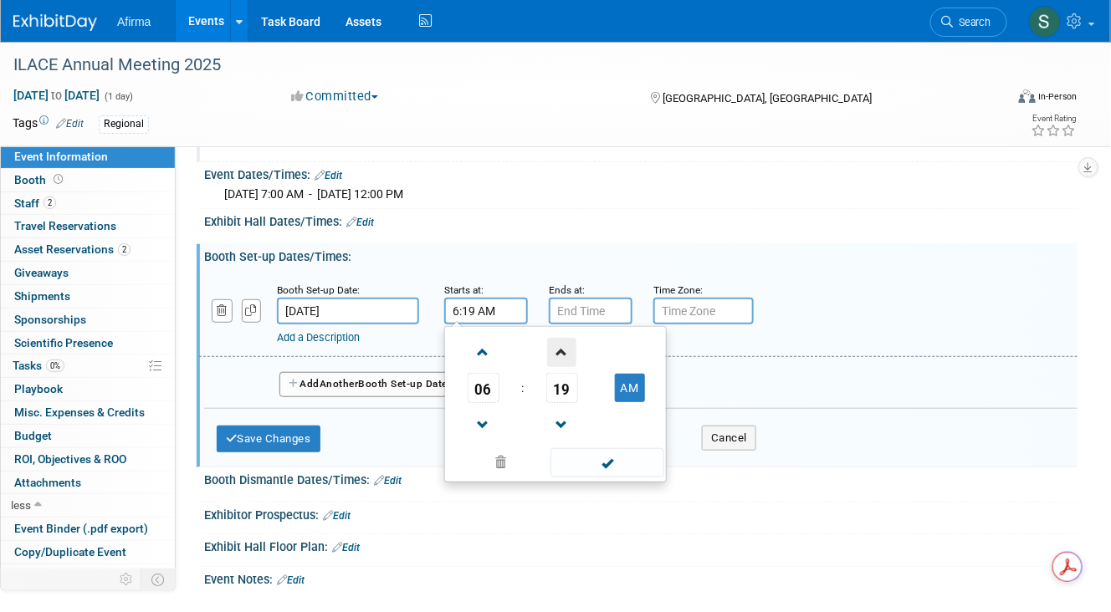
click at [563, 345] on span at bounding box center [561, 352] width 29 height 29
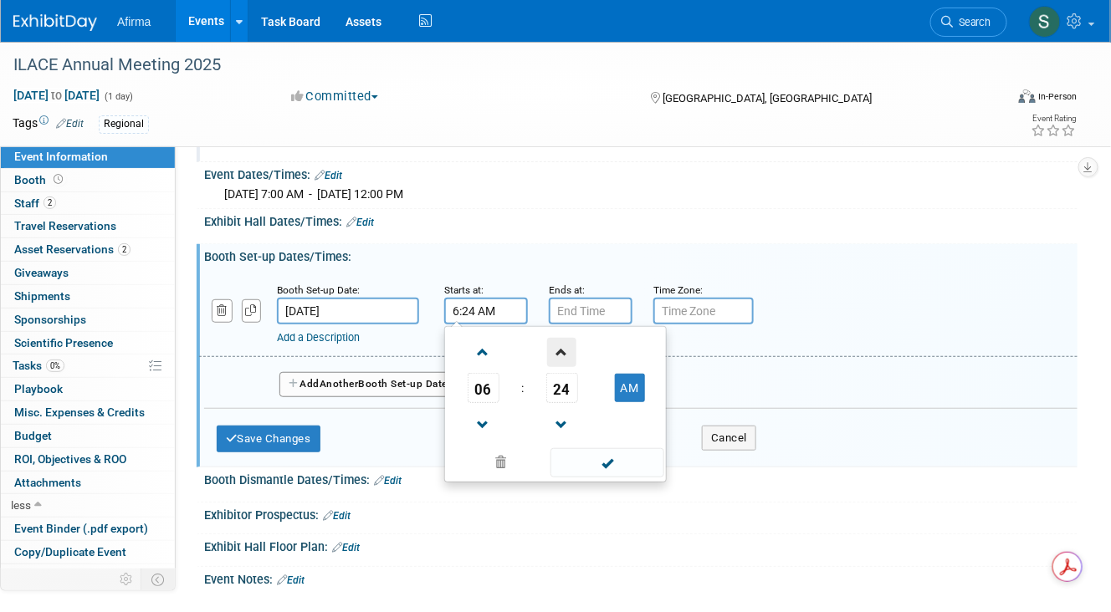
click at [563, 345] on span at bounding box center [561, 352] width 29 height 29
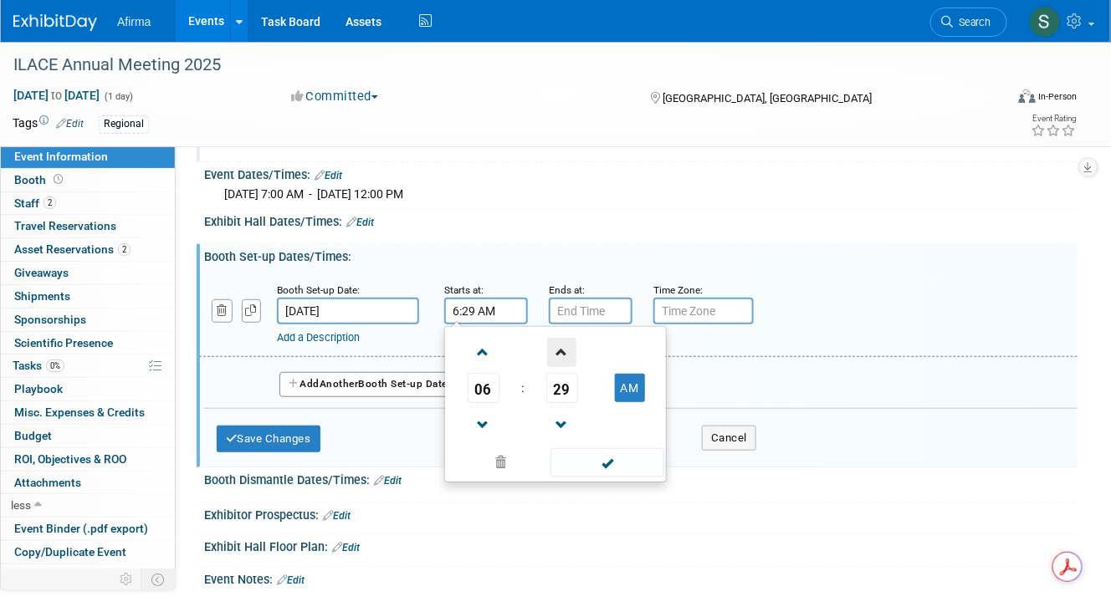
click at [563, 345] on span at bounding box center [561, 352] width 29 height 29
click at [565, 417] on span at bounding box center [561, 425] width 29 height 29
click at [632, 383] on button "AM" at bounding box center [630, 388] width 30 height 28
type input "6:30 PM"
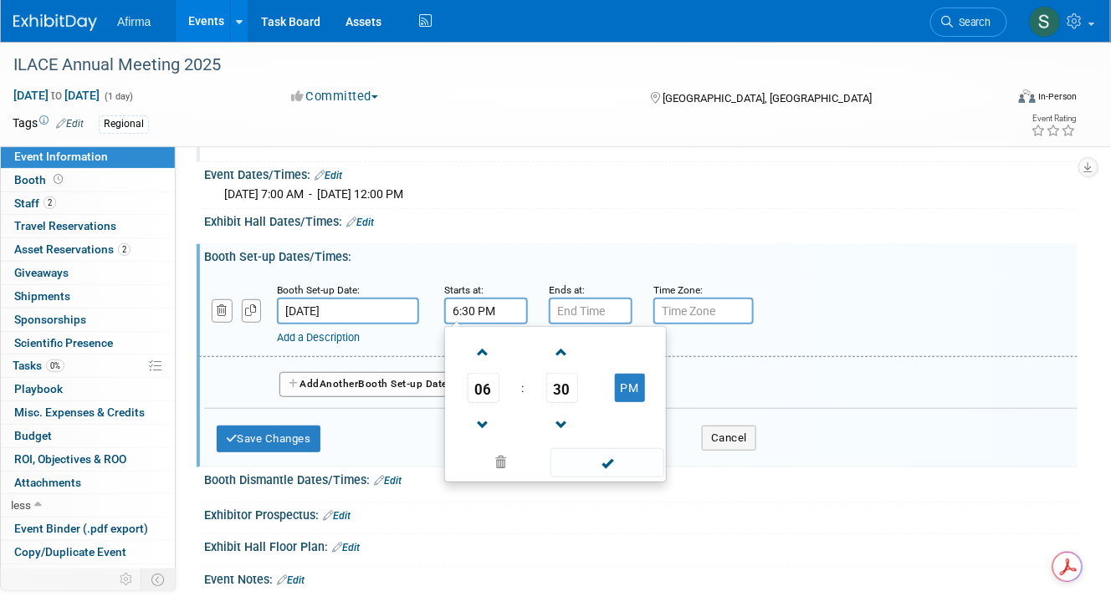
type input "7:00 PM"
click at [607, 305] on input "7:00 PM" at bounding box center [591, 311] width 84 height 27
click at [503, 304] on input "6:30 PM" at bounding box center [486, 311] width 84 height 27
click at [625, 383] on button "PM" at bounding box center [630, 388] width 30 height 28
type input "6:30 AM"
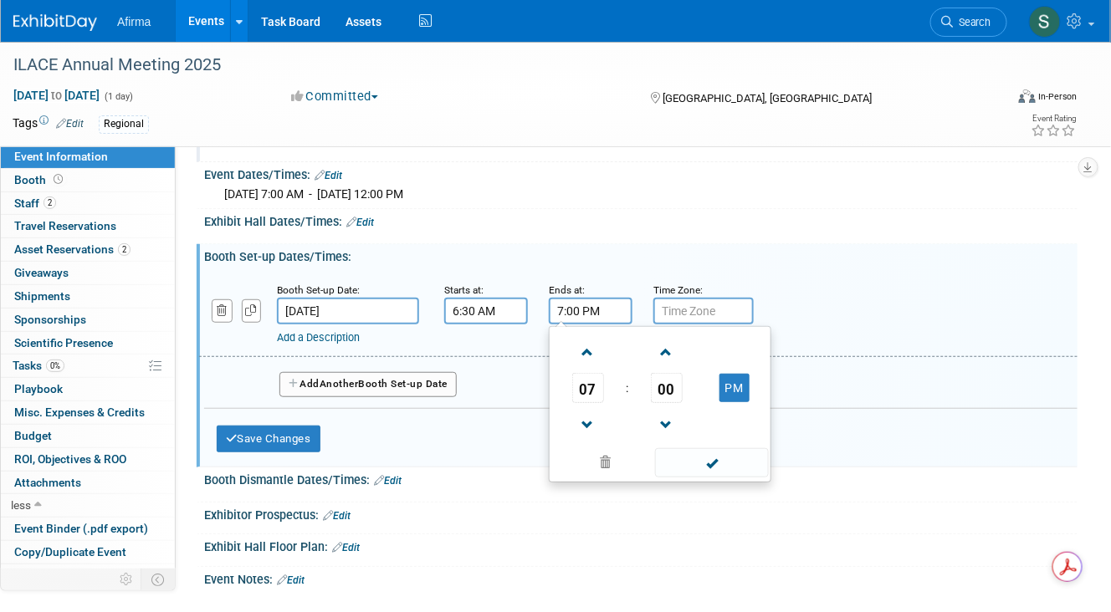
click at [613, 309] on input "7:00 PM" at bounding box center [591, 311] width 84 height 27
click at [749, 376] on td "PM" at bounding box center [734, 388] width 66 height 30
click at [745, 381] on button "PM" at bounding box center [734, 388] width 30 height 28
type input "7:00 AM"
click at [829, 319] on div "Add a Description Description:" at bounding box center [638, 313] width 903 height 64
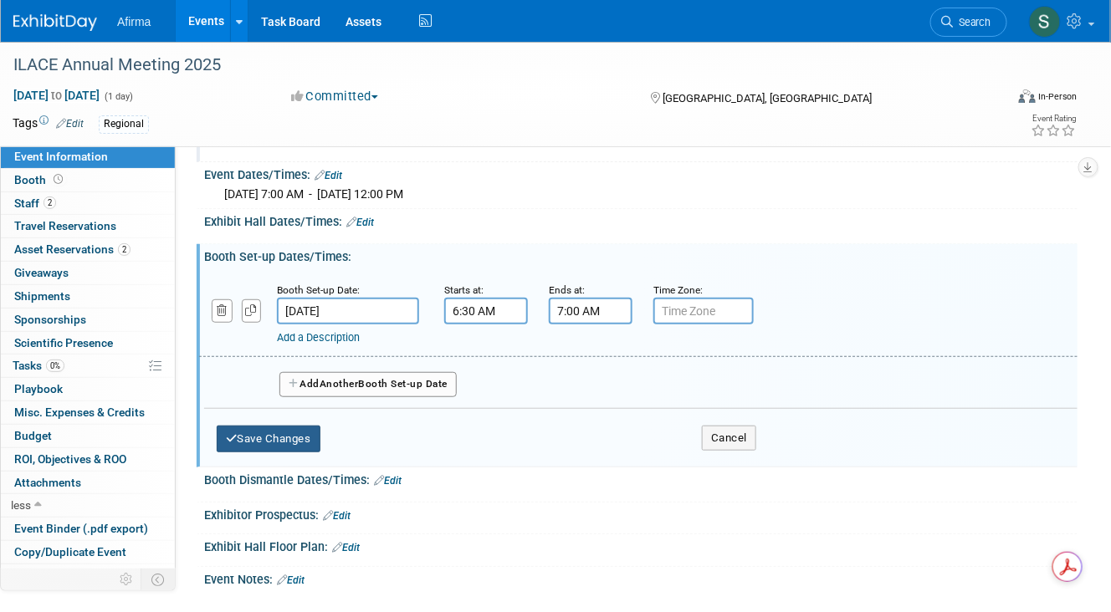
click at [263, 426] on button "Save Changes" at bounding box center [269, 439] width 104 height 27
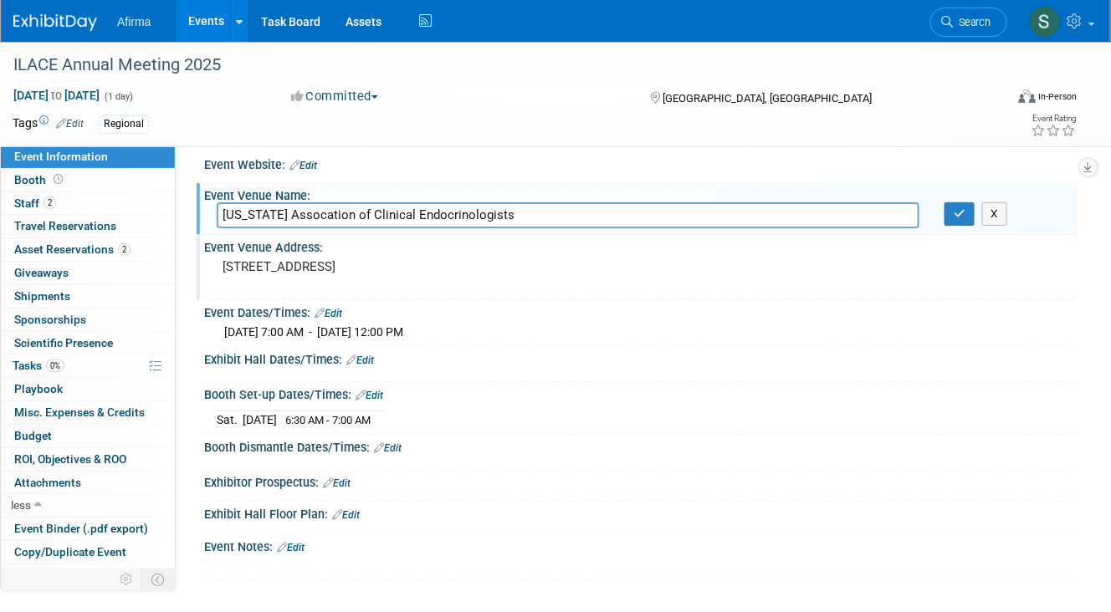
scroll to position [0, 0]
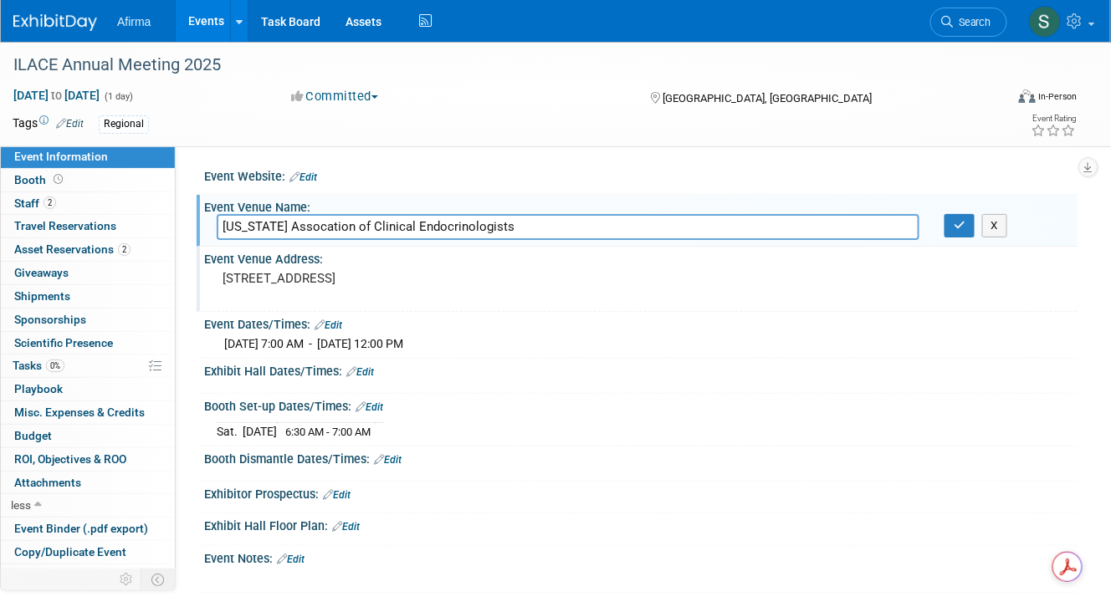
click at [396, 456] on link "Edit" at bounding box center [388, 460] width 28 height 12
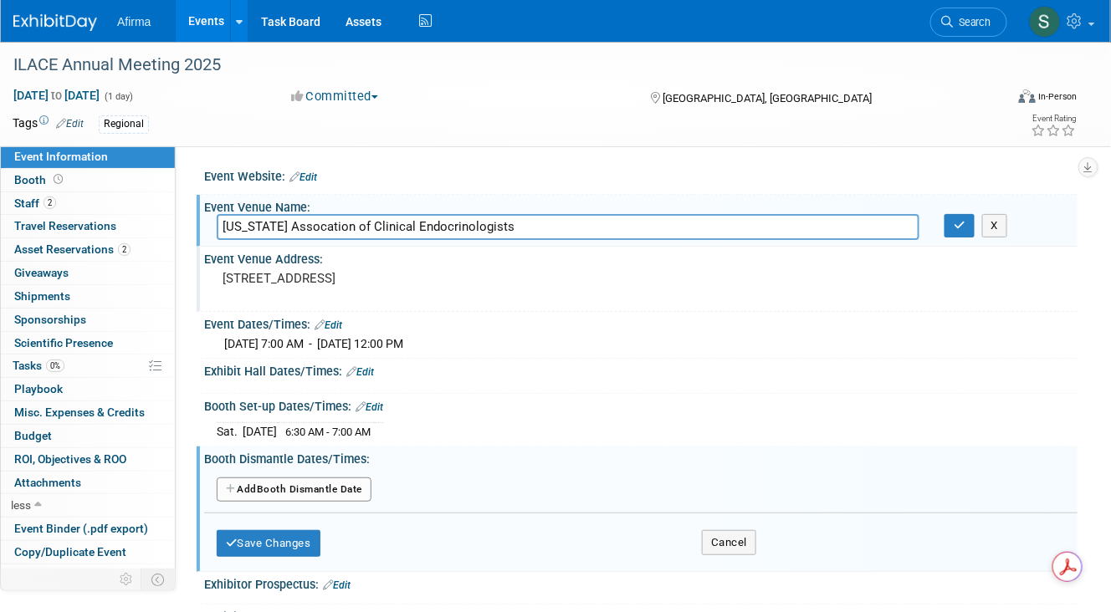
click at [504, 396] on div "Booth Set-up Dates/Times: Edit" at bounding box center [640, 405] width 873 height 22
click at [749, 539] on button "Cancel" at bounding box center [729, 542] width 54 height 25
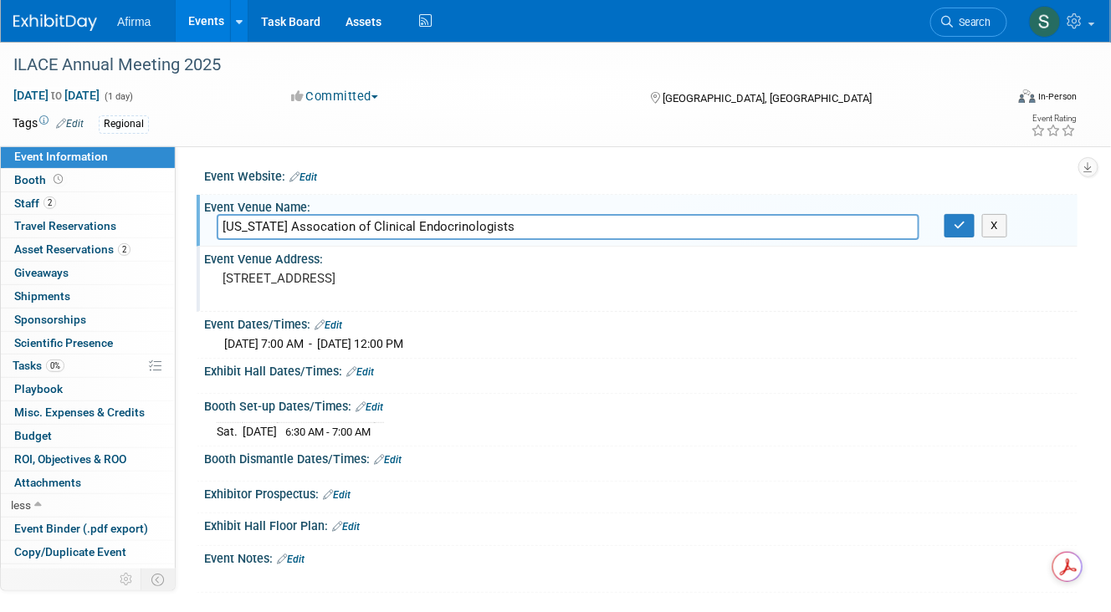
click at [290, 554] on link "Edit" at bounding box center [291, 560] width 28 height 12
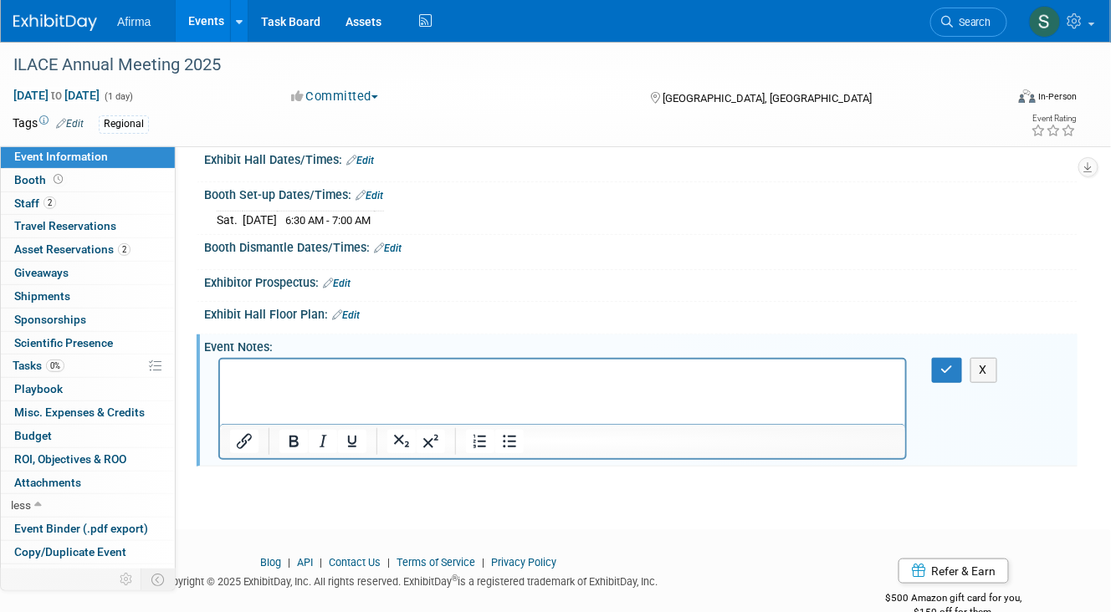
scroll to position [216, 0]
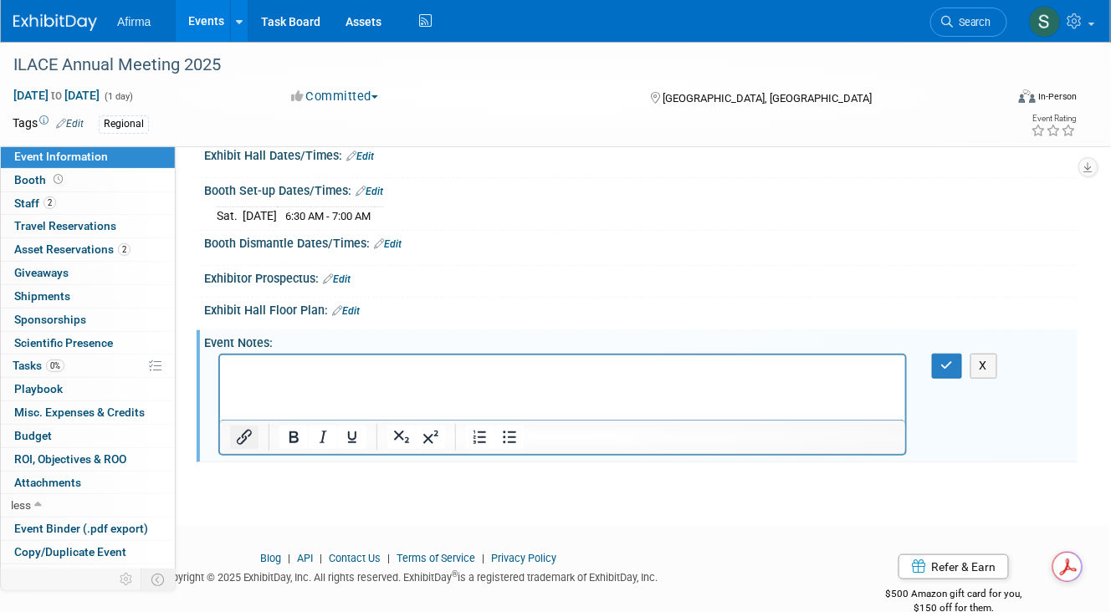
click at [240, 427] on icon "Insert/edit link" at bounding box center [244, 437] width 20 height 20
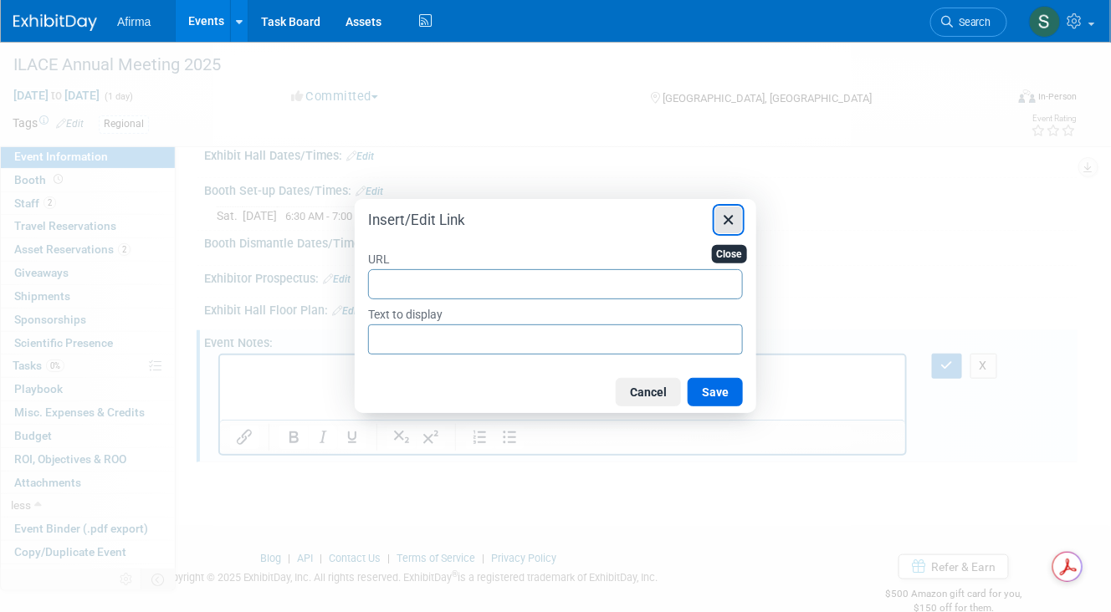
click at [729, 213] on icon "Close" at bounding box center [728, 220] width 20 height 20
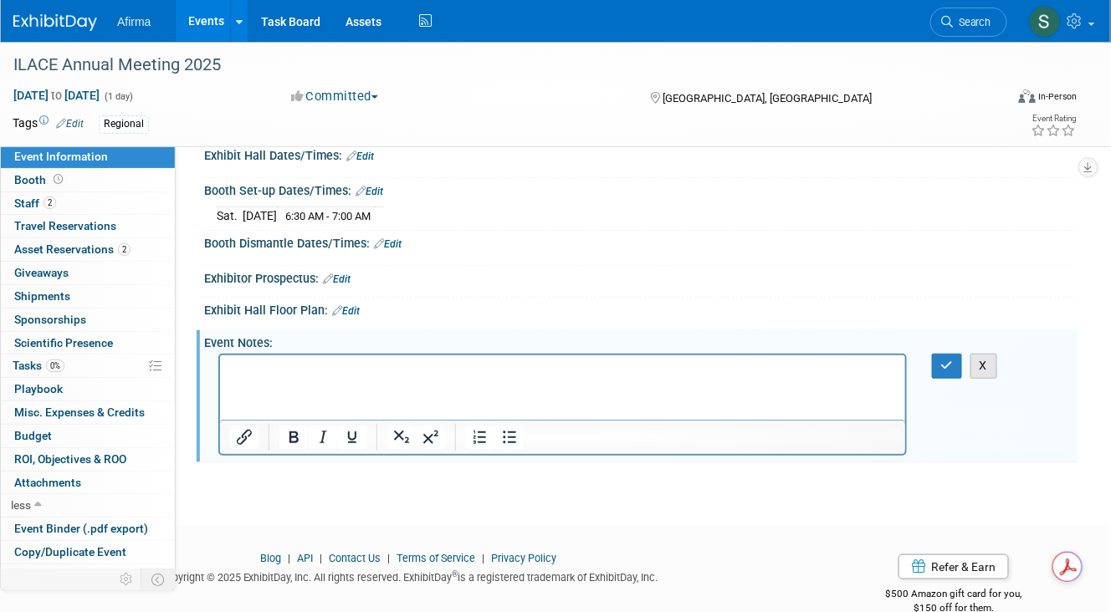
click at [992, 366] on button "X" at bounding box center [983, 366] width 27 height 24
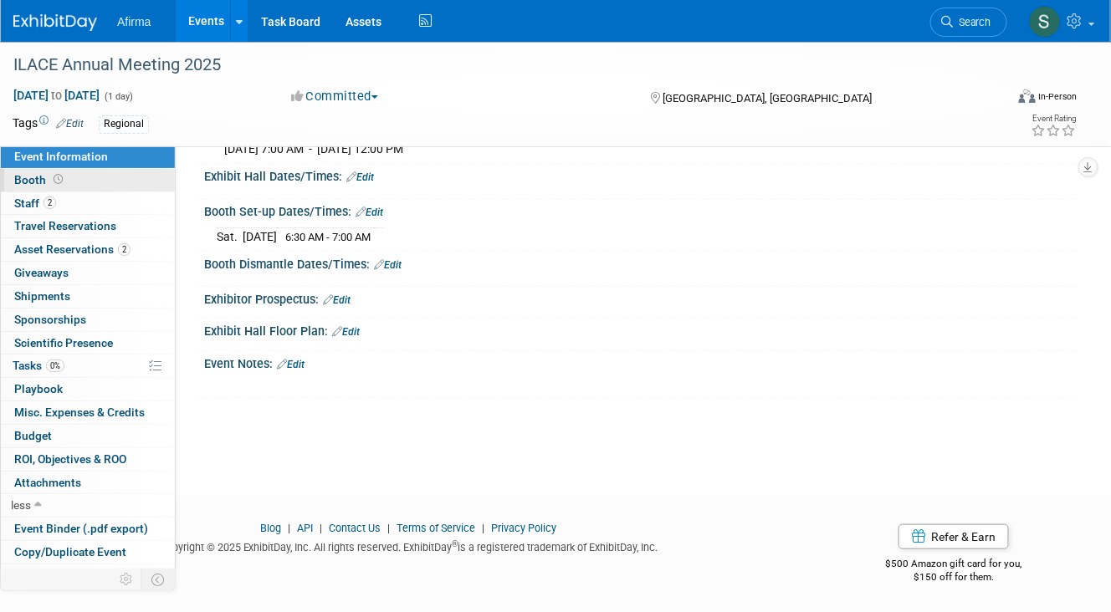
click at [37, 181] on span "Booth" at bounding box center [40, 179] width 52 height 13
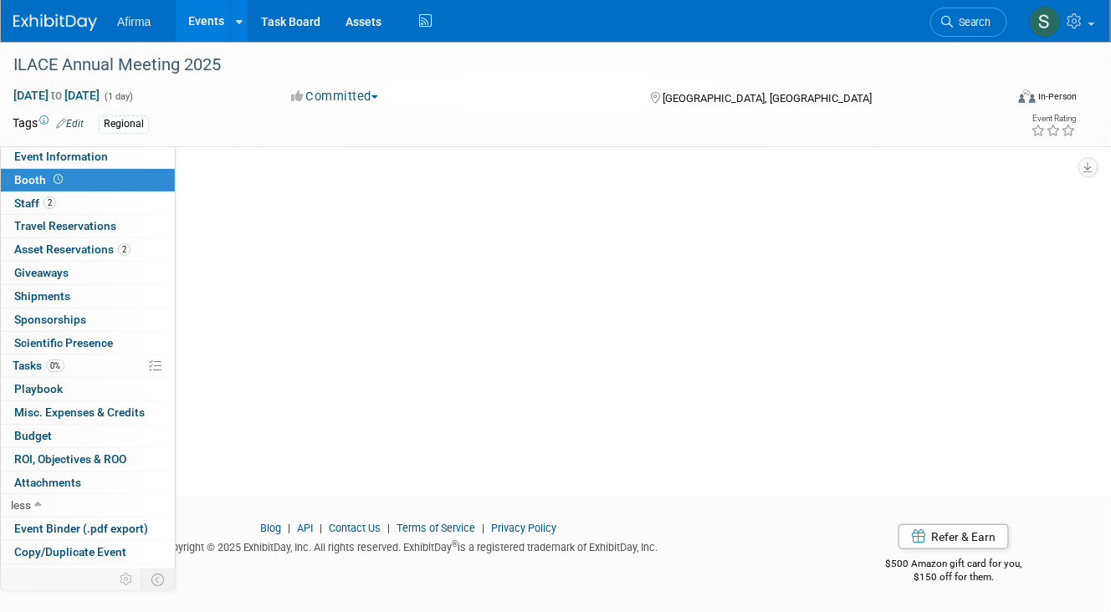
scroll to position [0, 0]
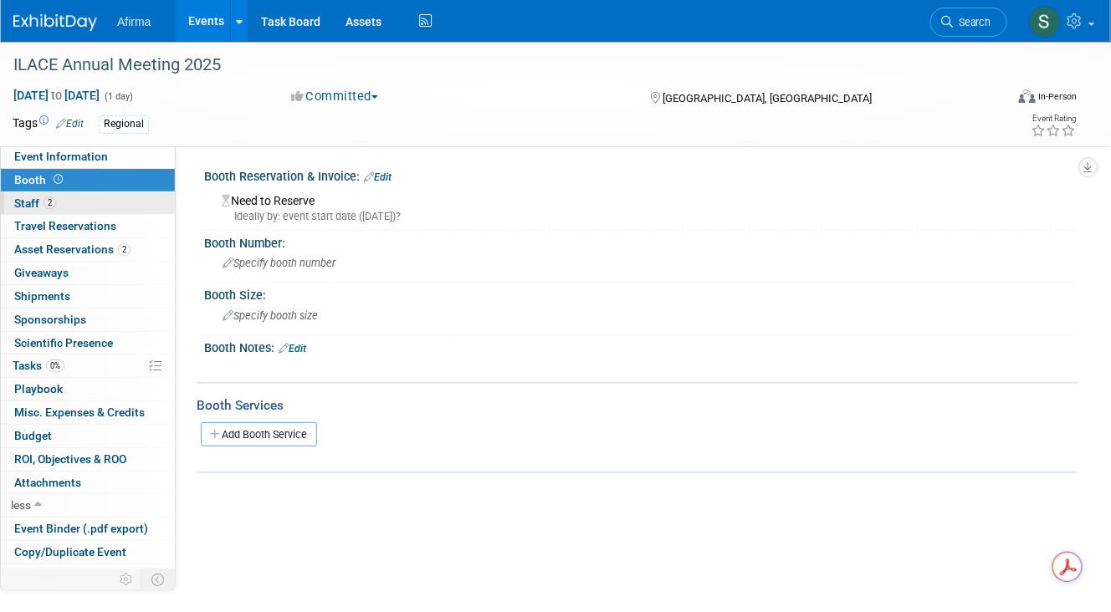
click at [60, 202] on link "2 Staff 2" at bounding box center [88, 203] width 174 height 23
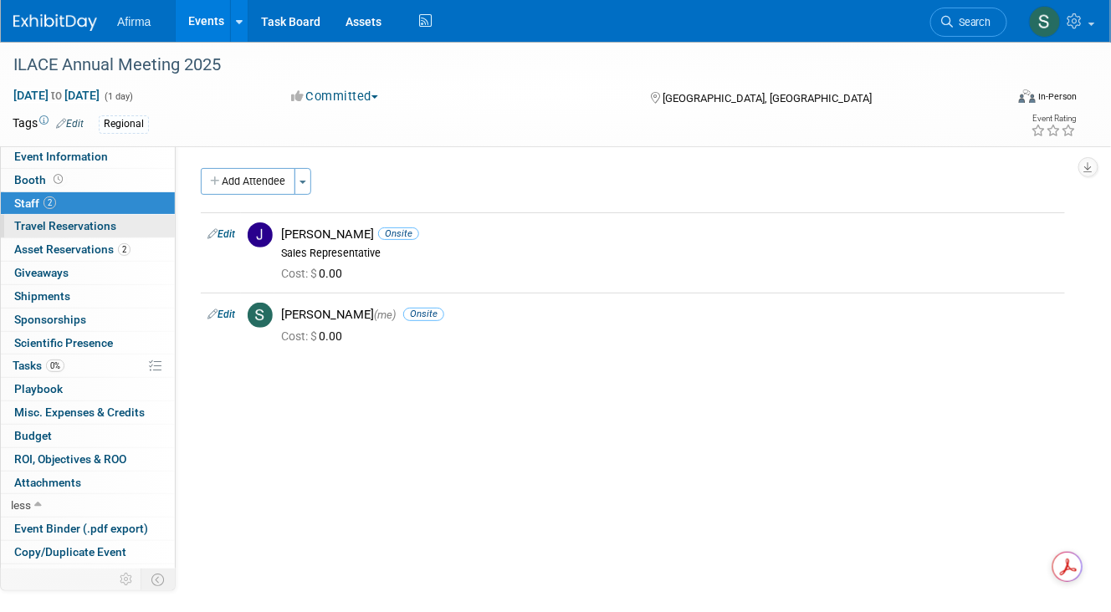
click at [76, 215] on link "0 Travel Reservations 0" at bounding box center [88, 226] width 174 height 23
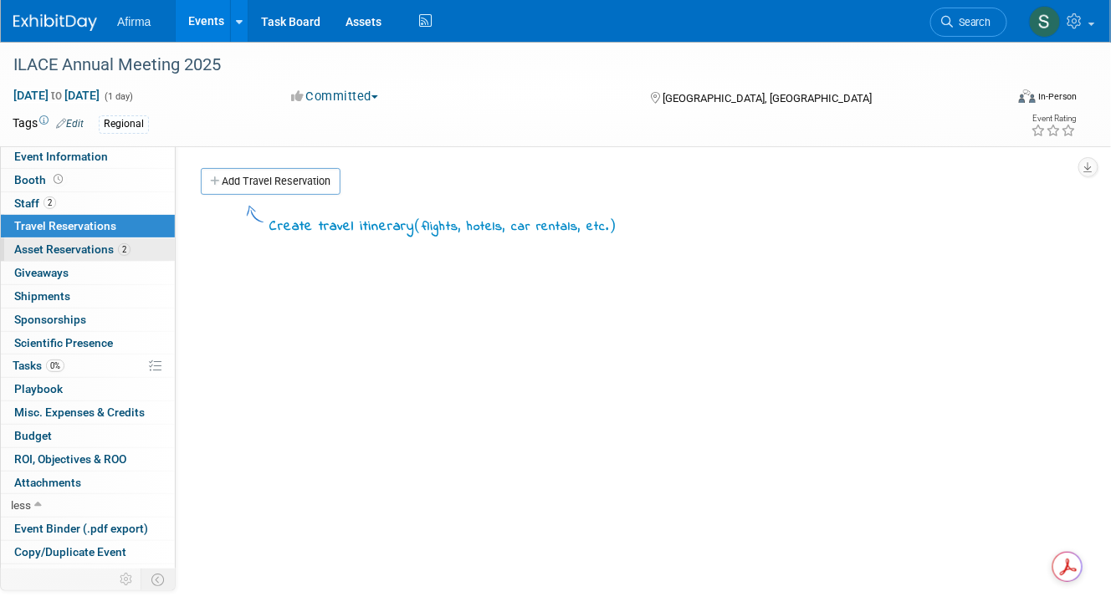
click at [85, 244] on span "Asset Reservations 2" at bounding box center [72, 249] width 116 height 13
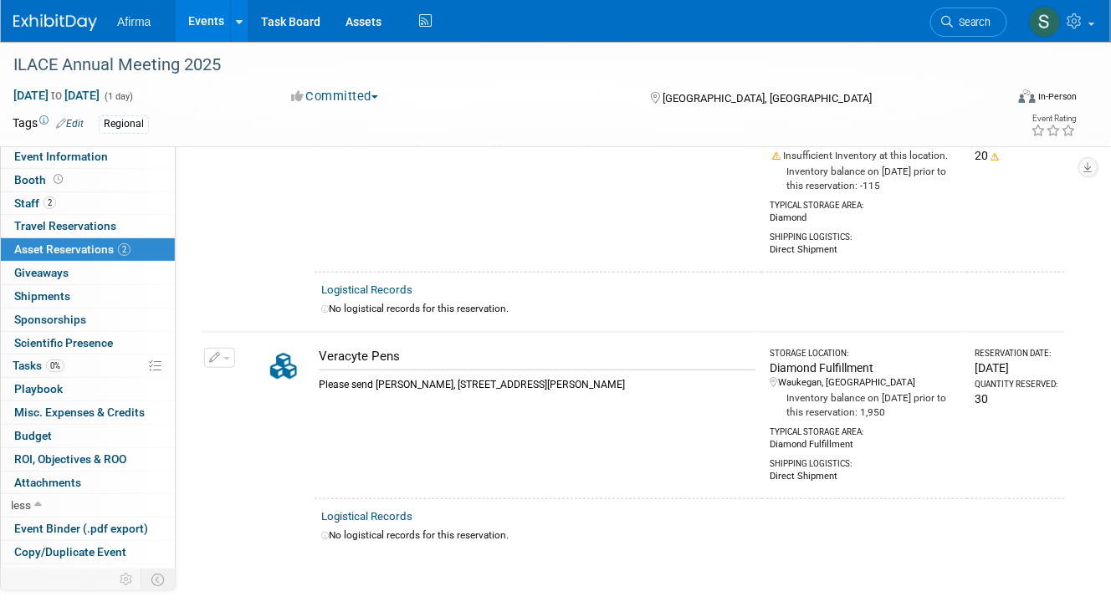
scroll to position [166, 0]
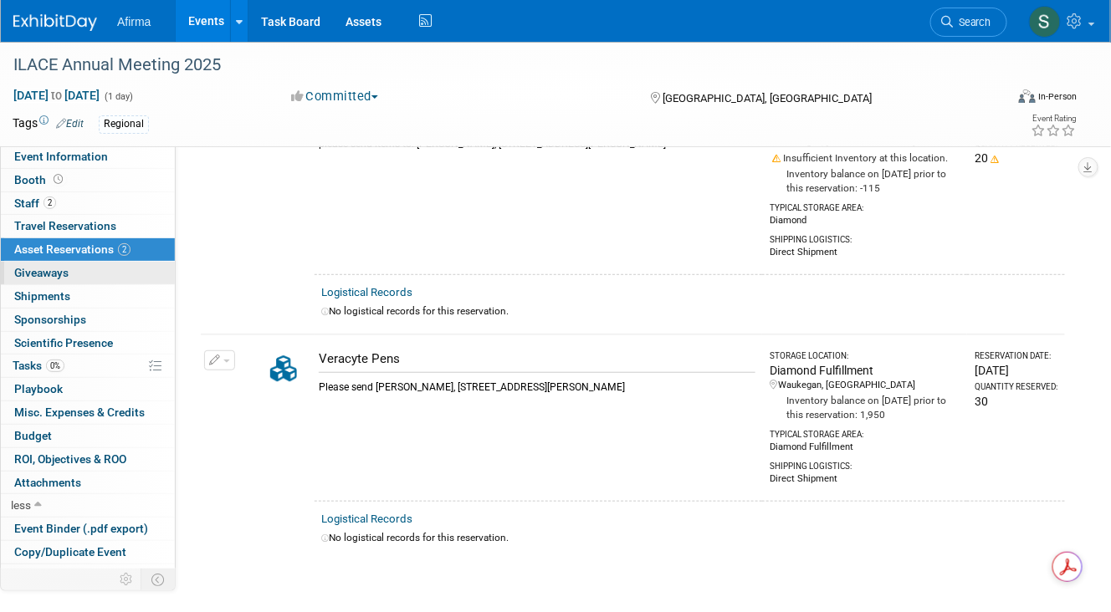
click at [63, 273] on span "Giveaways 0" at bounding box center [41, 272] width 54 height 13
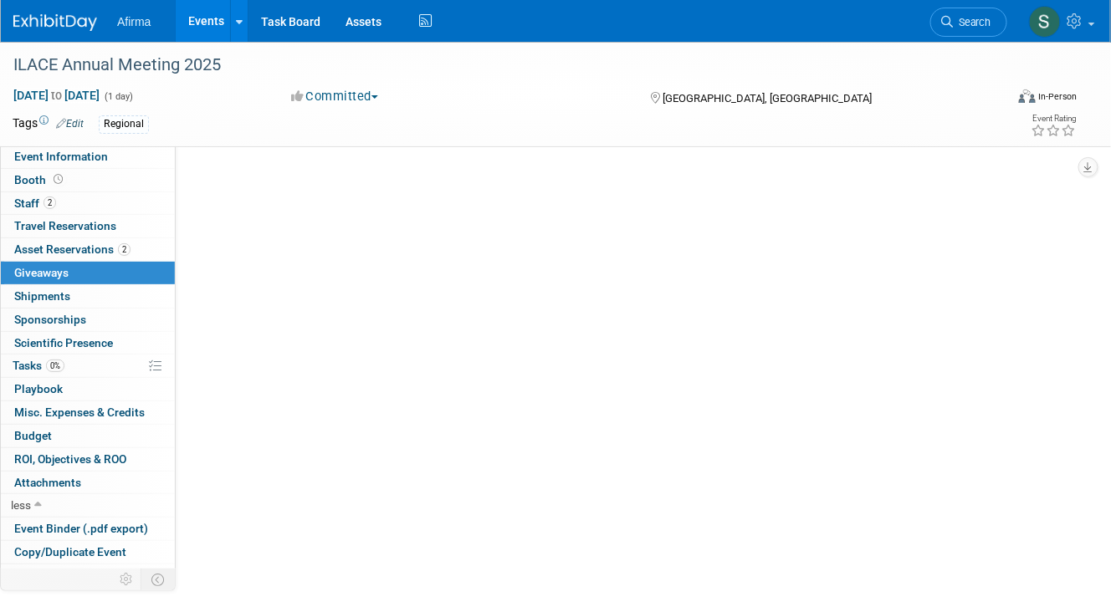
scroll to position [0, 0]
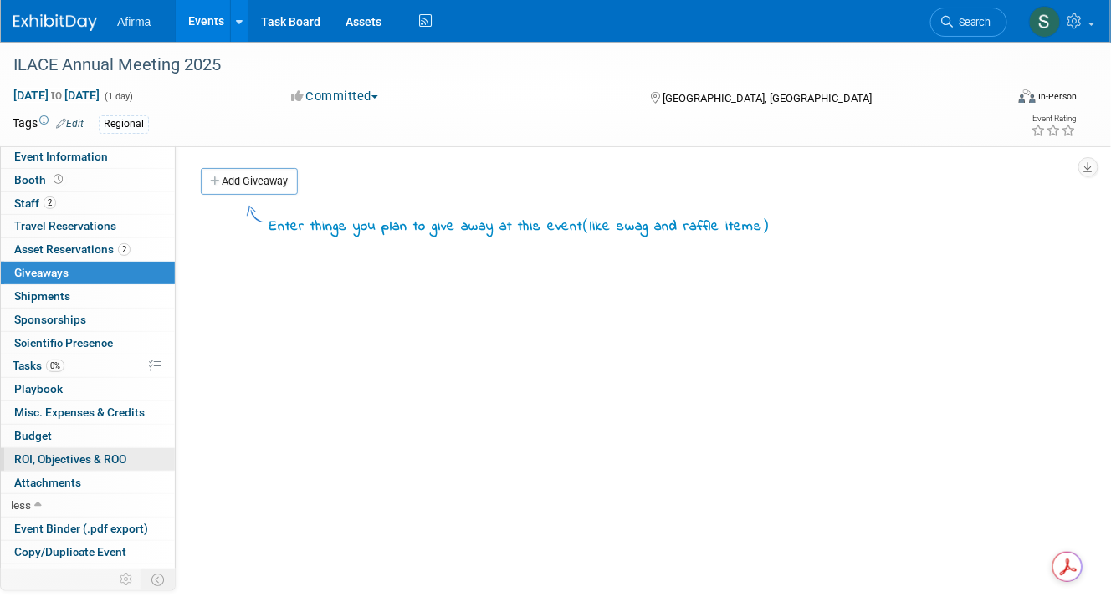
click at [74, 452] on span "ROI, Objectives & ROO 0" at bounding box center [70, 458] width 112 height 13
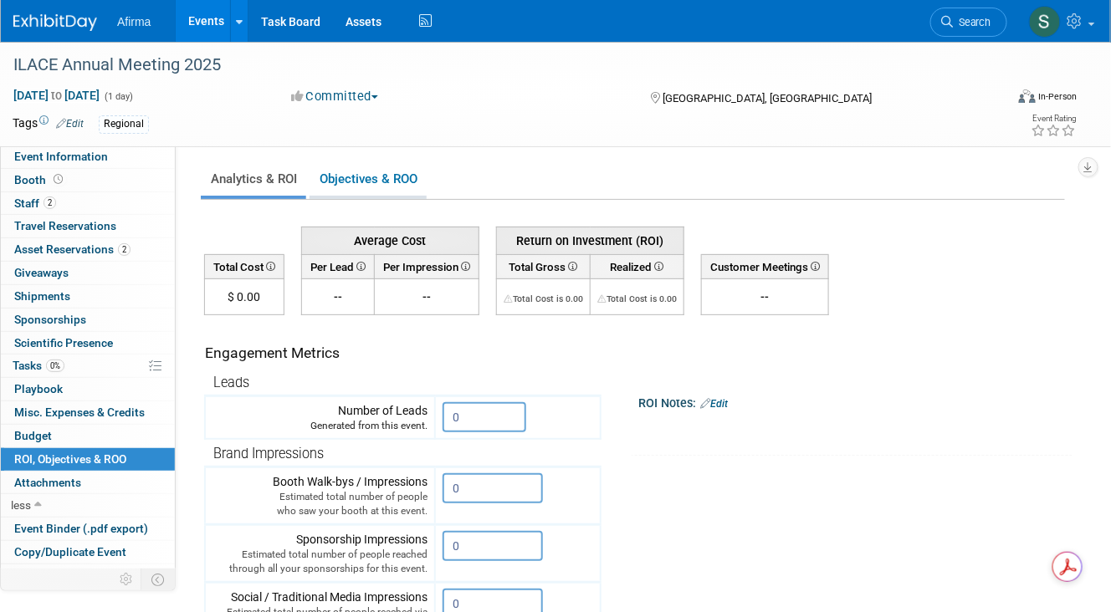
click at [368, 176] on link "Objectives & ROO 0" at bounding box center [367, 179] width 117 height 33
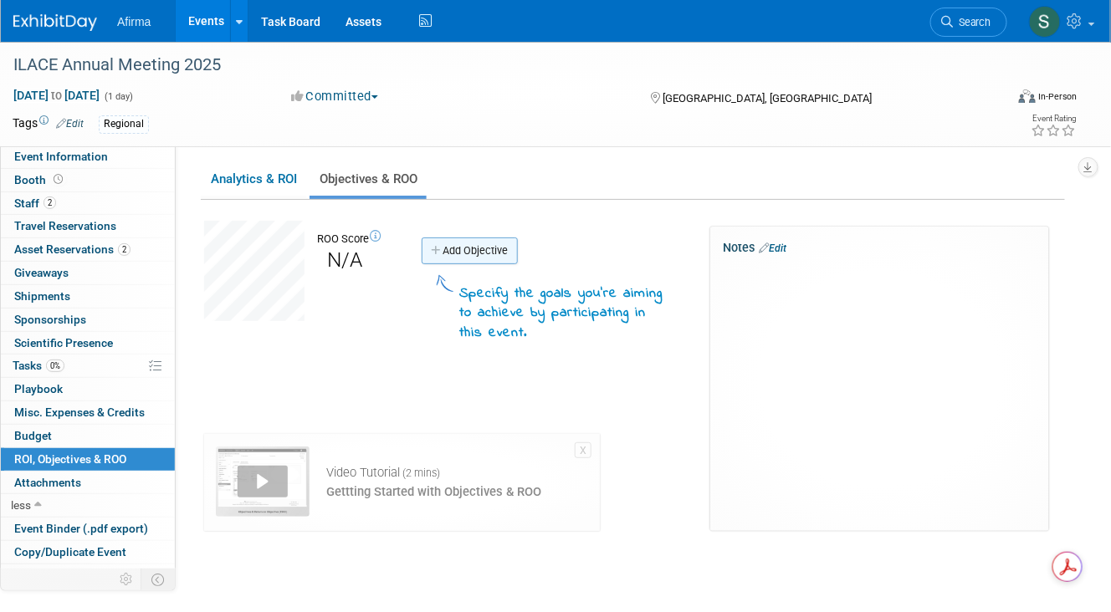
click at [476, 248] on link "Add Objective" at bounding box center [470, 251] width 96 height 27
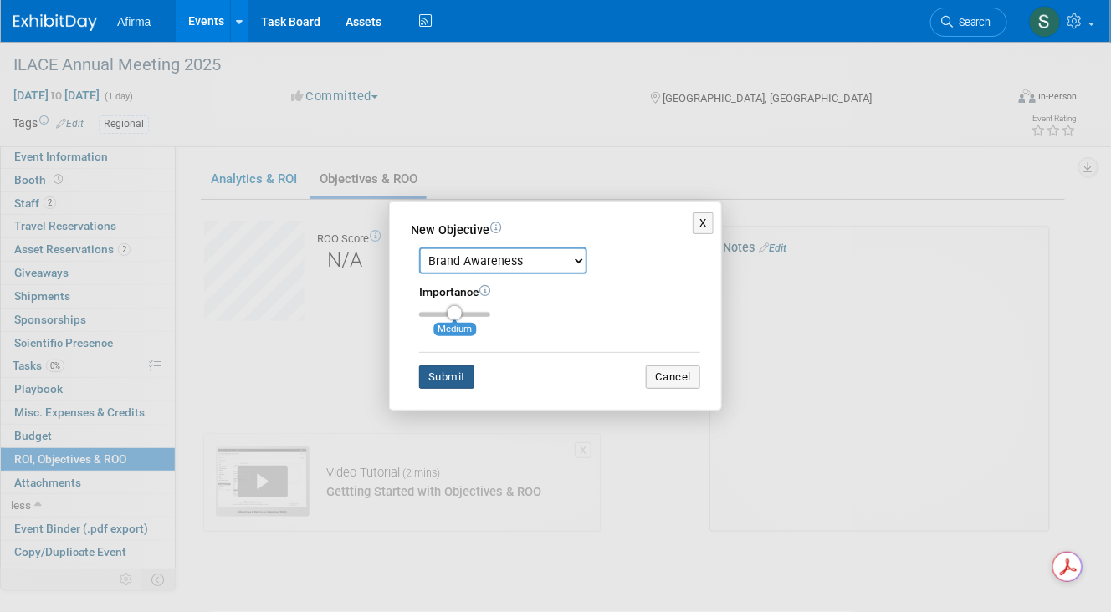
click at [463, 381] on button "Submit" at bounding box center [446, 377] width 55 height 23
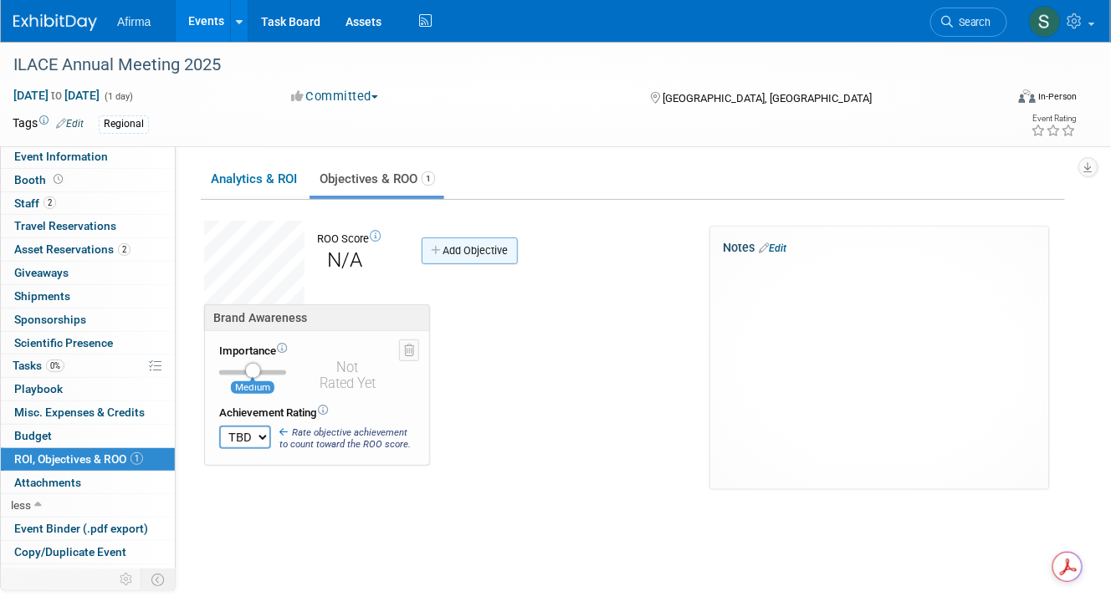
click at [462, 256] on link "Add Objective" at bounding box center [470, 251] width 96 height 27
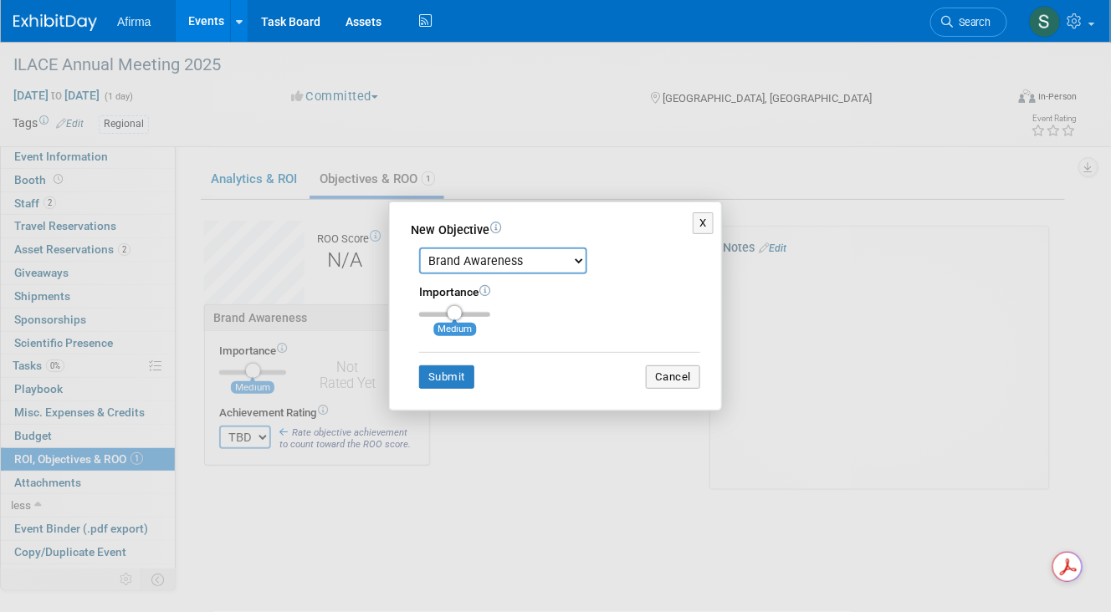
click at [563, 263] on select "Brand Awareness Competition Research Customer Retention Feedback Collection Lea…" at bounding box center [503, 261] width 168 height 27
click at [419, 248] on select "Brand Awareness Competition Research Customer Retention Feedback Collection Lea…" at bounding box center [503, 261] width 168 height 27
click at [580, 261] on select "Brand Awareness Competition Research Customer Retention Feedback Collection Lea…" at bounding box center [503, 261] width 168 height 27
select select "8"
click at [419, 248] on select "Brand Awareness Competition Research Customer Retention Feedback Collection Lea…" at bounding box center [503, 261] width 168 height 27
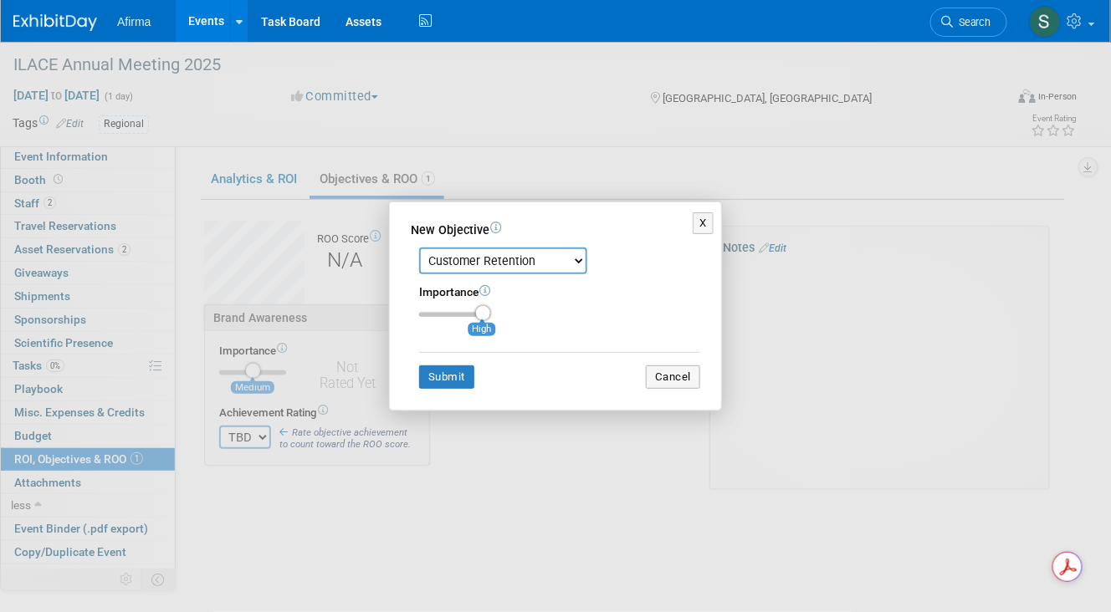
type input "3"
click at [473, 317] on input "range" at bounding box center [454, 314] width 71 height 5
click at [456, 375] on button "Submit" at bounding box center [446, 377] width 55 height 23
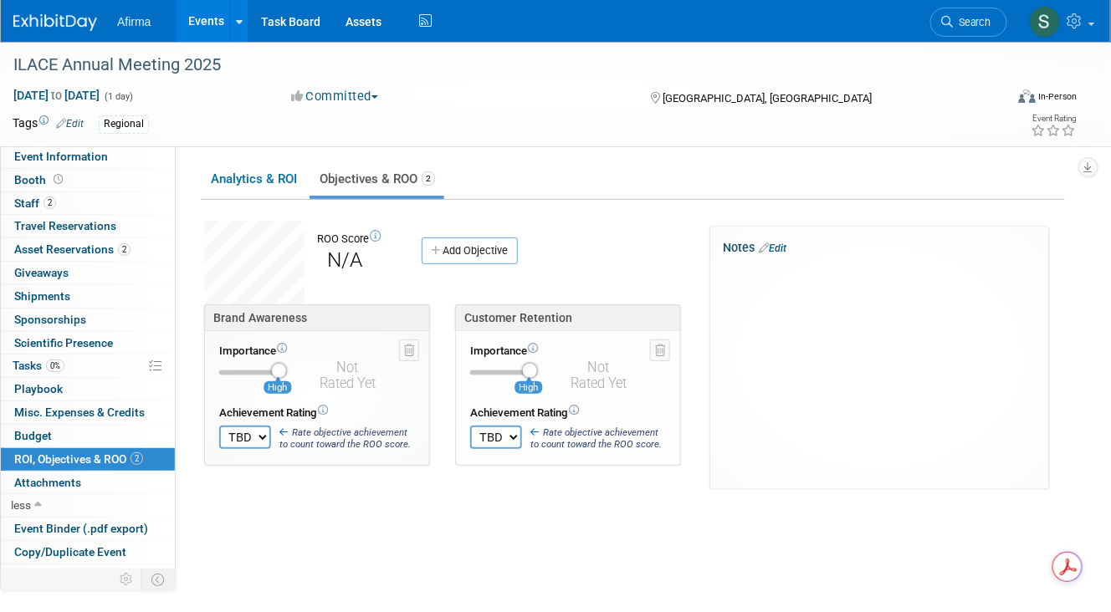
type input "3"
click at [274, 373] on input "range" at bounding box center [252, 373] width 67 height 5
click at [501, 251] on link "Add Objective" at bounding box center [470, 251] width 96 height 27
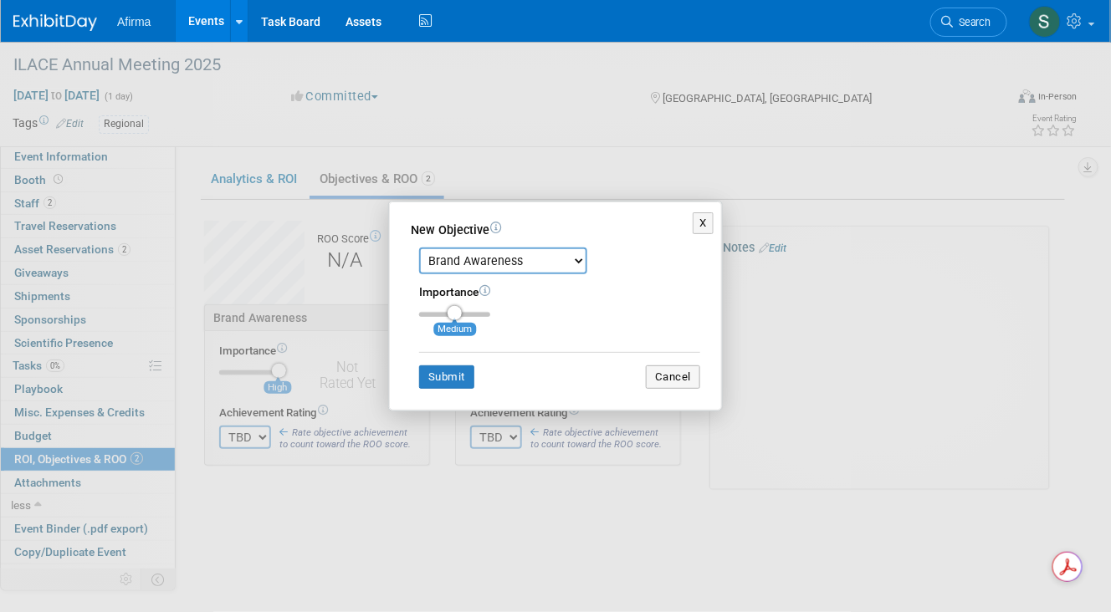
click at [573, 263] on select "Brand Awareness Competition Research Customer Retention Feedback Collection Lea…" at bounding box center [503, 261] width 168 height 27
click at [780, 297] on div "X New Objective Brand Awareness Competition Research Customer Retention Feedbac…" at bounding box center [555, 306] width 753 height 211
click at [698, 229] on button "X" at bounding box center [703, 223] width 21 height 22
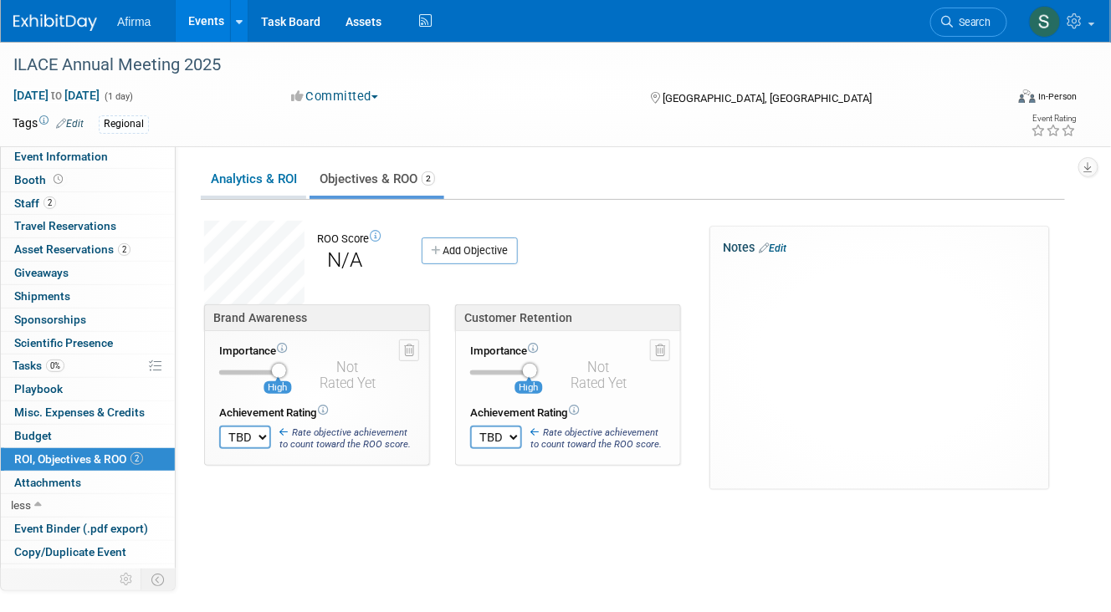
click at [271, 187] on link "Analytics & ROI" at bounding box center [253, 179] width 105 height 33
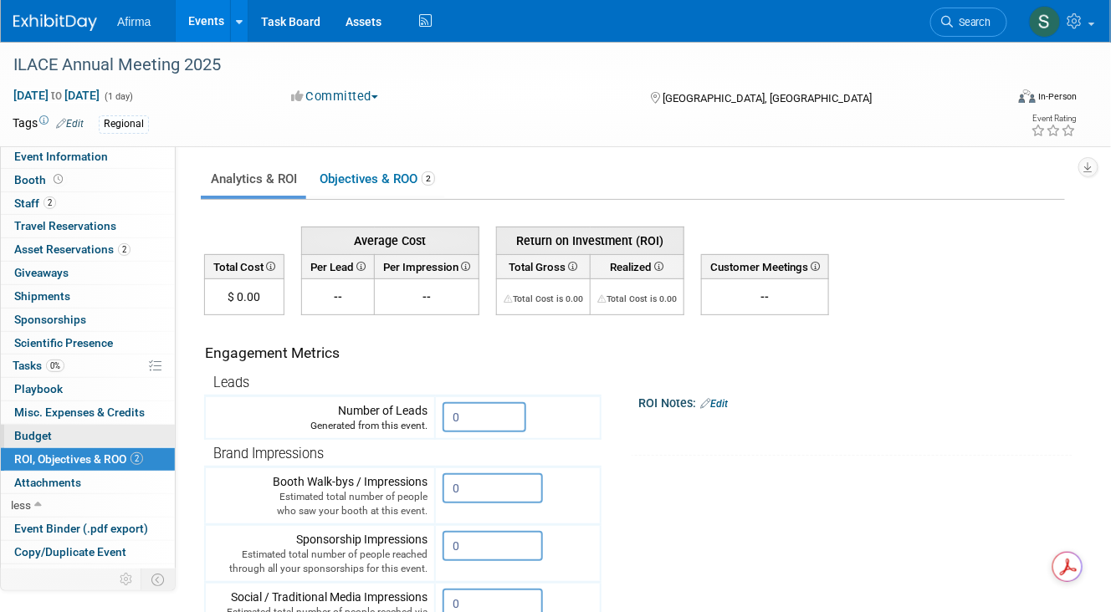
click at [76, 425] on link "Budget" at bounding box center [88, 436] width 174 height 23
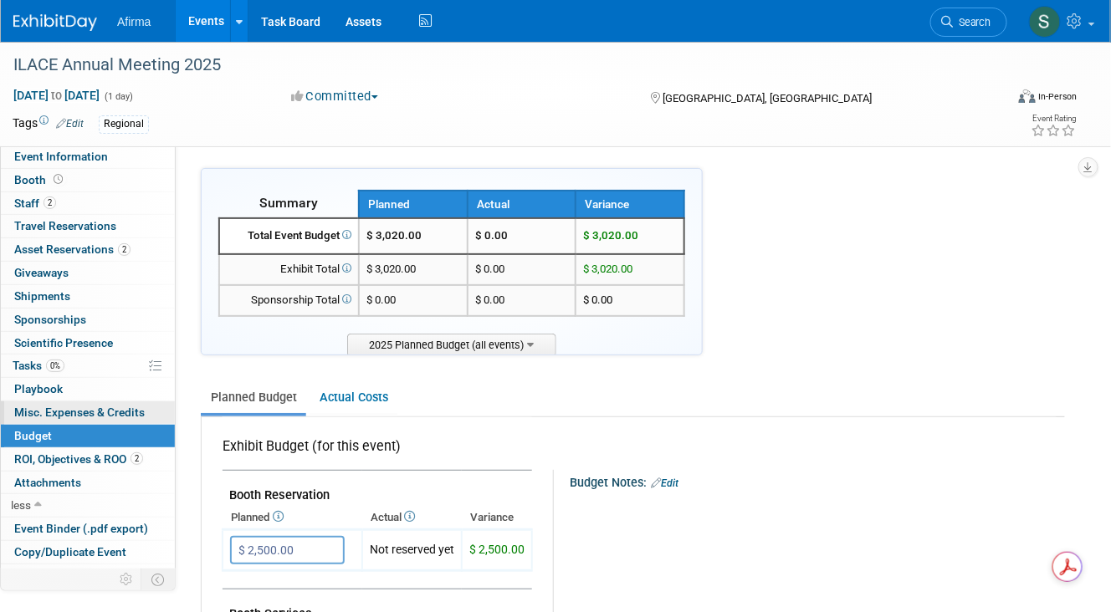
click at [92, 407] on span "Misc. Expenses & Credits 0" at bounding box center [79, 412] width 130 height 13
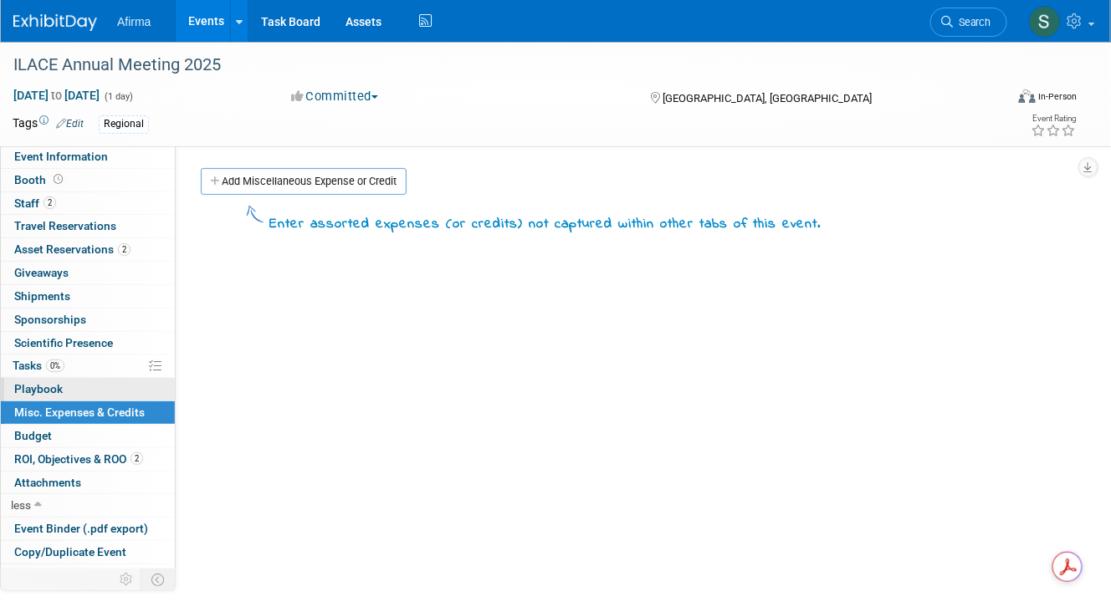
click at [102, 389] on link "0 Playbook 0" at bounding box center [88, 389] width 174 height 23
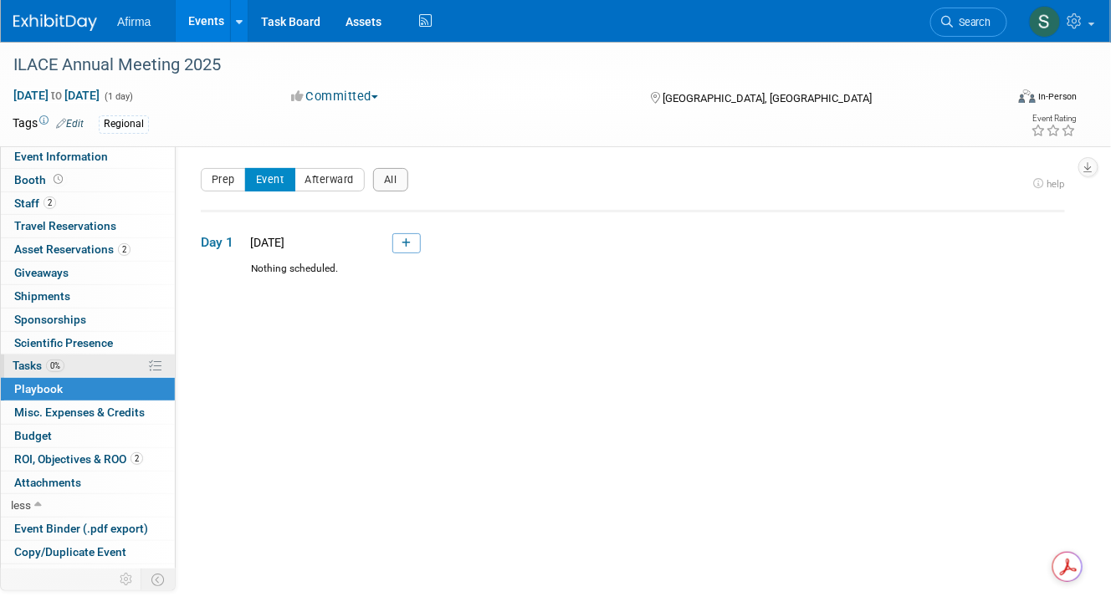
click at [135, 360] on link "0% Tasks 0%" at bounding box center [88, 366] width 174 height 23
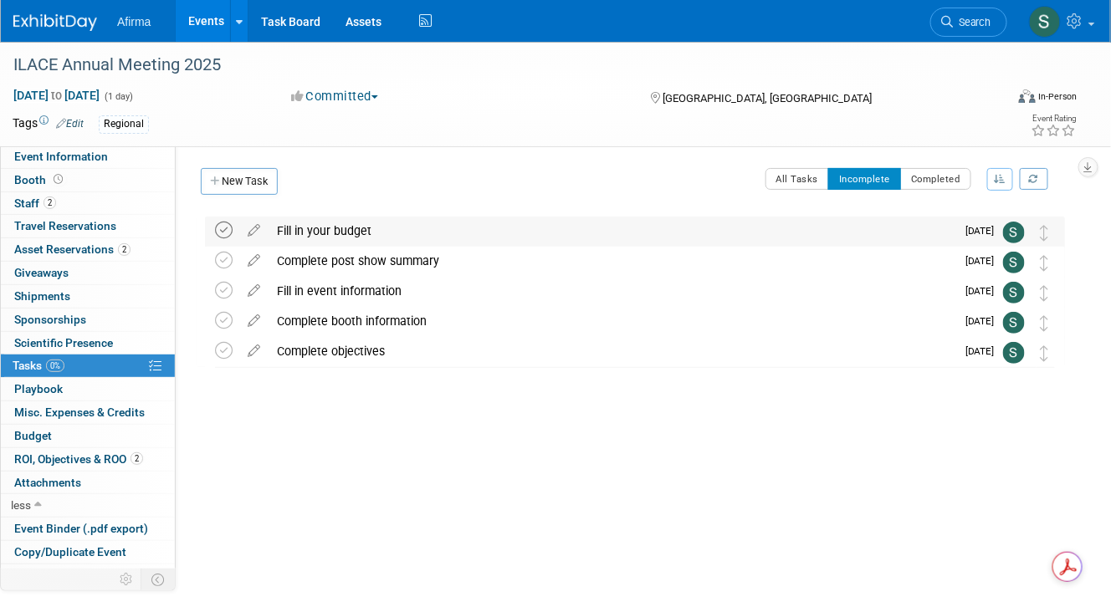
click at [230, 226] on icon at bounding box center [224, 231] width 18 height 18
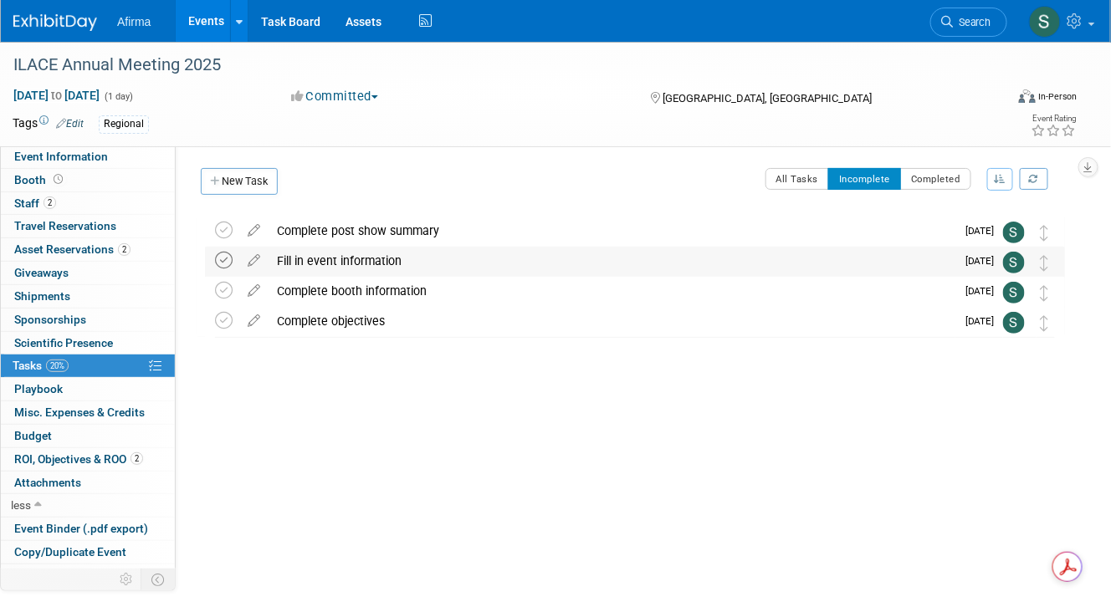
click at [224, 256] on icon at bounding box center [224, 261] width 18 height 18
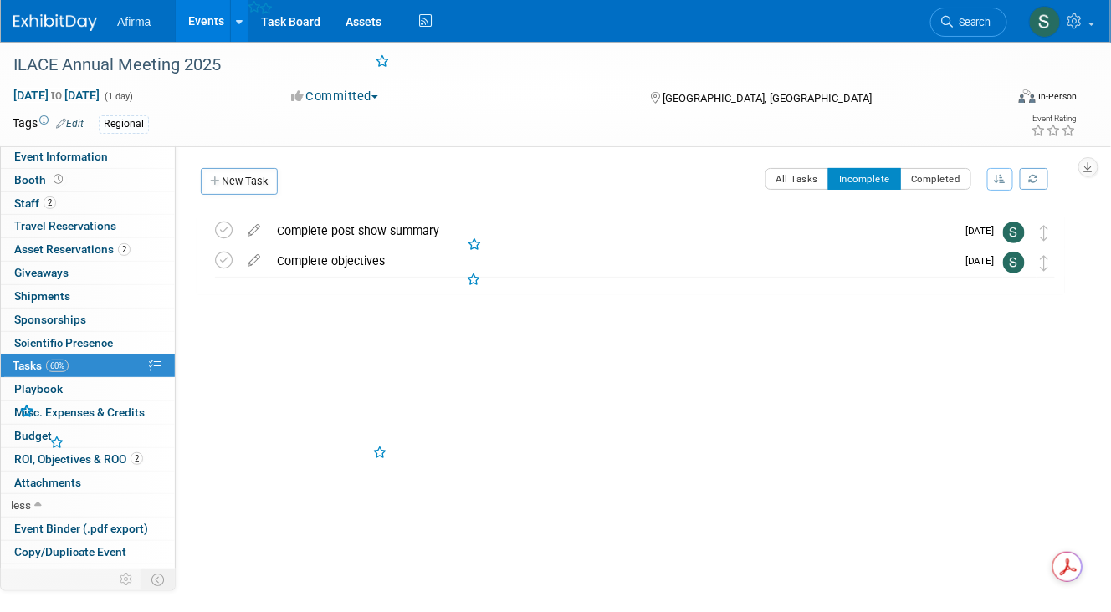
click at [224, 256] on icon at bounding box center [224, 261] width 18 height 18
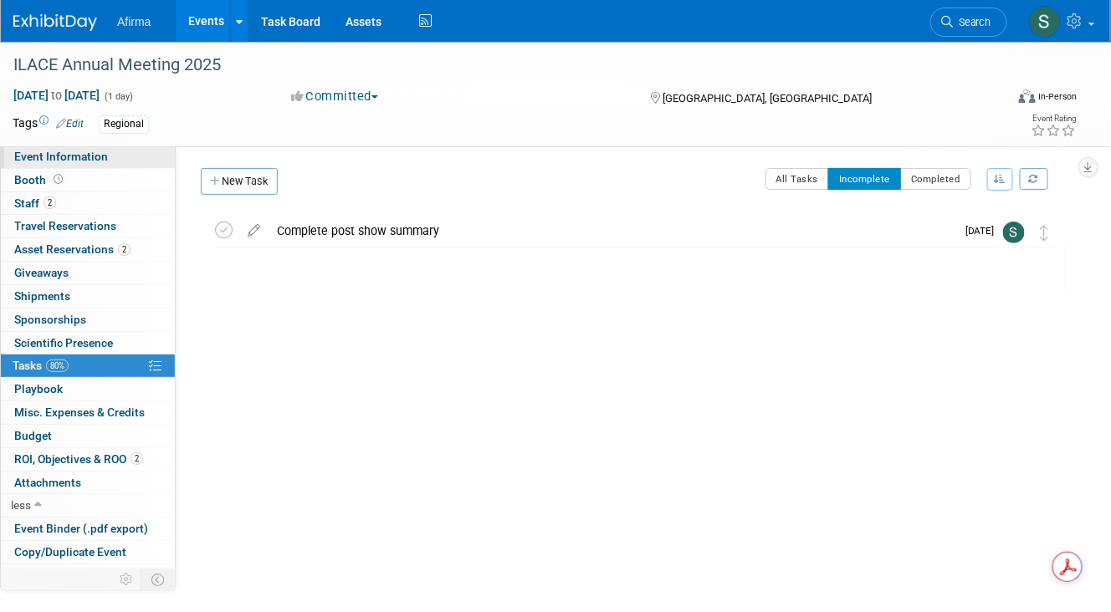
click at [85, 164] on link "Event Information" at bounding box center [88, 157] width 174 height 23
